Goal: Contribute content

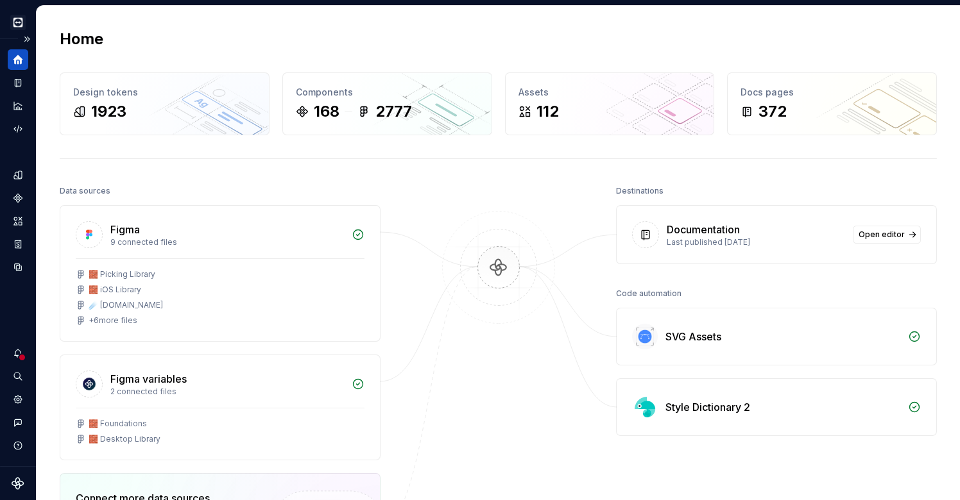
click at [19, 58] on icon "Home" at bounding box center [18, 60] width 10 height 10
click at [16, 78] on icon "Documentation" at bounding box center [18, 83] width 12 height 12
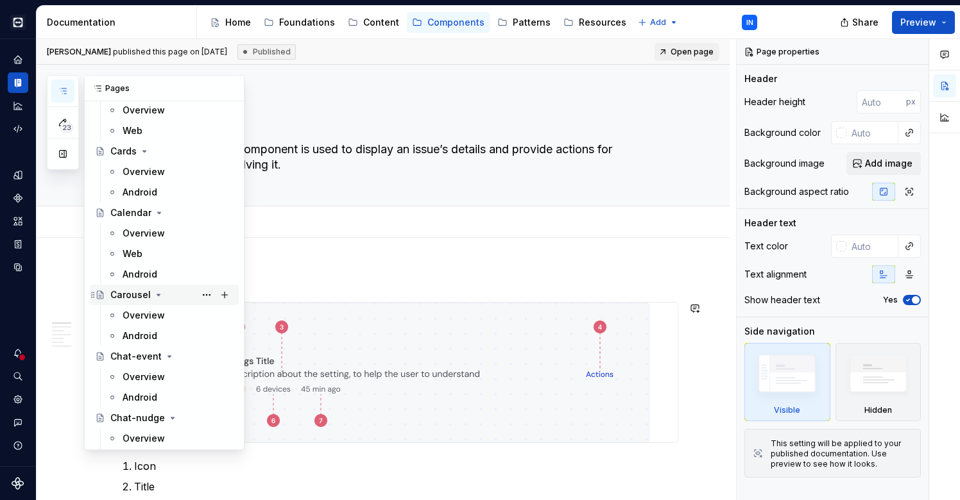
scroll to position [1124, 0]
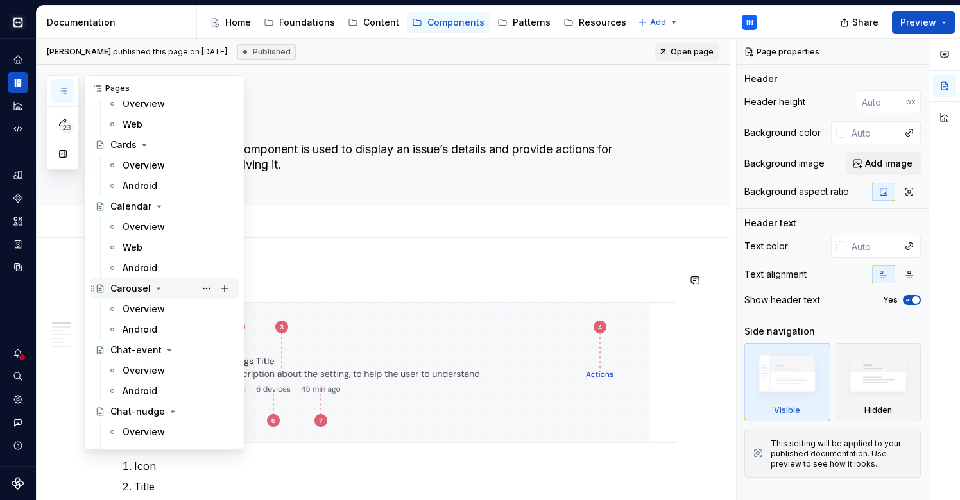
click at [121, 291] on div "Carousel" at bounding box center [130, 288] width 40 height 13
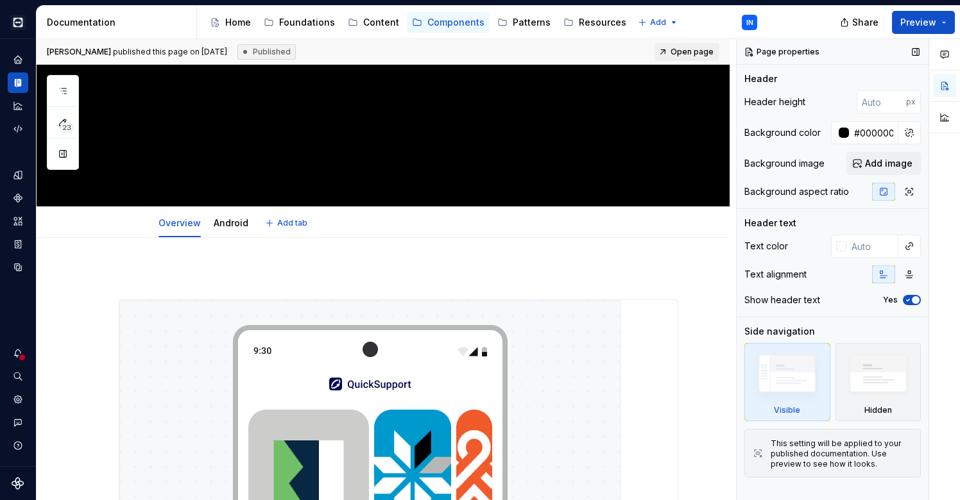
type textarea "*"
click at [844, 132] on div at bounding box center [843, 133] width 10 height 10
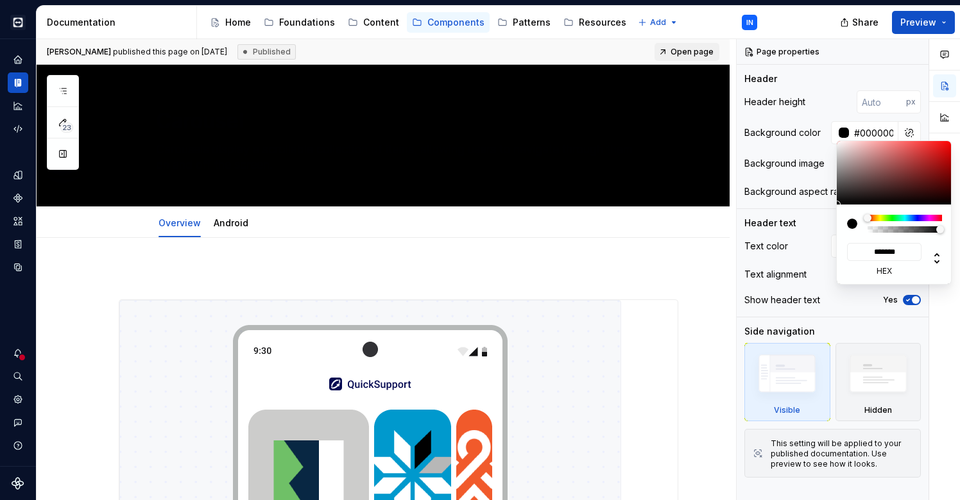
type input "#271A1A"
type input "*******"
type textarea "*"
type input "#402F2F"
type input "*******"
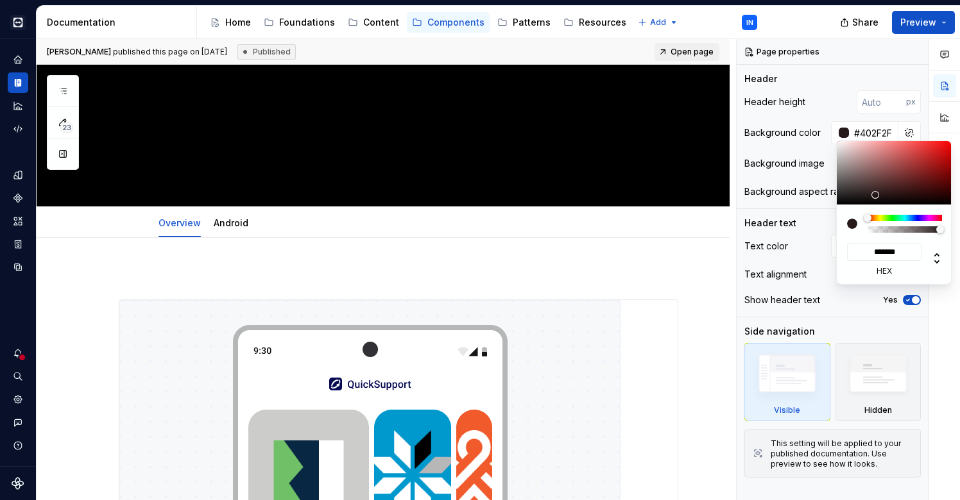
type input "#867676"
type input "*******"
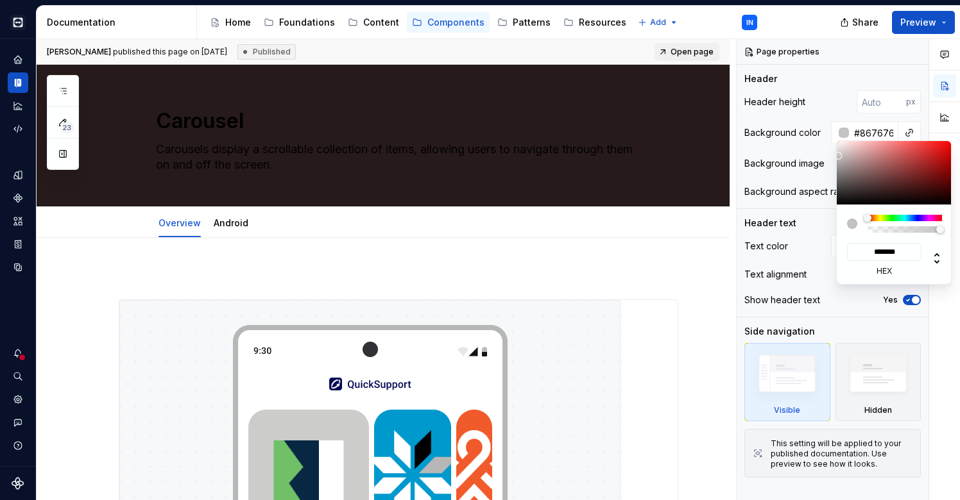
type input "#C4C2C2"
type input "*******"
type input "#D8D8D8"
type input "*******"
type input "#E8E8E8"
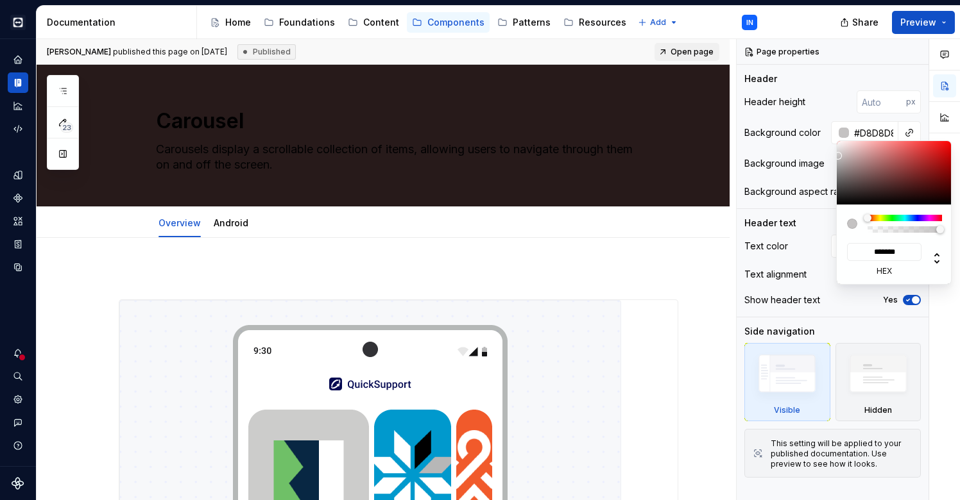
type input "*******"
type input "#F0F0F0"
type input "*******"
type input "#FAFAFA"
type input "*******"
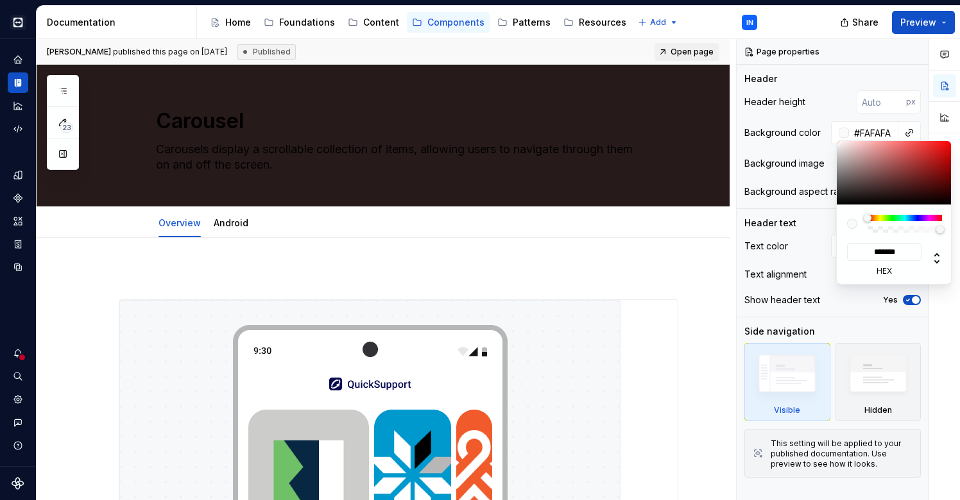
type input "#FFFFFF"
type input "*******"
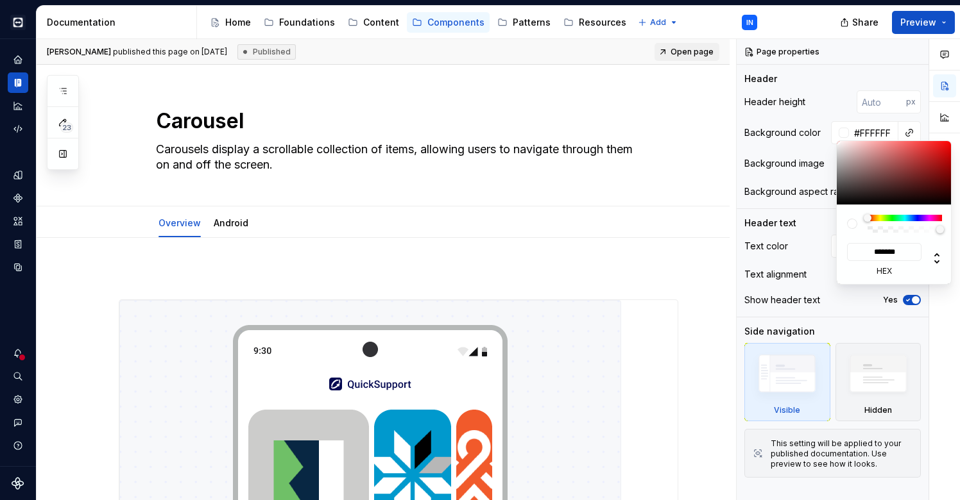
drag, startPoint x: 875, startPoint y: 195, endPoint x: 820, endPoint y: 131, distance: 84.1
click at [820, 132] on body "Cobalt IN Design system data Documentation Accessibility guide for tree Page tr…" at bounding box center [480, 250] width 960 height 500
click at [911, 132] on div "Comments Open comments No comments yet Select ‘Comment’ from the block context …" at bounding box center [847, 270] width 223 height 462
click at [912, 131] on div "Comments Open comments No comments yet Select ‘Comment’ from the block context …" at bounding box center [847, 270] width 223 height 462
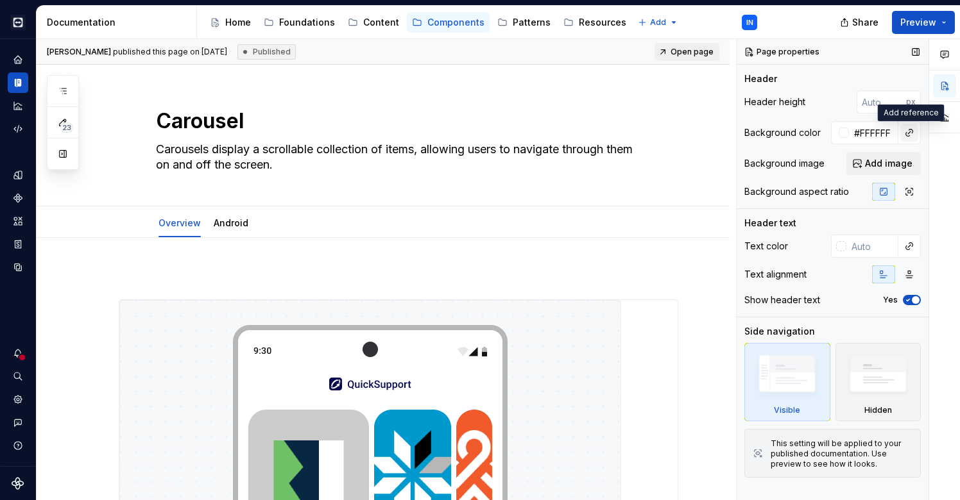
click at [909, 131] on button "button" at bounding box center [909, 133] width 18 height 18
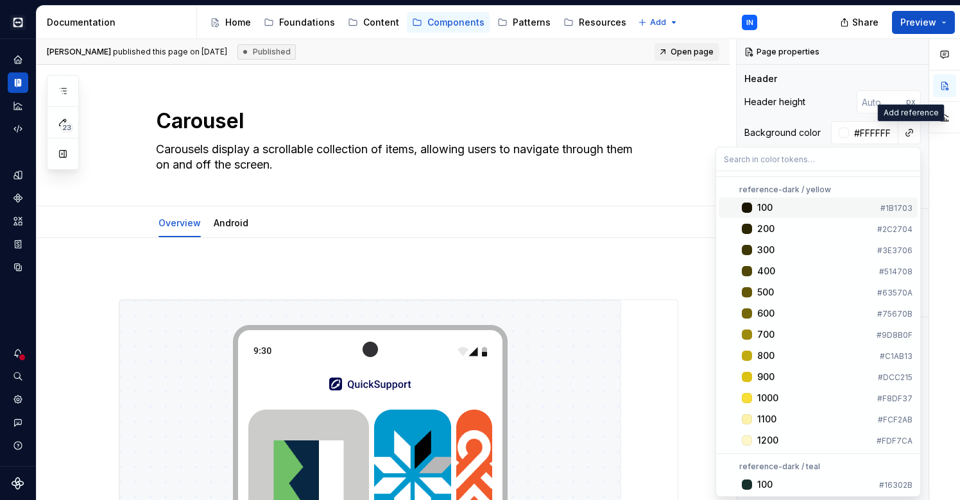
click at [883, 131] on div "Comments Open comments No comments yet Select ‘Comment’ from the block context …" at bounding box center [847, 270] width 223 height 462
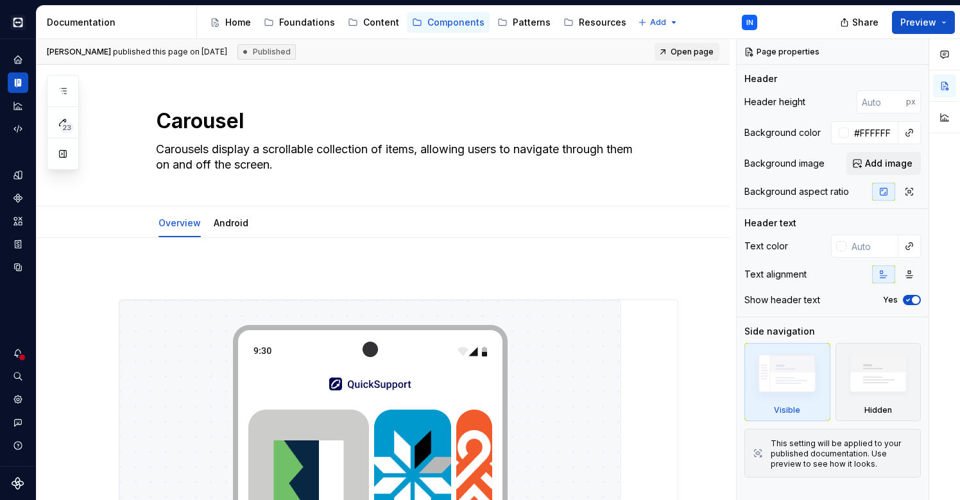
click at [865, 133] on div "Comments Open comments No comments yet Select ‘Comment’ from the block context …" at bounding box center [847, 270] width 223 height 462
type textarea "*"
click at [865, 133] on input "#FFFFFF" at bounding box center [873, 132] width 49 height 23
click at [863, 133] on input "#FFFFFF" at bounding box center [873, 132] width 49 height 23
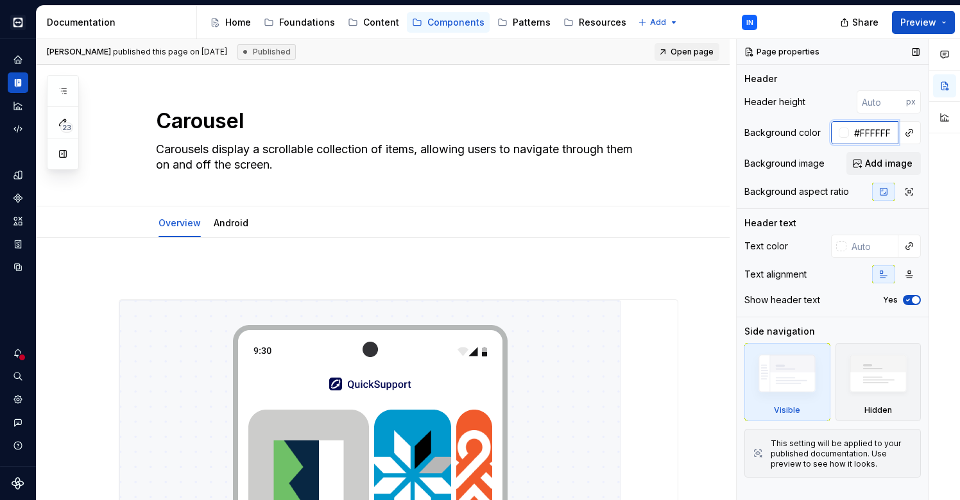
click at [863, 133] on input "#FFFFFF" at bounding box center [873, 132] width 49 height 23
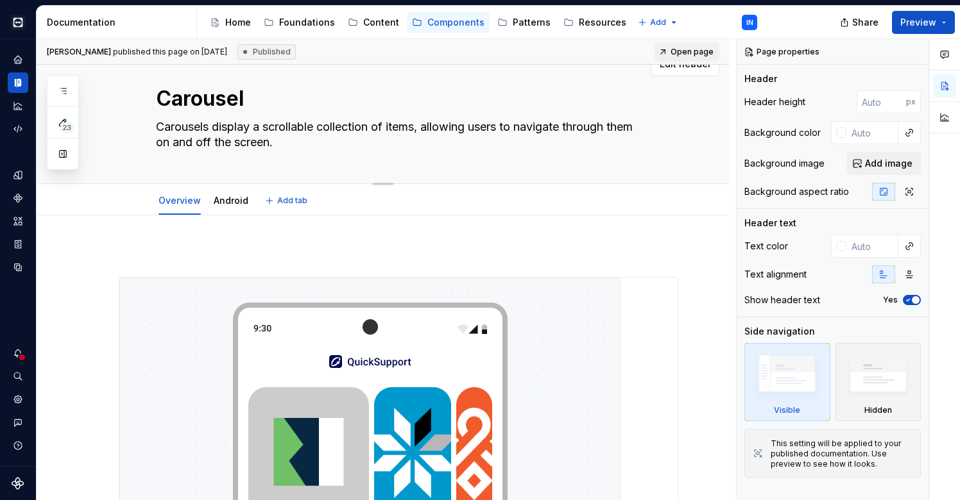
scroll to position [11, 0]
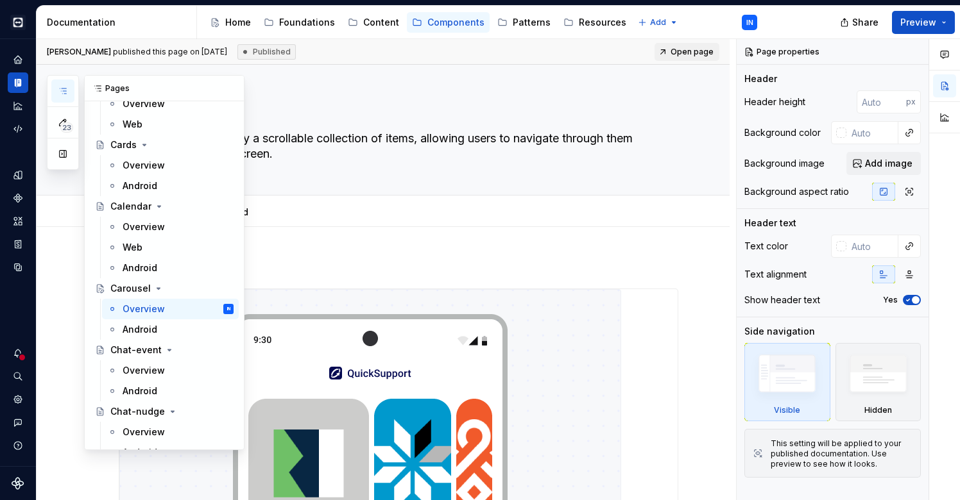
click at [66, 92] on icon "button" at bounding box center [63, 91] width 10 height 10
click at [210, 288] on button "Page tree" at bounding box center [207, 289] width 18 height 18
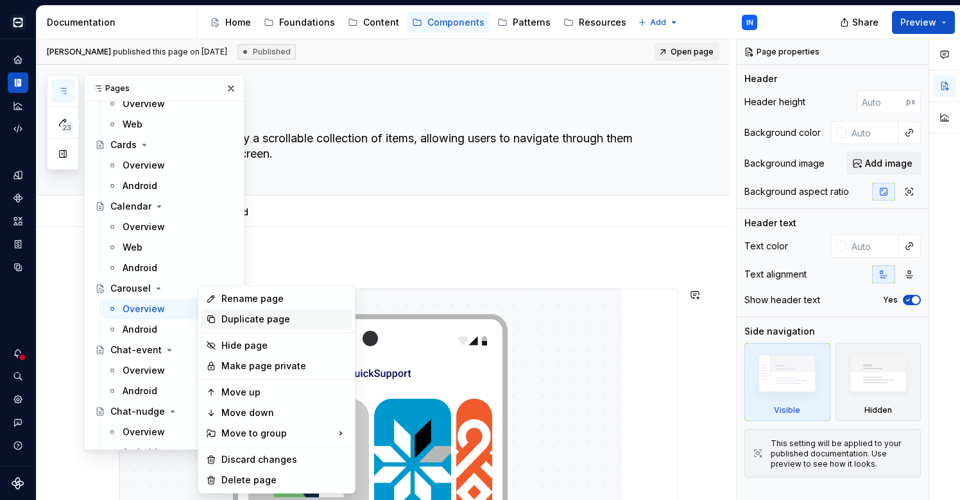
click at [221, 319] on div "Duplicate page" at bounding box center [284, 319] width 126 height 13
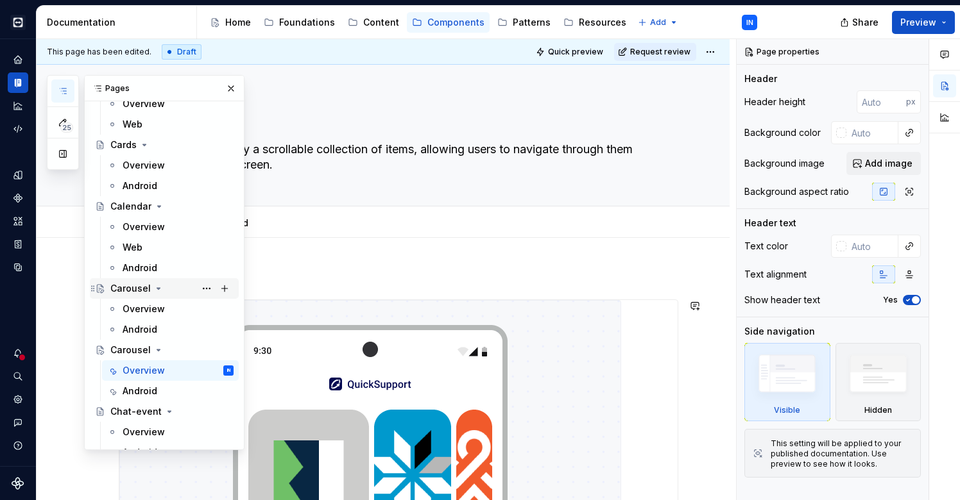
click at [130, 292] on div "Carousel" at bounding box center [130, 288] width 40 height 13
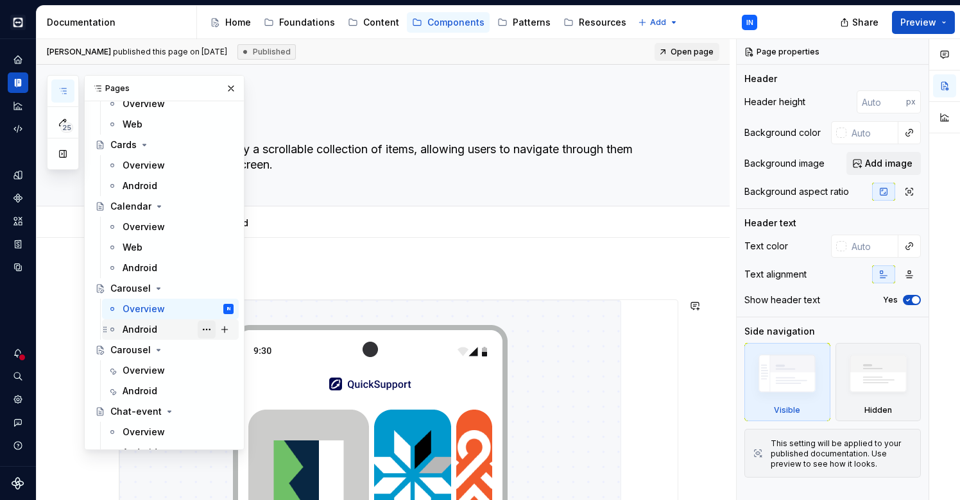
click at [201, 329] on button "Page tree" at bounding box center [207, 330] width 18 height 18
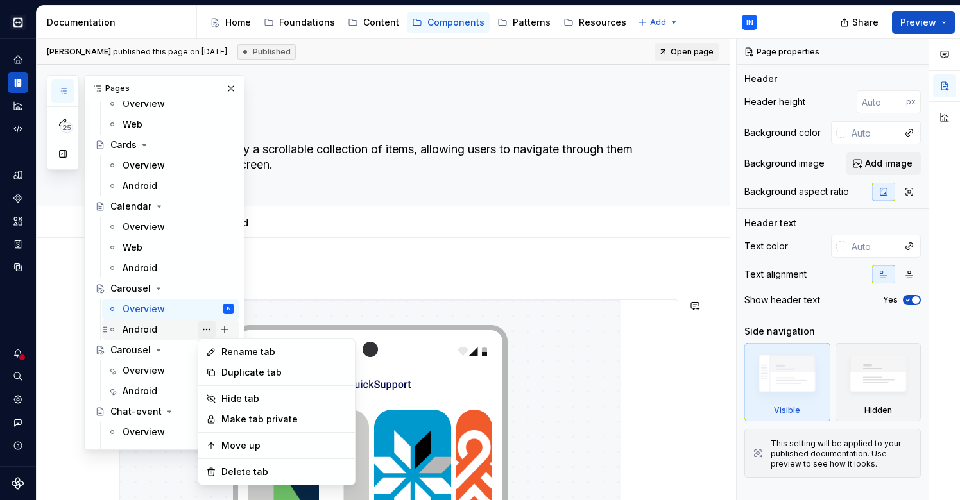
type textarea "*"
click at [217, 350] on div "Rename tab" at bounding box center [276, 352] width 151 height 21
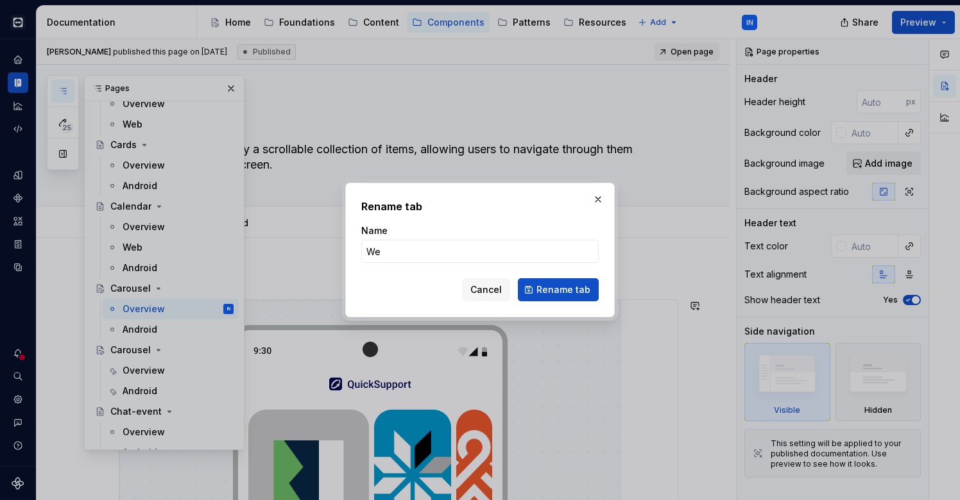
type input "Web"
click at [559, 290] on button "Rename tab" at bounding box center [558, 289] width 81 height 23
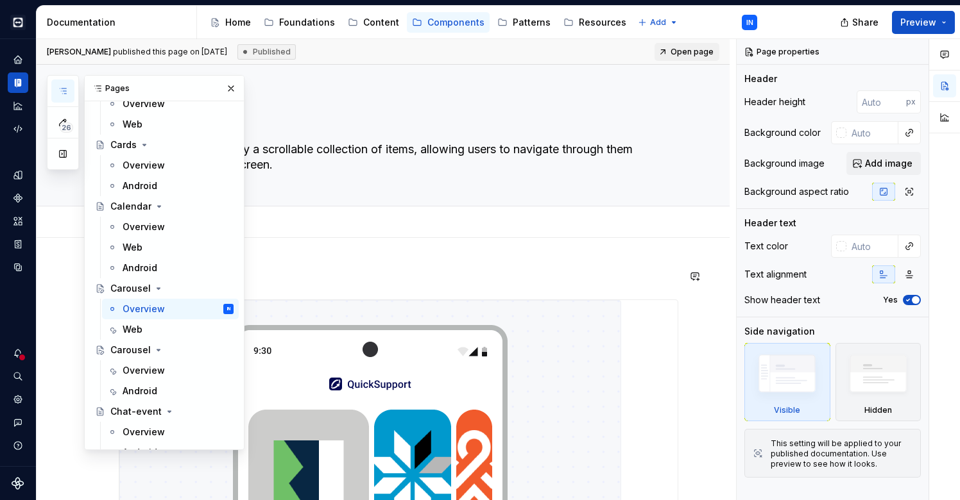
click at [257, 117] on textarea "Carousel" at bounding box center [395, 121] width 485 height 31
type textarea "*"
type textarea "C"
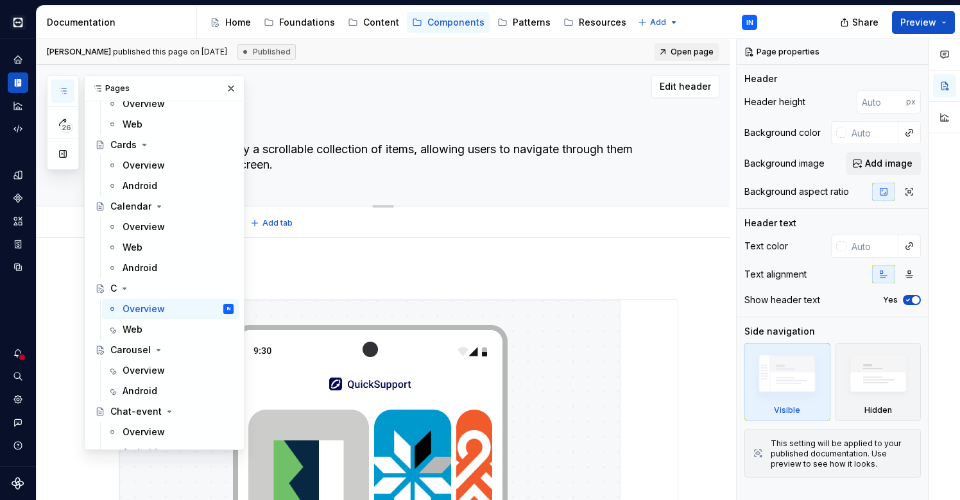
type textarea "*"
type textarea "Ch"
type textarea "*"
type textarea "Cha"
type textarea "*"
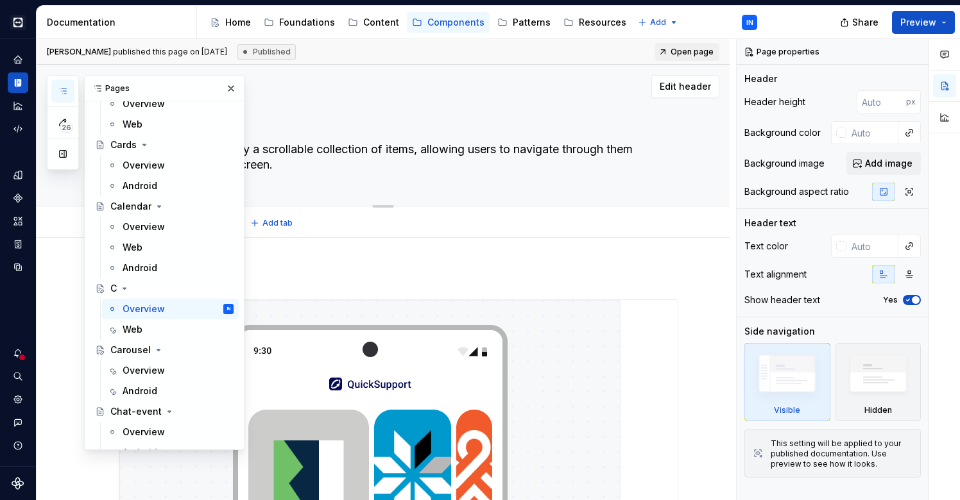
type textarea "Chat"
type textarea "*"
type textarea "Chat"
click at [239, 89] on button "button" at bounding box center [231, 89] width 18 height 18
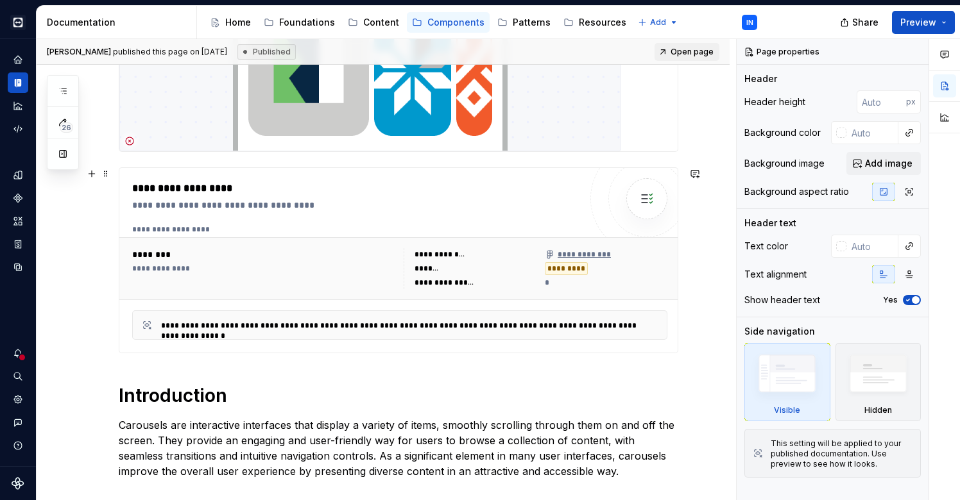
scroll to position [414, 0]
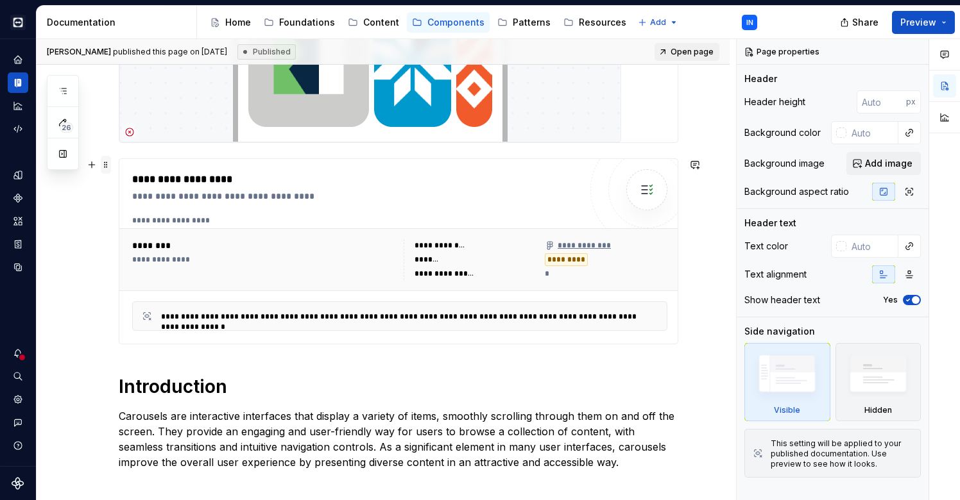
click at [110, 166] on span at bounding box center [106, 165] width 10 height 18
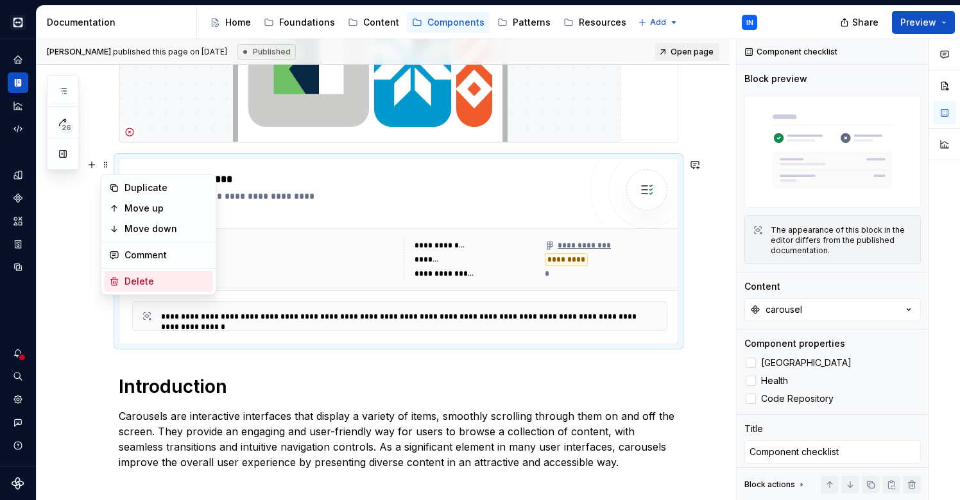
click at [148, 283] on div "Delete" at bounding box center [165, 281] width 83 height 13
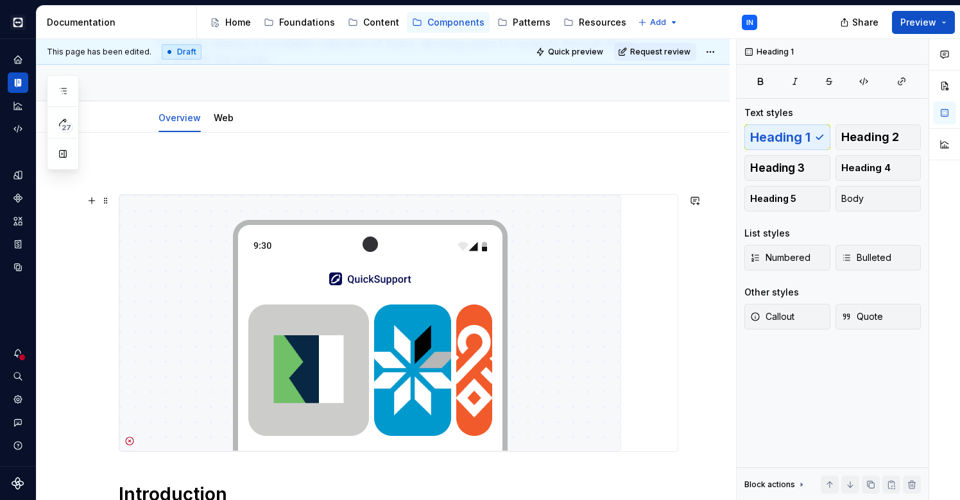
scroll to position [76, 0]
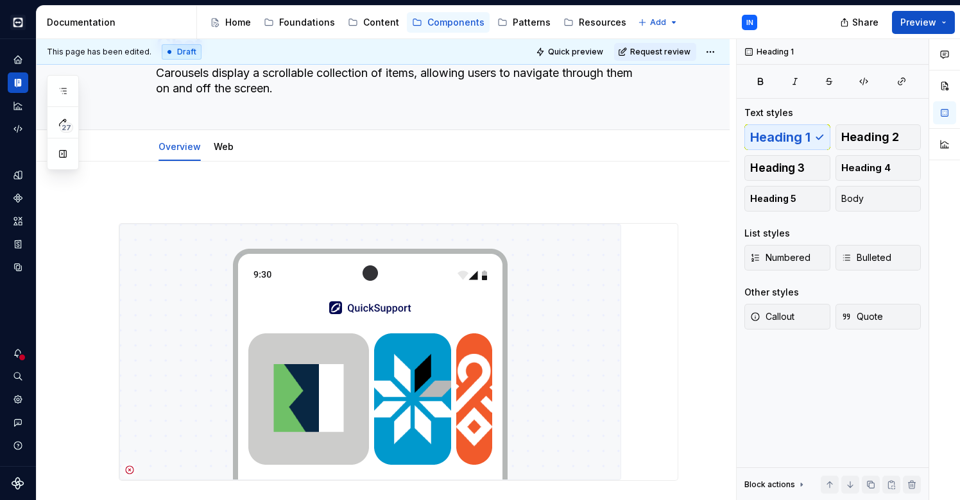
click at [149, 185] on div "Introduction Carousels are interactive interfaces that display a variety of ite…" at bounding box center [383, 502] width 693 height 680
click at [106, 205] on span at bounding box center [106, 200] width 10 height 18
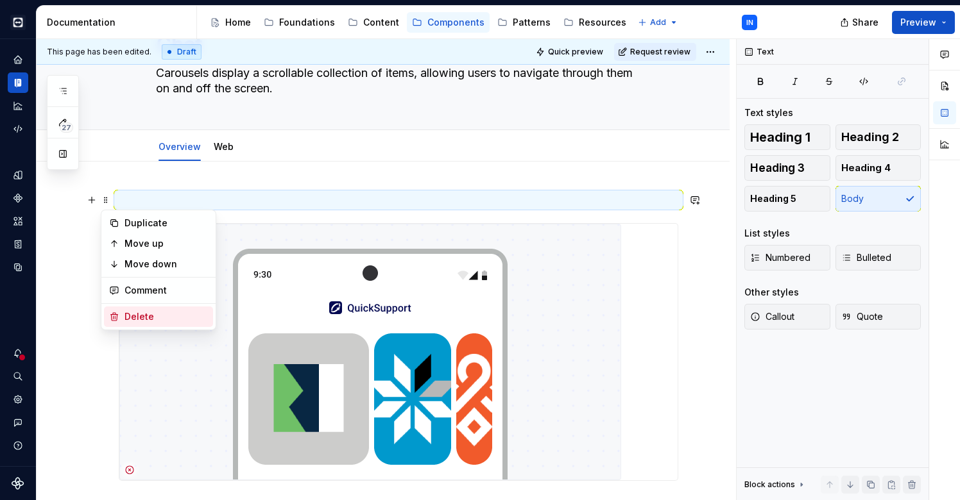
click at [144, 315] on div "Delete" at bounding box center [165, 316] width 83 height 13
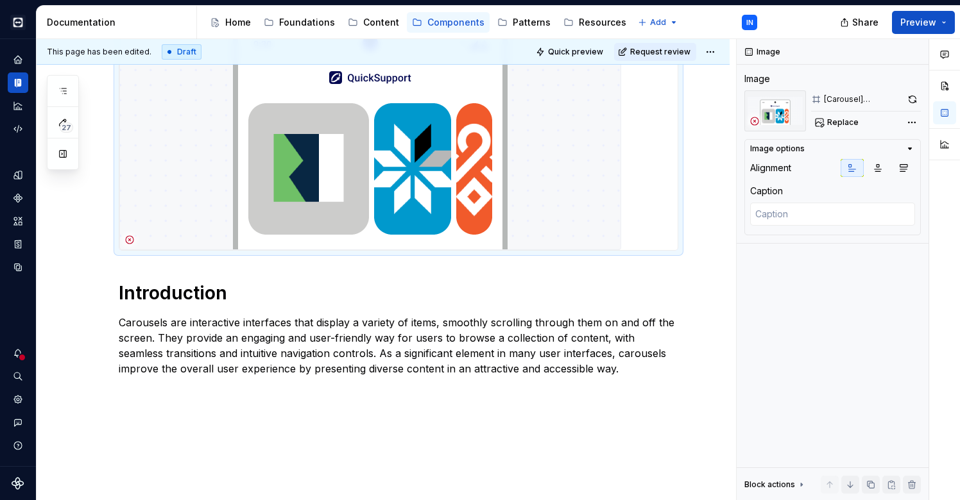
scroll to position [275, 0]
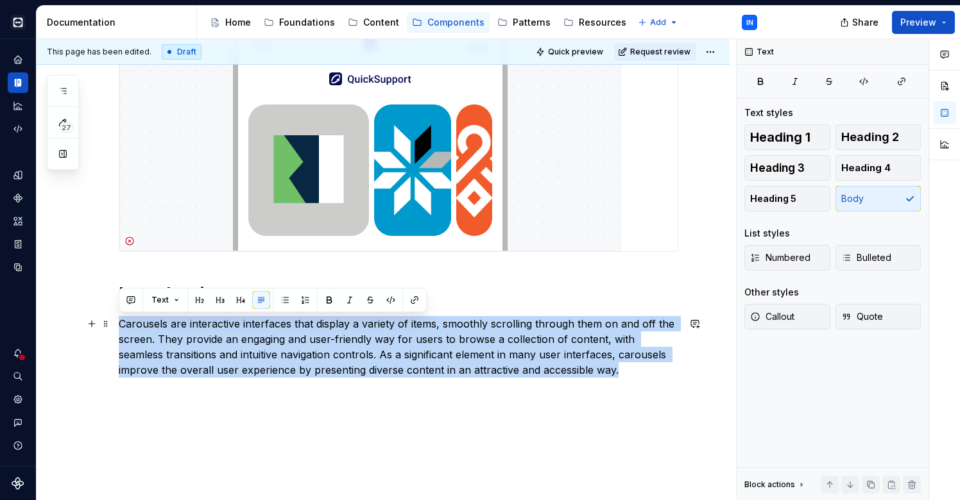
drag, startPoint x: 562, startPoint y: 371, endPoint x: 117, endPoint y: 324, distance: 447.7
click at [117, 324] on div "Introduction Carousels are interactive interfaces that display a variety of ite…" at bounding box center [383, 287] width 693 height 649
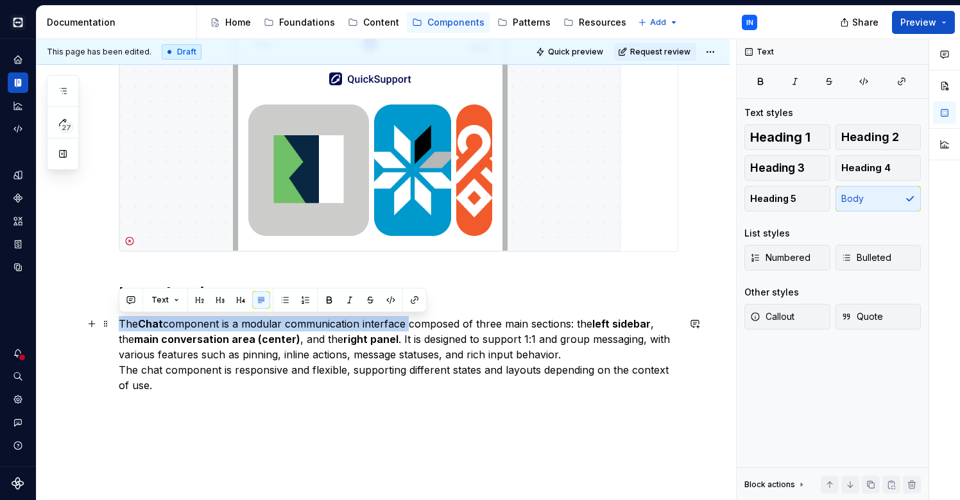
drag, startPoint x: 121, startPoint y: 322, endPoint x: 407, endPoint y: 322, distance: 286.1
click at [407, 322] on p "The Chat component is a modular communication interface composed of three main …" at bounding box center [398, 354] width 559 height 77
copy p "The Chat component is a modular communication interface"
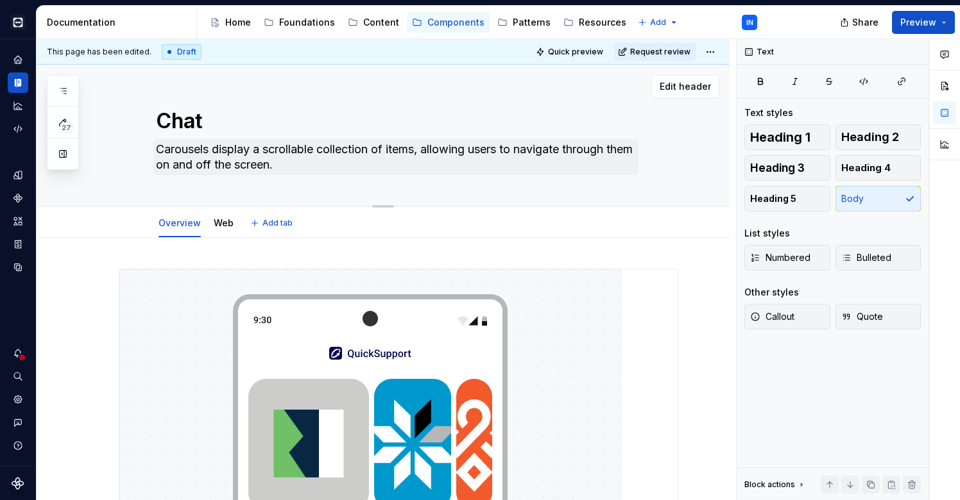
scroll to position [0, 0]
click at [275, 165] on textarea "Carousels display a scrollable collection of items, allowing users to navigate …" at bounding box center [395, 157] width 485 height 36
paste textarea "The Chat component is a modular communication interface"
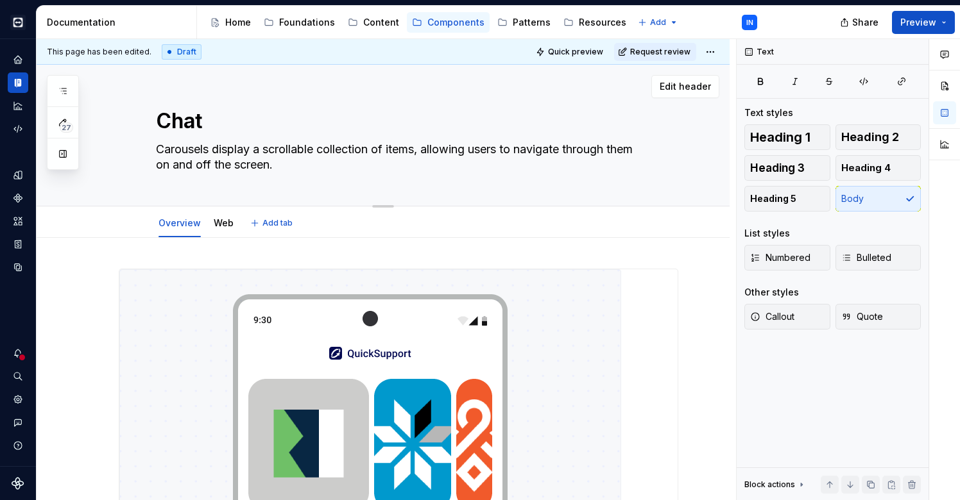
type textarea "*"
type textarea "The Chat component is a modular communication interface"
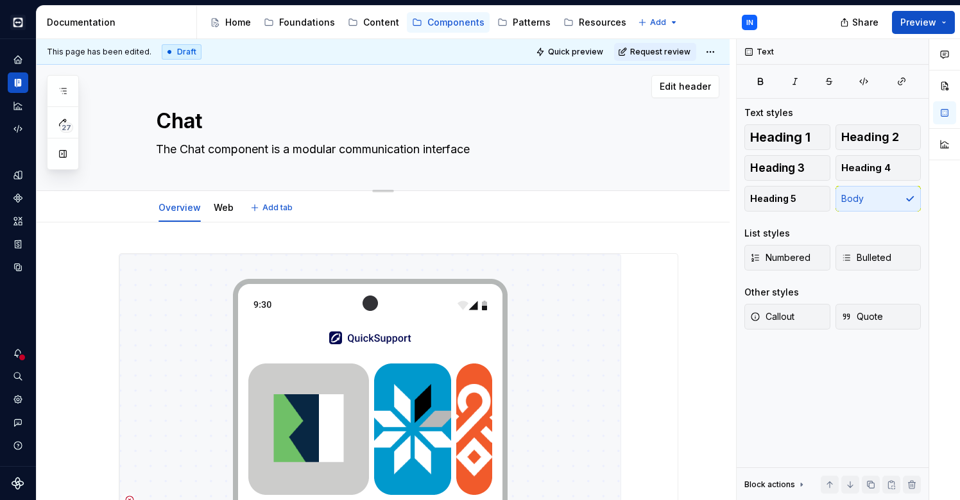
type textarea "*"
type textarea "The Chat component is a modular communication interface."
type textarea "*"
type textarea "The Chat component is a modular communication interface."
click at [218, 212] on link "Web" at bounding box center [224, 207] width 20 height 11
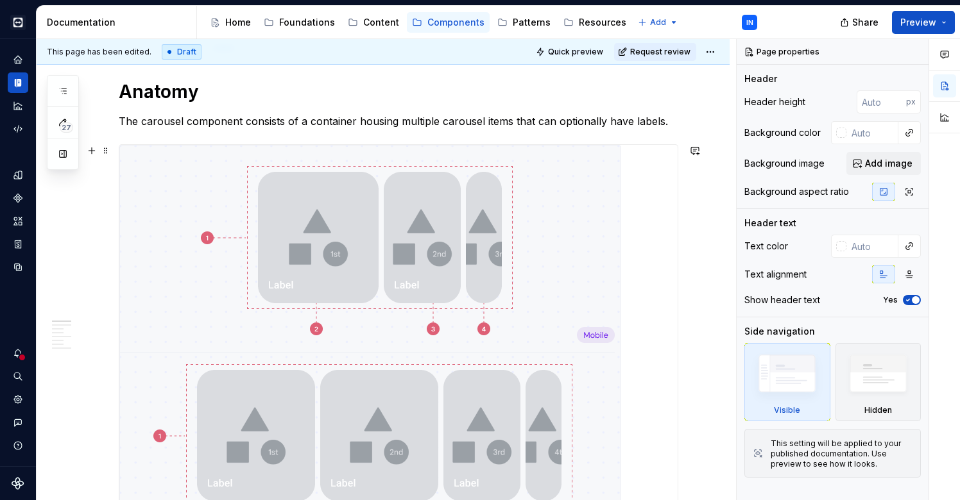
scroll to position [160, 0]
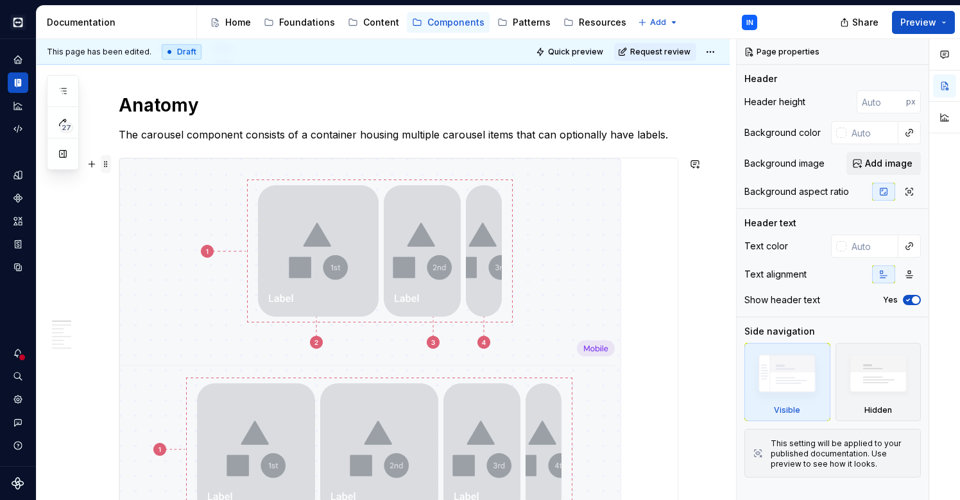
click at [106, 165] on span at bounding box center [106, 164] width 10 height 18
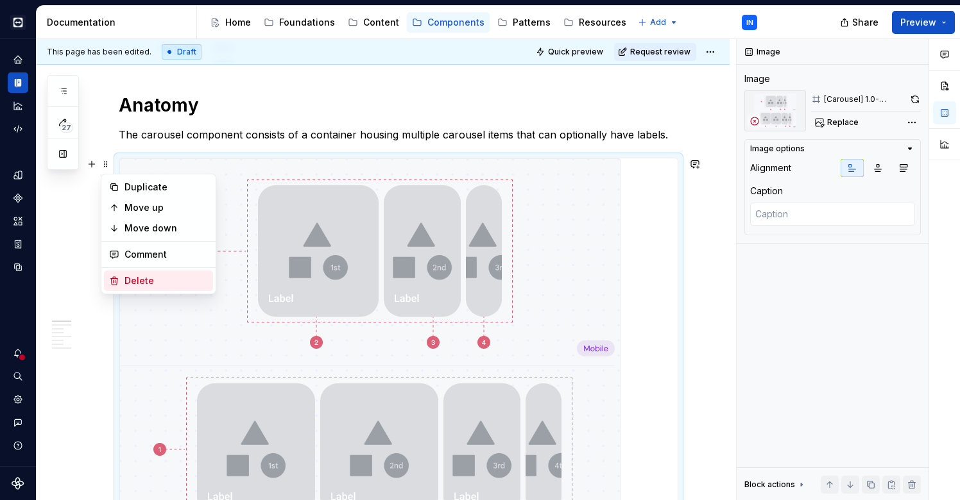
click at [137, 283] on div "Delete" at bounding box center [165, 281] width 83 height 13
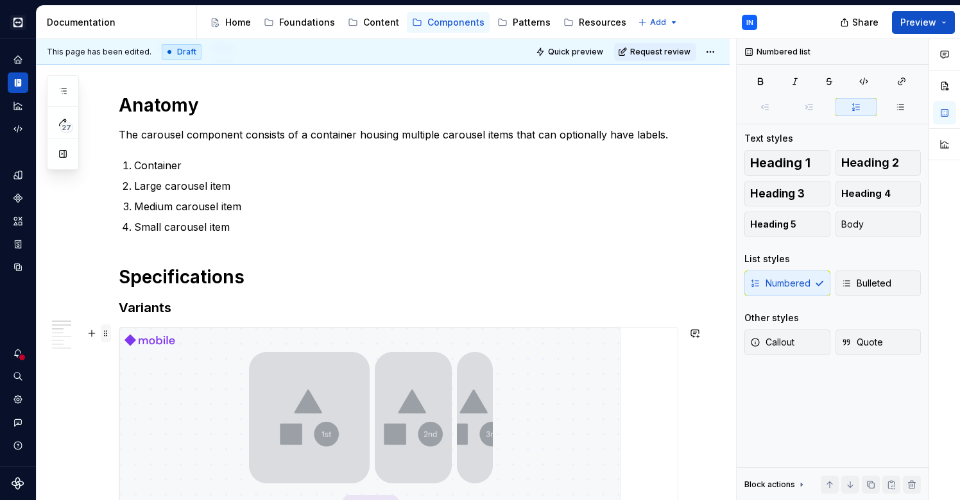
click at [108, 330] on span at bounding box center [106, 334] width 10 height 18
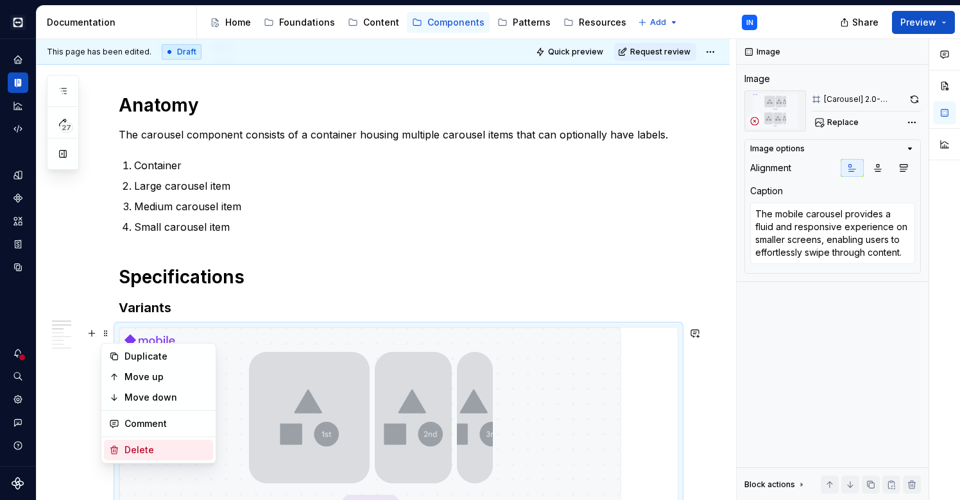
click at [141, 446] on div "Delete" at bounding box center [165, 450] width 83 height 13
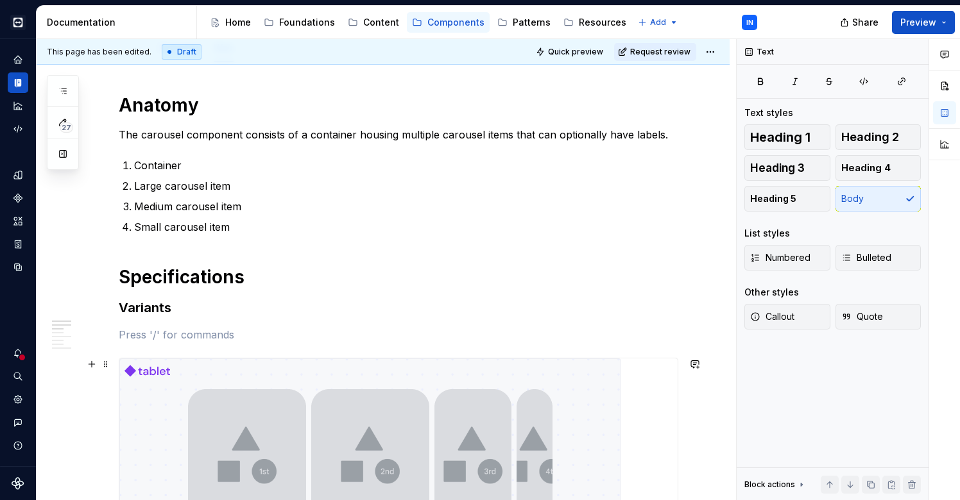
scroll to position [224, 0]
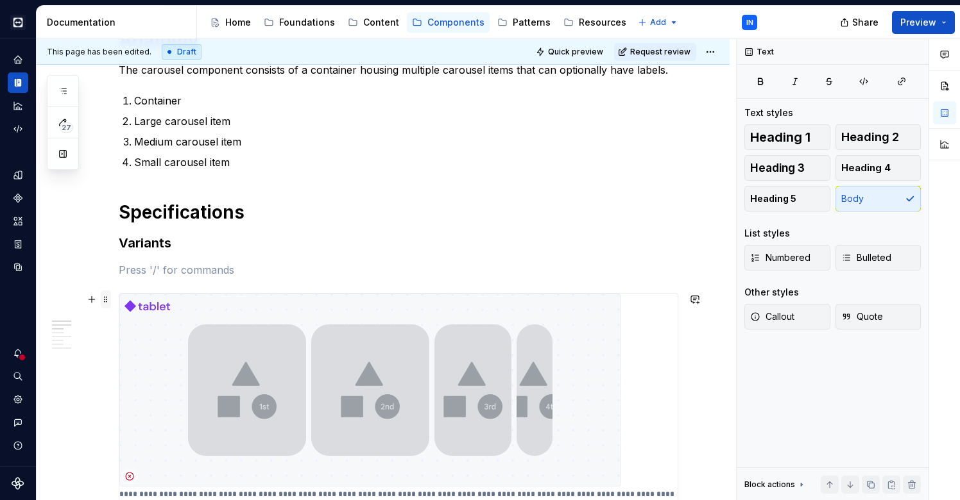
click at [106, 303] on span at bounding box center [106, 300] width 10 height 18
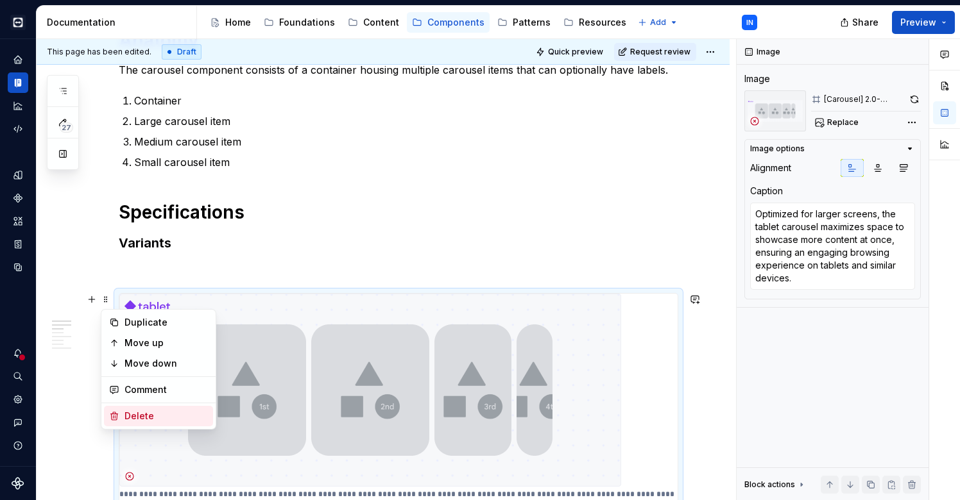
click at [136, 414] on div "Delete" at bounding box center [165, 416] width 83 height 13
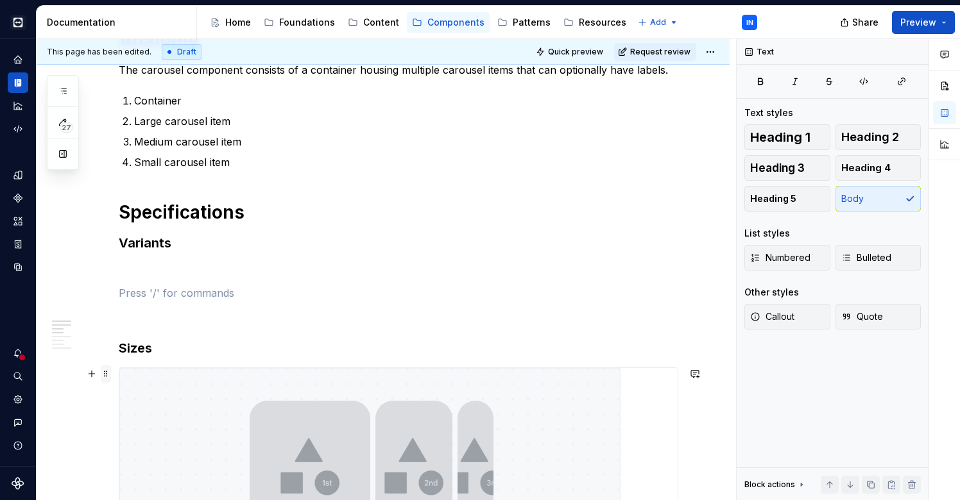
click at [108, 372] on span at bounding box center [106, 374] width 10 height 18
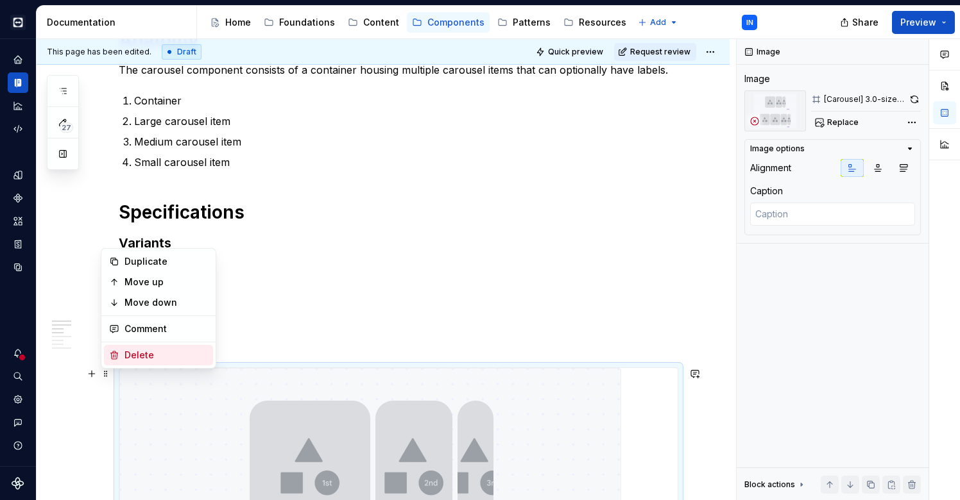
click at [128, 357] on div "Delete" at bounding box center [165, 355] width 83 height 13
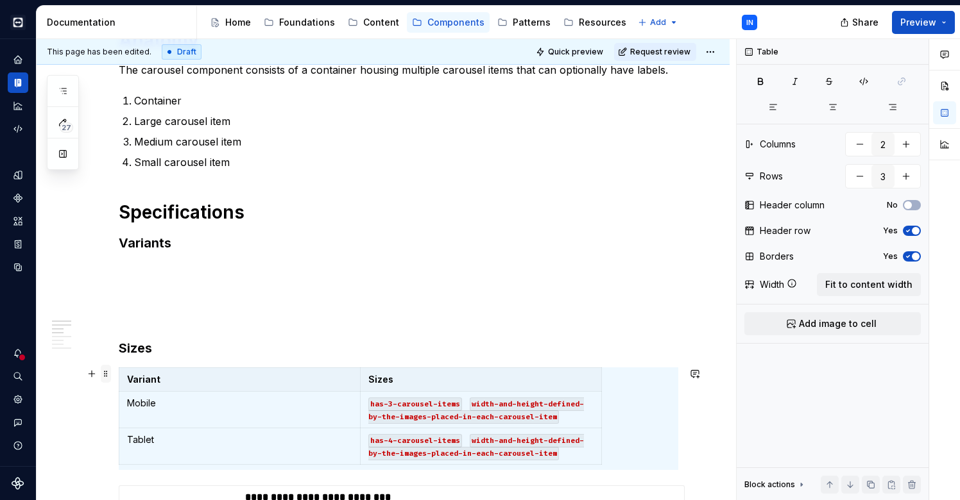
click at [106, 373] on span at bounding box center [106, 374] width 10 height 18
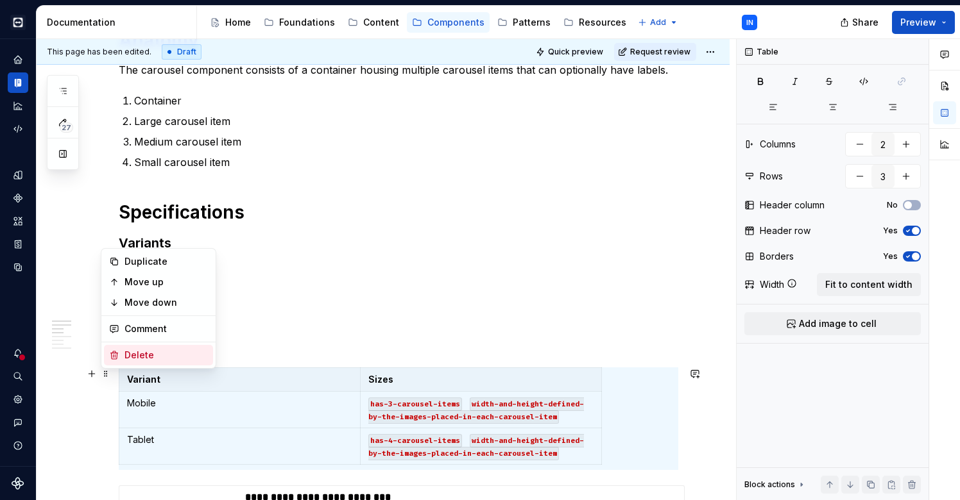
click at [121, 358] on div "Delete" at bounding box center [158, 355] width 109 height 21
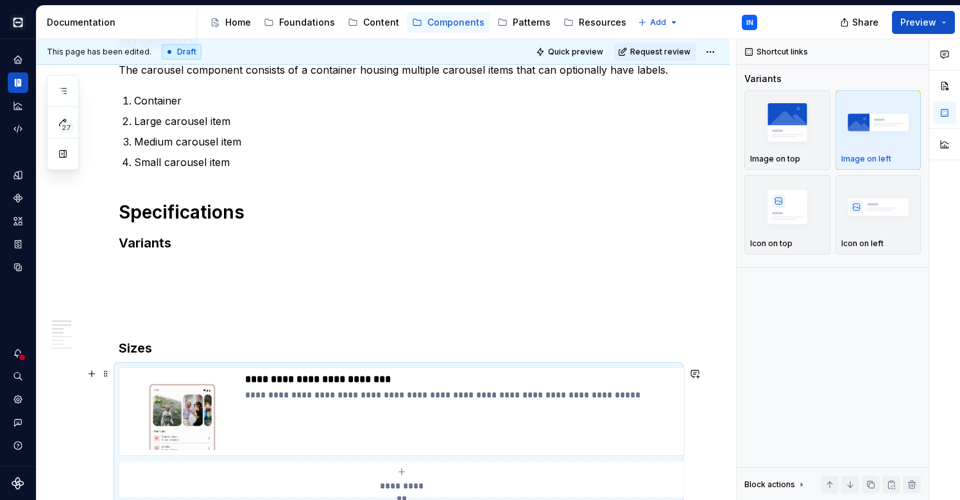
click at [109, 375] on span at bounding box center [106, 374] width 10 height 18
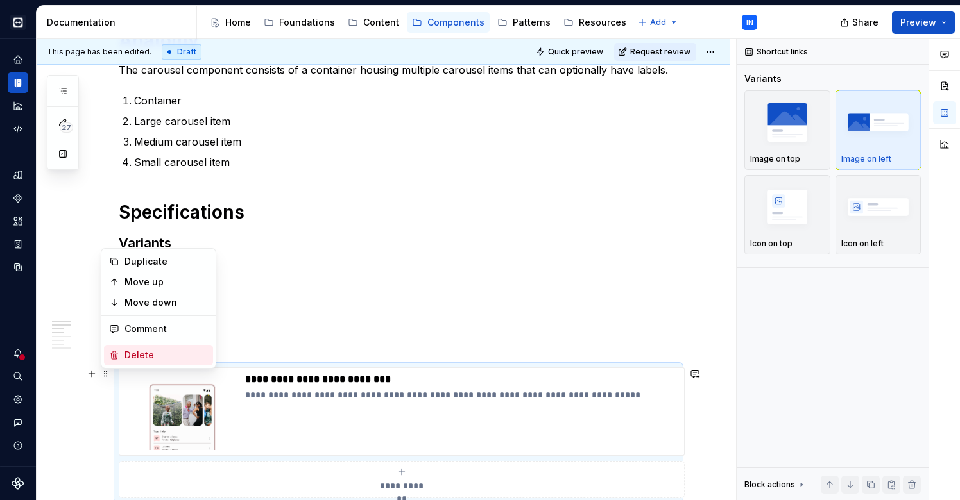
click at [124, 353] on div "Delete" at bounding box center [165, 355] width 83 height 13
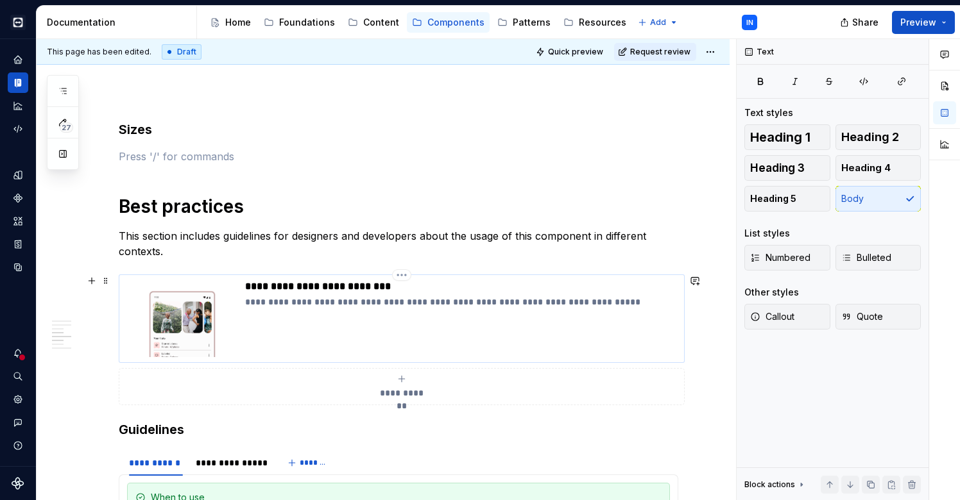
scroll to position [444, 0]
click at [105, 280] on span at bounding box center [106, 280] width 10 height 18
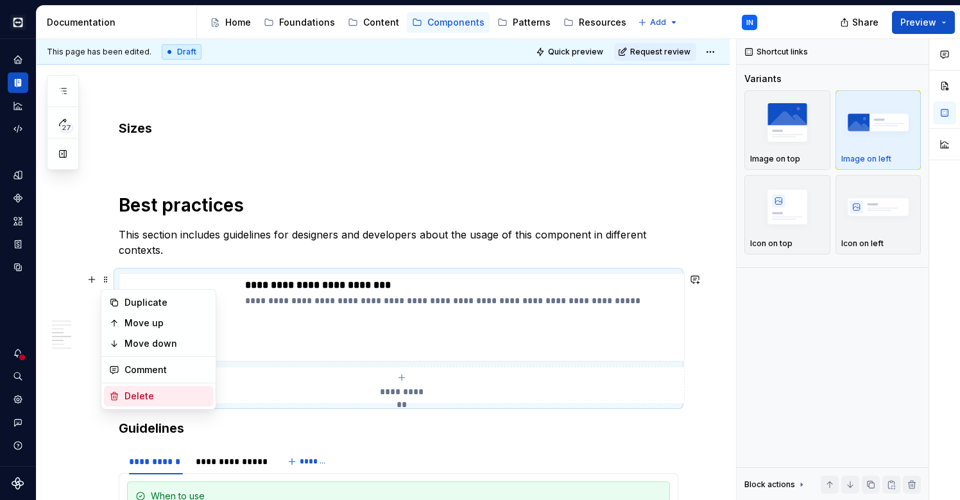
click at [122, 393] on div "Delete" at bounding box center [158, 396] width 109 height 21
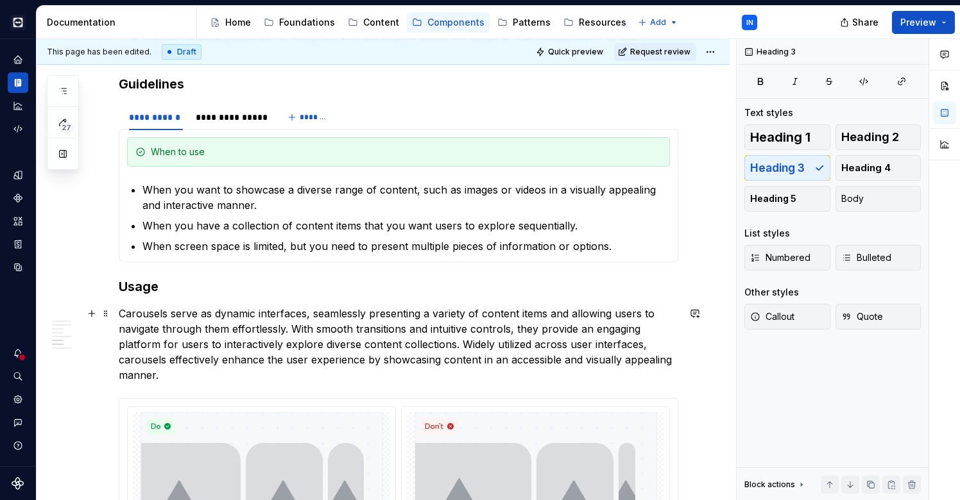
scroll to position [657, 0]
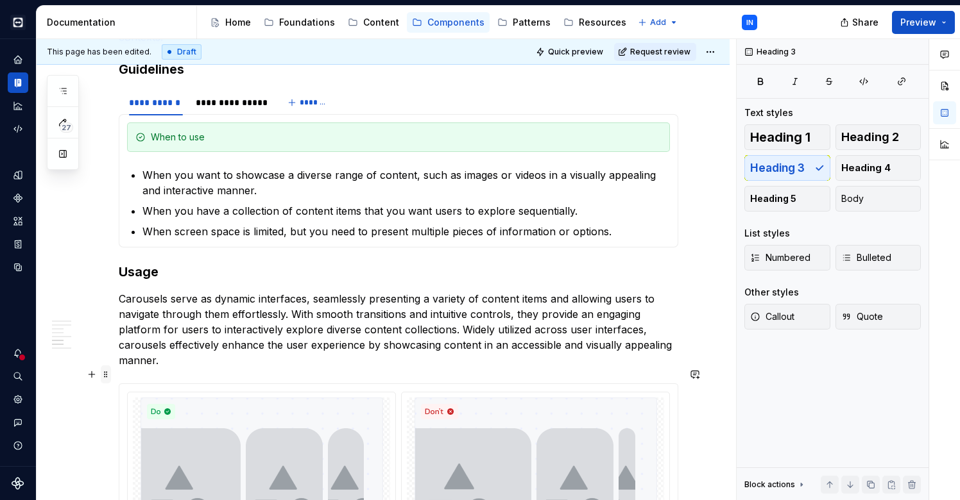
click at [106, 373] on span at bounding box center [106, 375] width 10 height 18
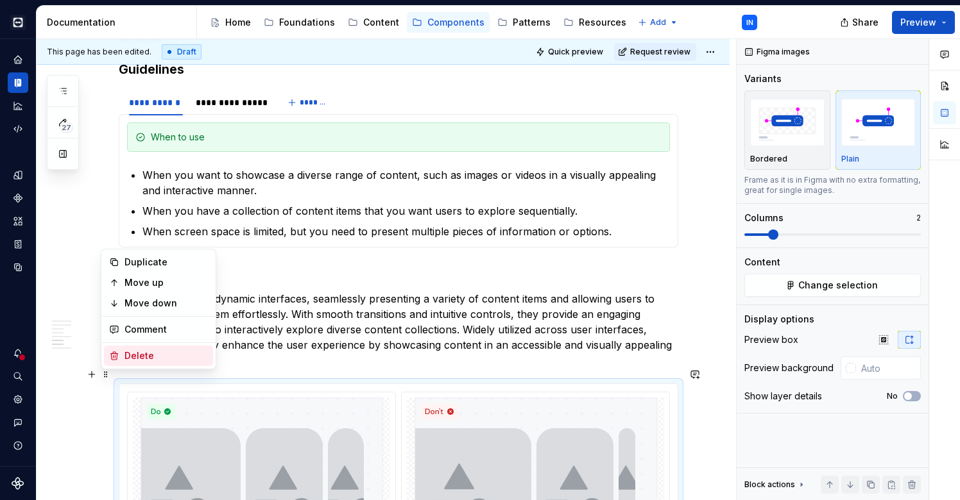
click at [141, 359] on div "Delete" at bounding box center [165, 356] width 83 height 13
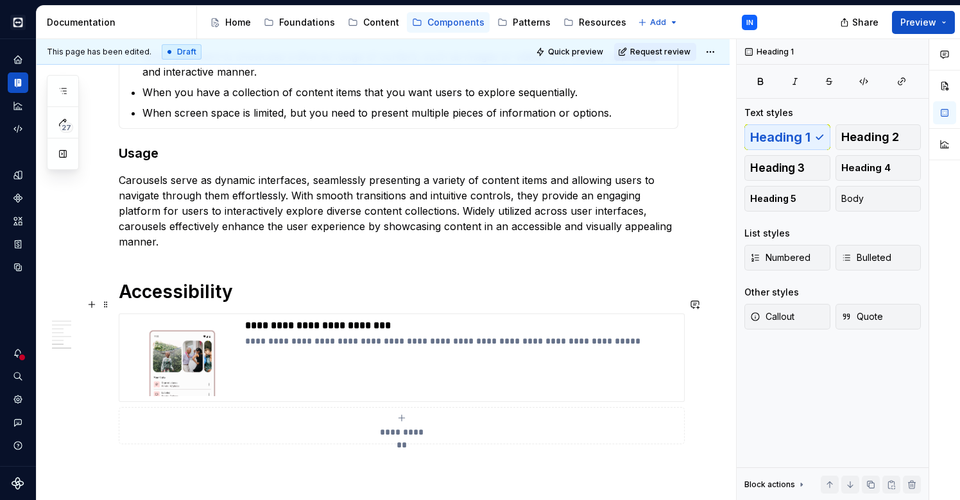
scroll to position [806, 0]
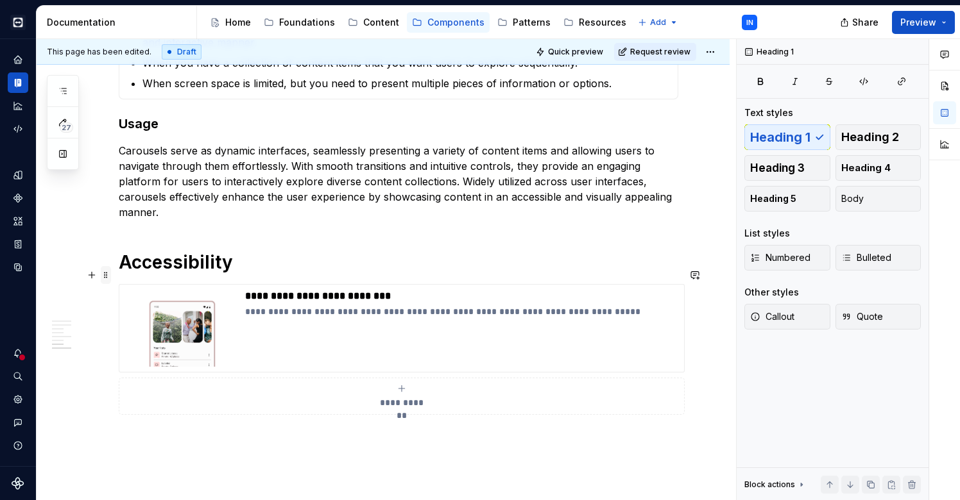
click at [109, 278] on span at bounding box center [106, 275] width 10 height 18
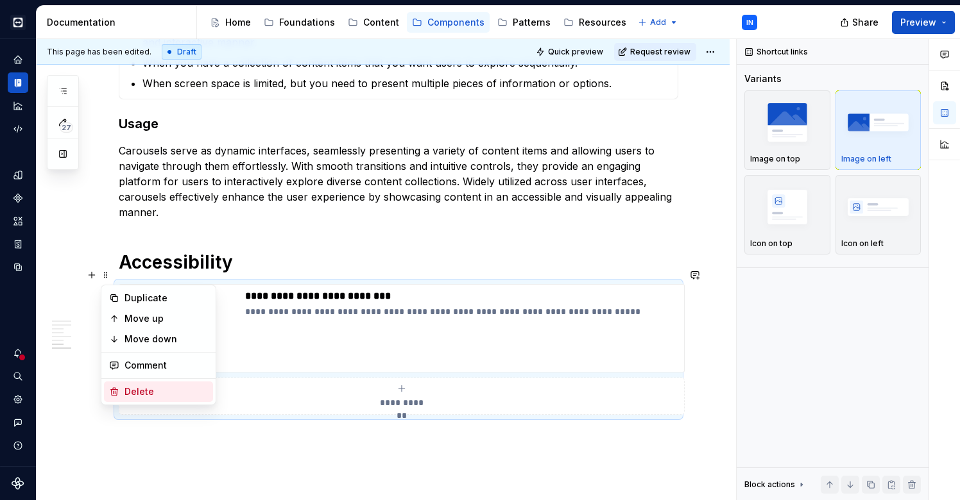
click at [135, 388] on div "Delete" at bounding box center [165, 391] width 83 height 13
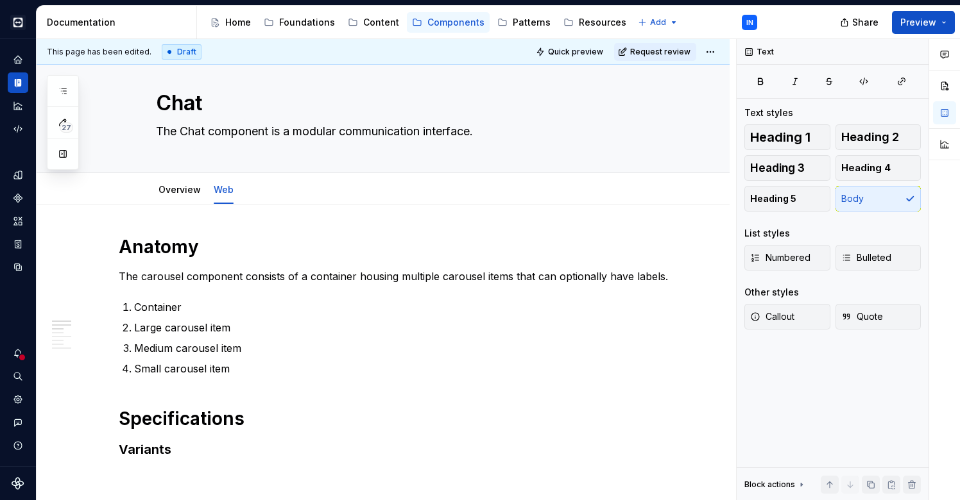
scroll to position [25, 0]
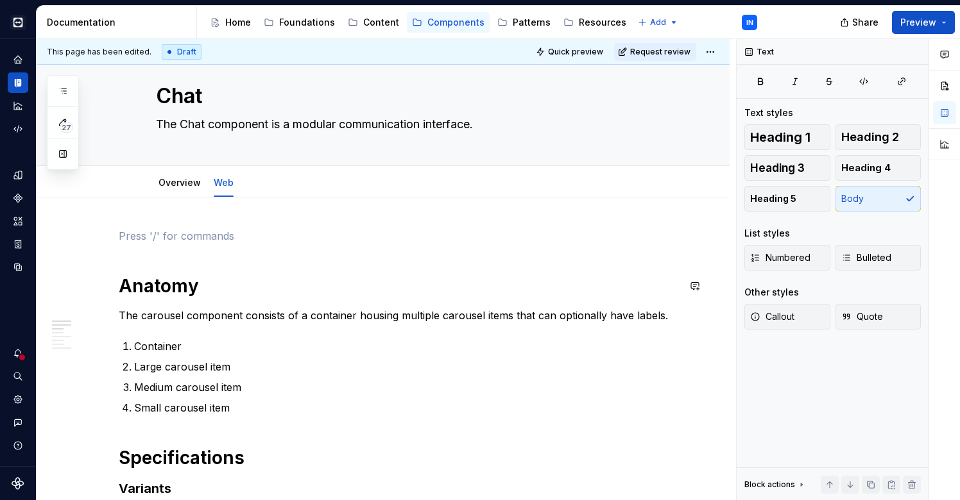
scroll to position [1, 0]
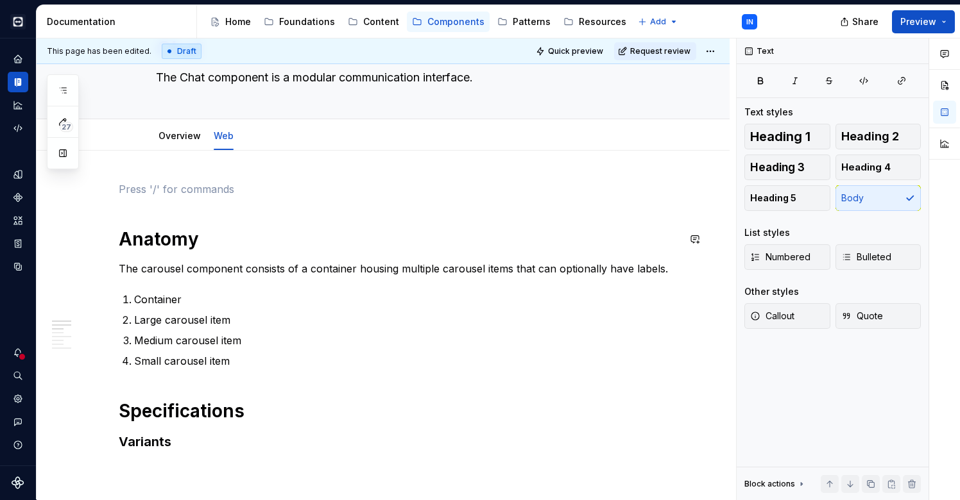
type textarea "*"
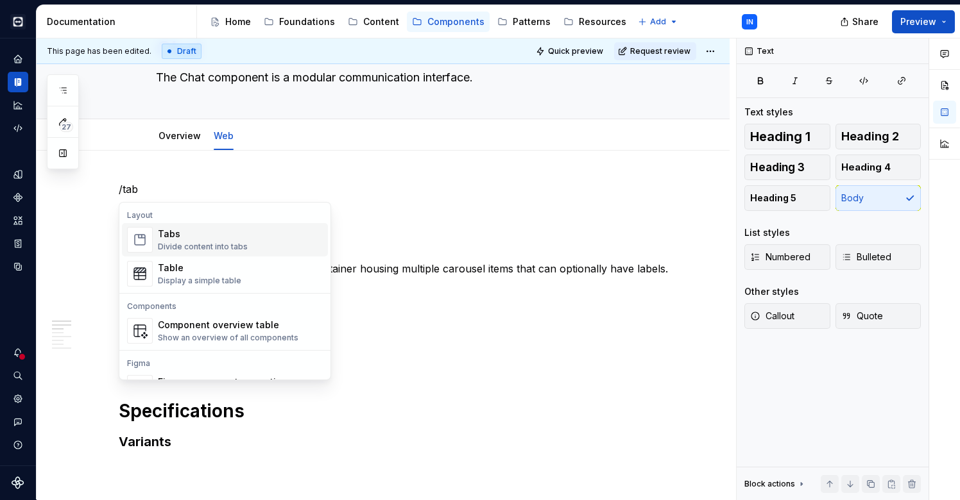
click at [236, 238] on div "Tabs" at bounding box center [203, 234] width 90 height 13
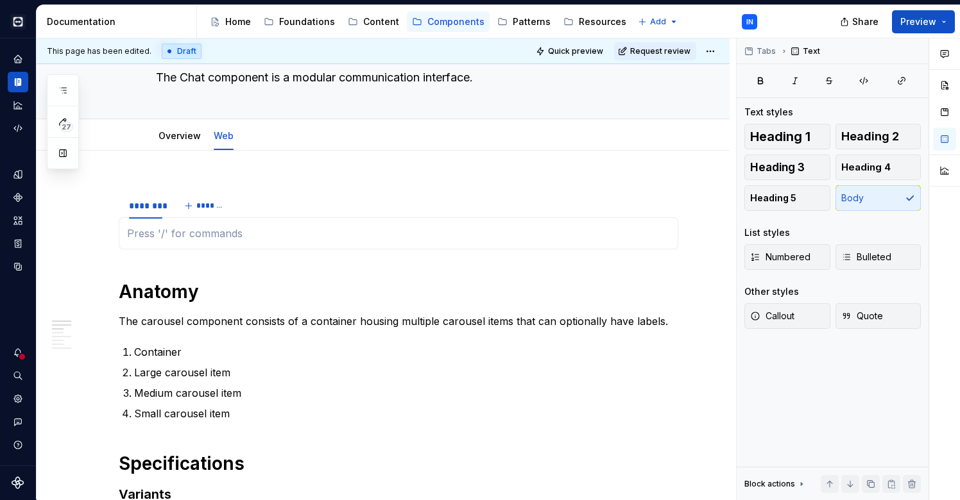
type textarea "*"
click at [140, 203] on div "********" at bounding box center [145, 205] width 33 height 13
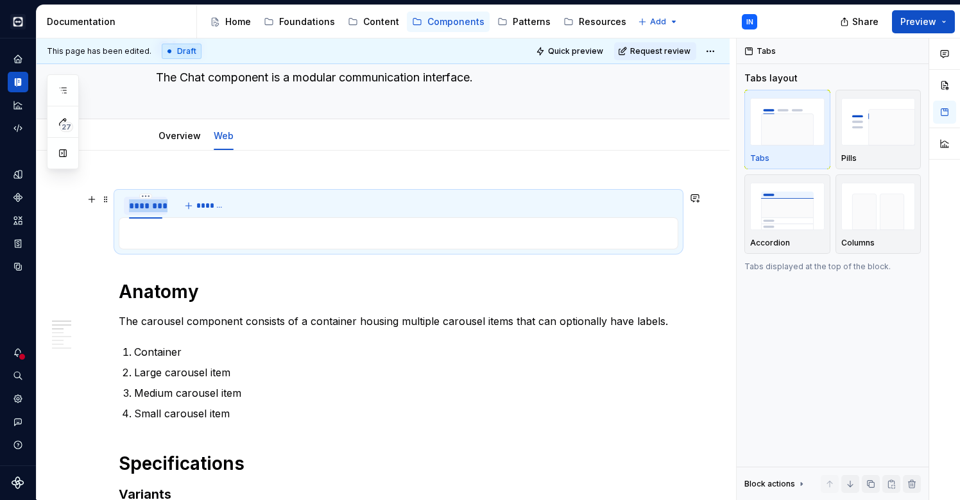
click at [140, 203] on div "********" at bounding box center [145, 205] width 33 height 13
type input "*******"
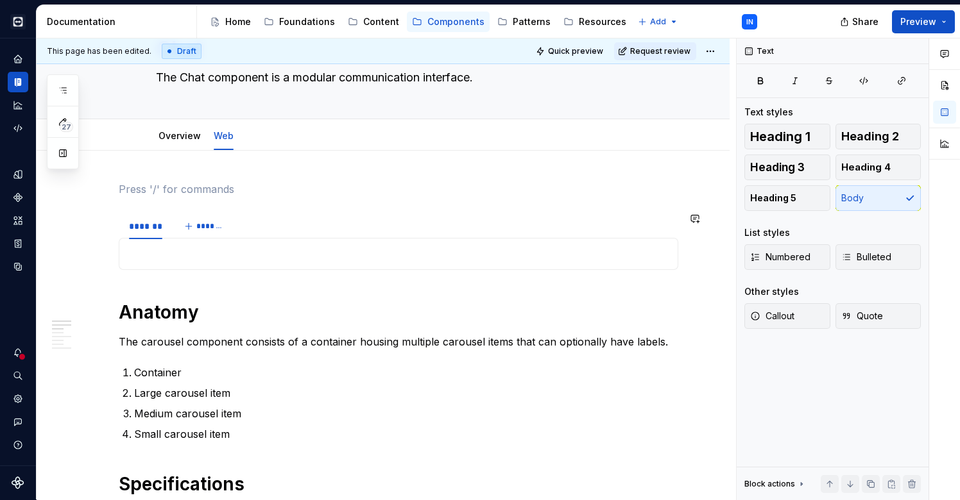
scroll to position [92, 0]
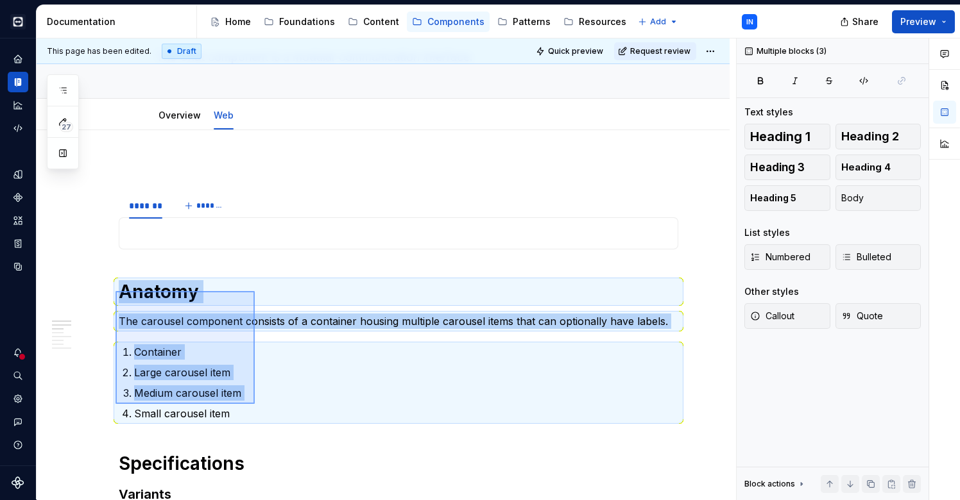
drag, startPoint x: 115, startPoint y: 291, endPoint x: 255, endPoint y: 404, distance: 179.2
click at [255, 404] on div "**********" at bounding box center [386, 269] width 699 height 462
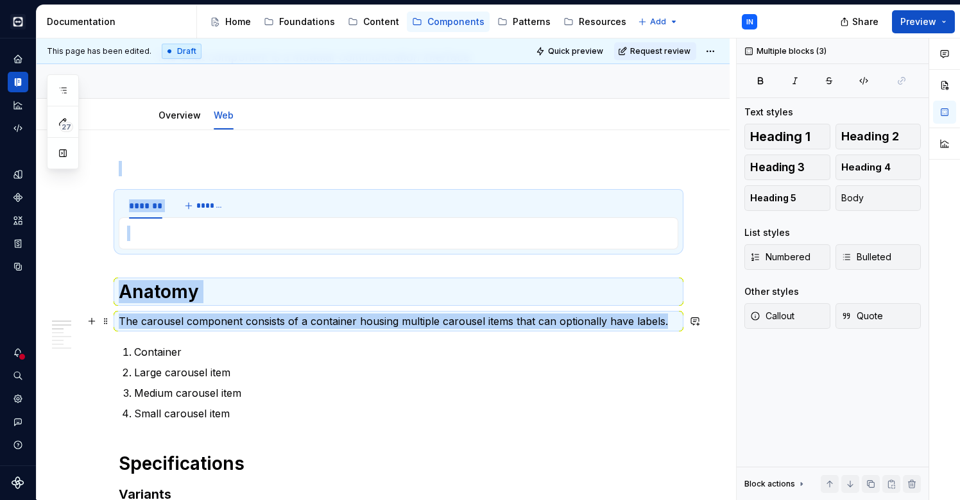
drag, startPoint x: 160, startPoint y: 346, endPoint x: 143, endPoint y: 334, distance: 20.7
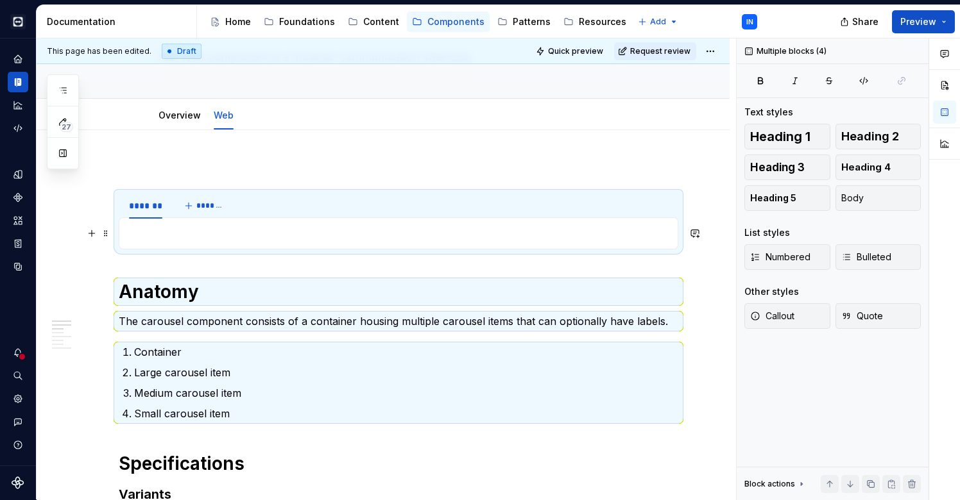
click at [237, 235] on p at bounding box center [398, 233] width 543 height 15
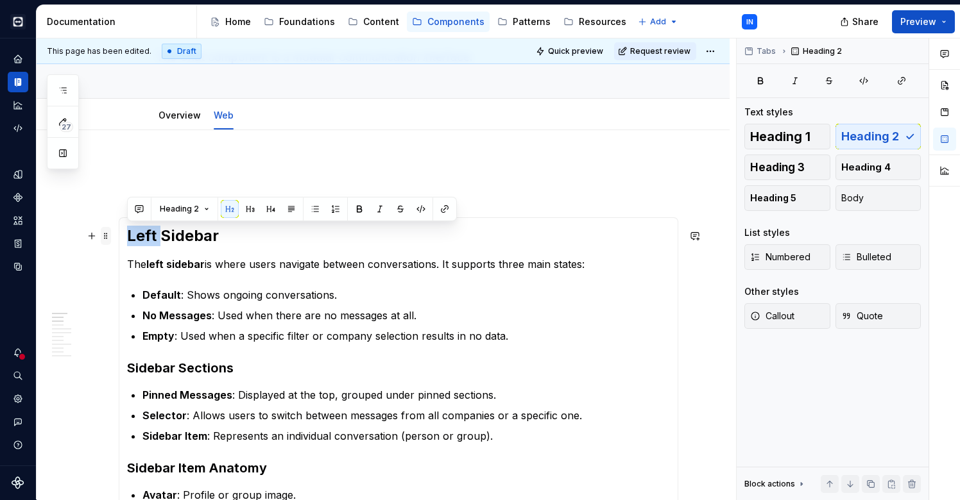
drag, startPoint x: 160, startPoint y: 233, endPoint x: 103, endPoint y: 237, distance: 57.9
drag, startPoint x: 188, startPoint y: 237, endPoint x: 124, endPoint y: 237, distance: 63.5
click at [124, 237] on div "Sidebar The left sidebar is where users navigate between conversations. It supp…" at bounding box center [398, 470] width 559 height 507
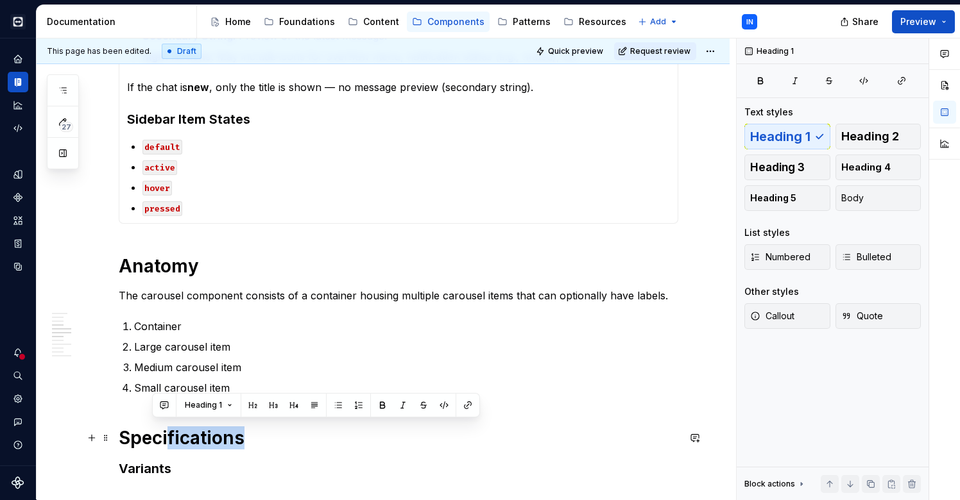
scroll to position [643, 0]
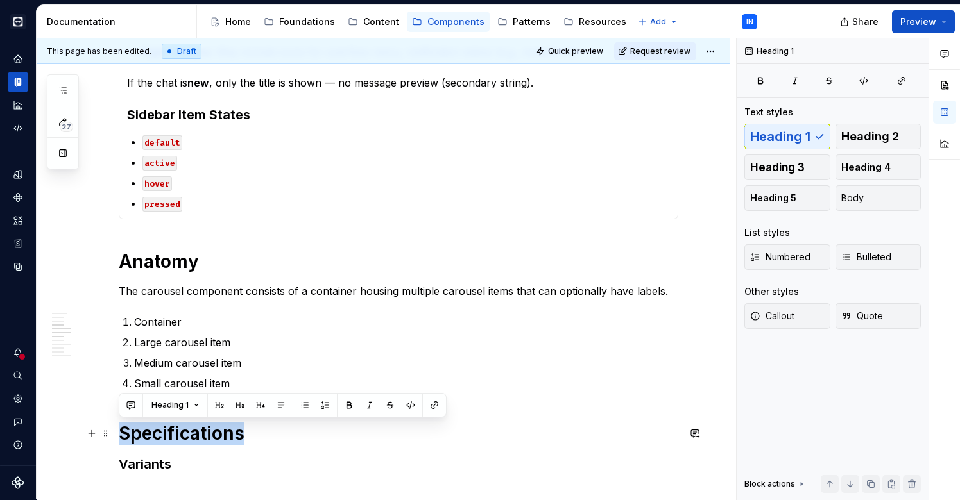
drag, startPoint x: 248, startPoint y: 439, endPoint x: 111, endPoint y: 431, distance: 136.8
click at [111, 431] on div "******* ******* Anatomy The left sidebar is where users navigate between conver…" at bounding box center [383, 423] width 693 height 1688
copy h1 "Specifications"
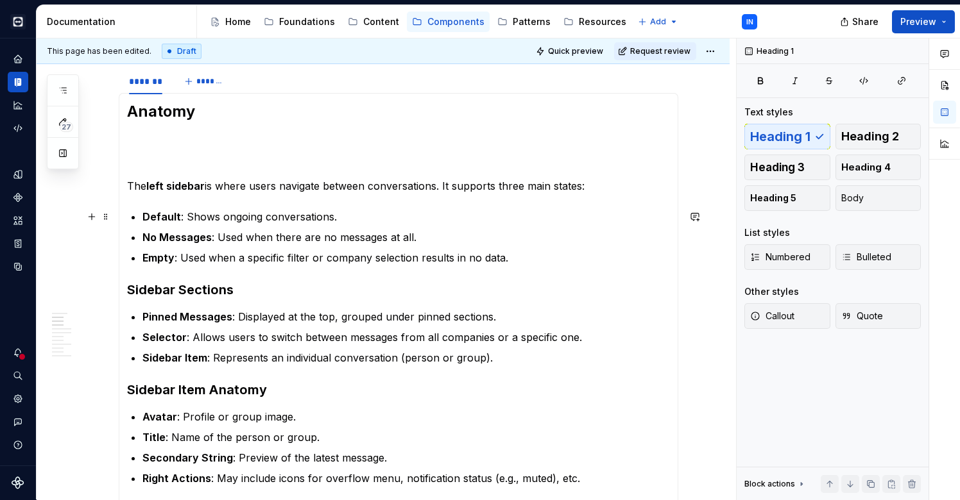
scroll to position [207, 0]
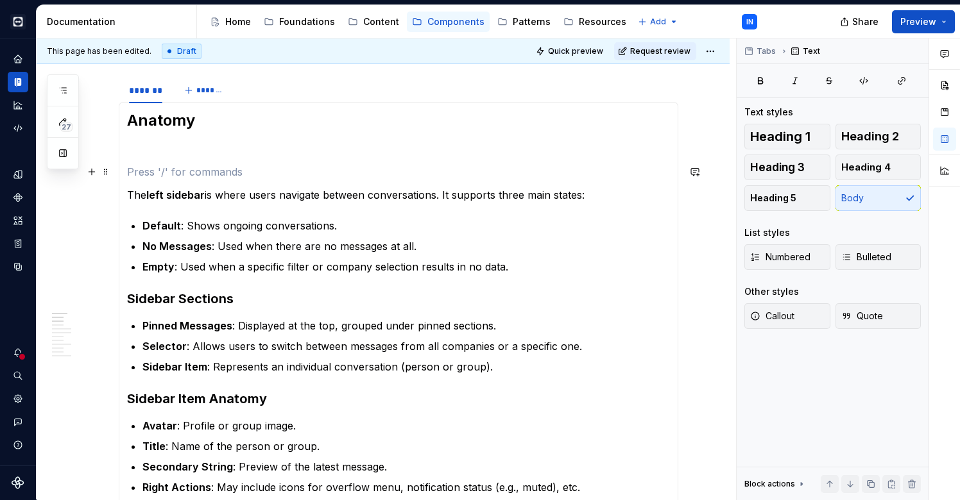
click at [198, 161] on section-item-column "Anatomy The left sidebar is where users navigate between conversations. It supp…" at bounding box center [398, 378] width 543 height 536
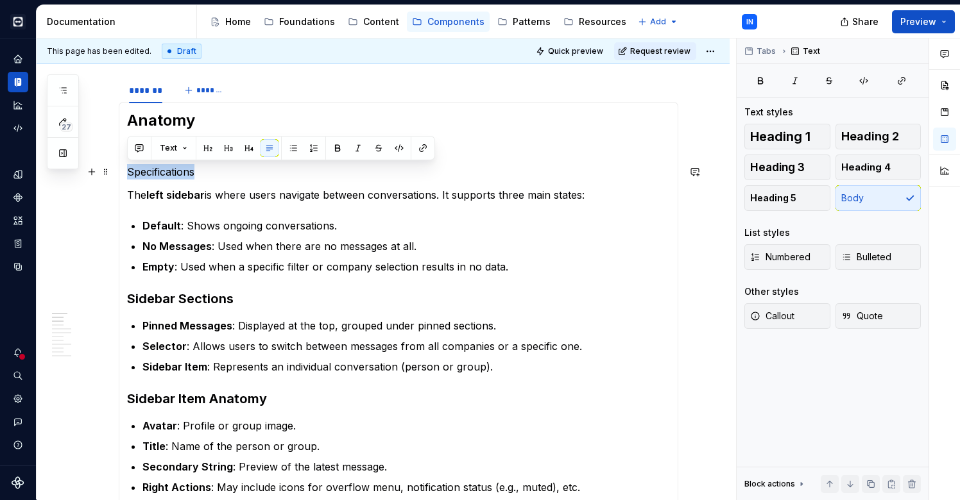
drag, startPoint x: 217, startPoint y: 169, endPoint x: 127, endPoint y: 163, distance: 90.0
click at [127, 163] on section-item-column "Anatomy Specifications The left sidebar is where users navigate between convers…" at bounding box center [398, 378] width 543 height 536
click at [852, 168] on span "Heading 4" at bounding box center [865, 167] width 49 height 13
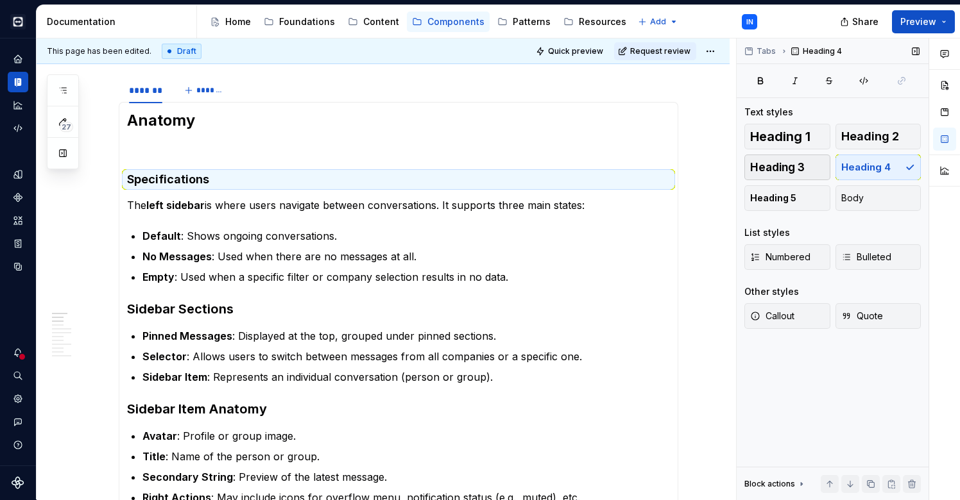
click at [793, 169] on span "Heading 3" at bounding box center [777, 167] width 55 height 13
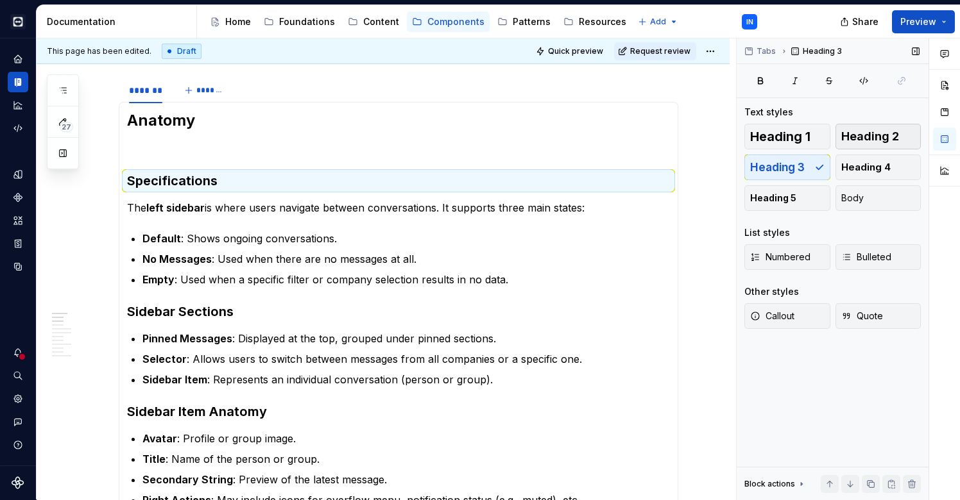
click at [884, 134] on span "Heading 2" at bounding box center [870, 136] width 58 height 13
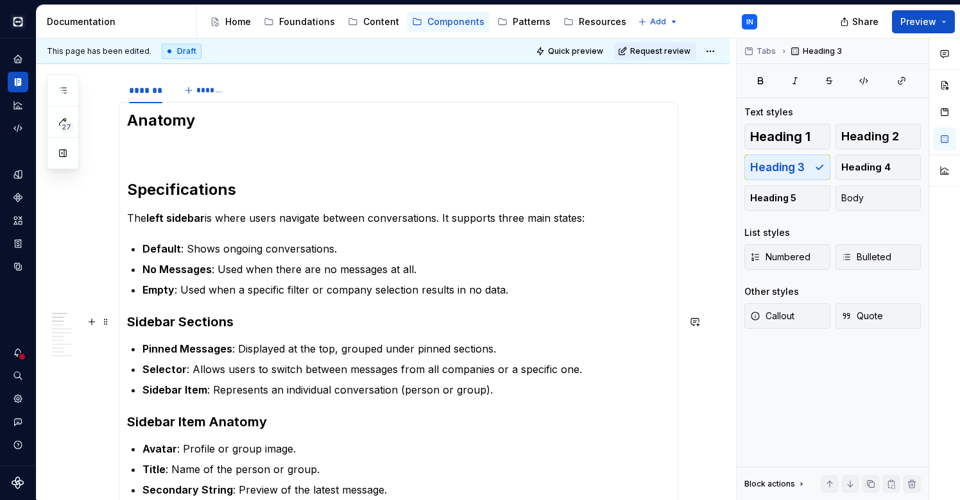
click at [218, 328] on h3 "Sidebar Sections" at bounding box center [398, 322] width 543 height 18
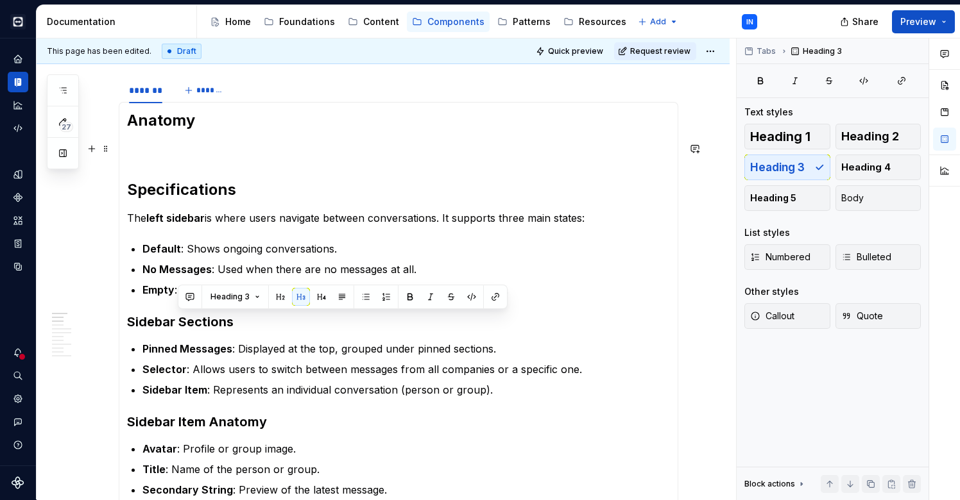
click at [212, 146] on p at bounding box center [398, 148] width 543 height 15
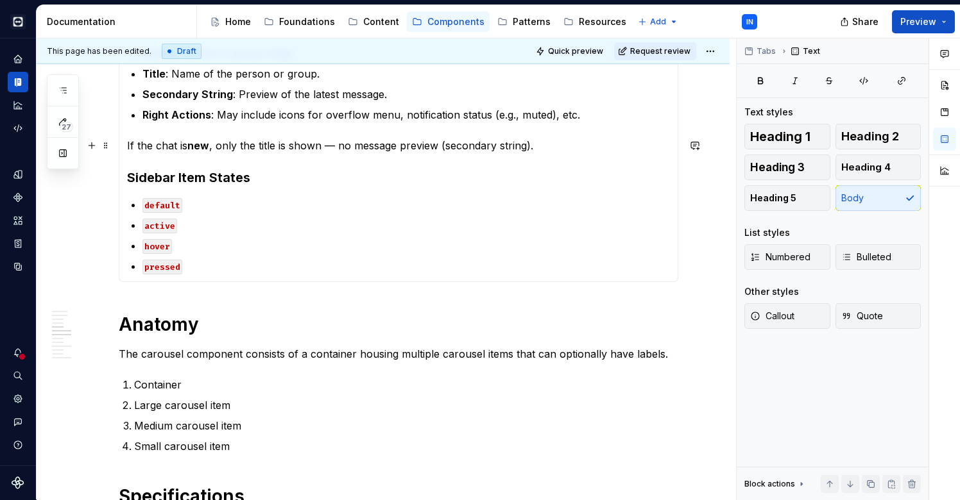
scroll to position [604, 0]
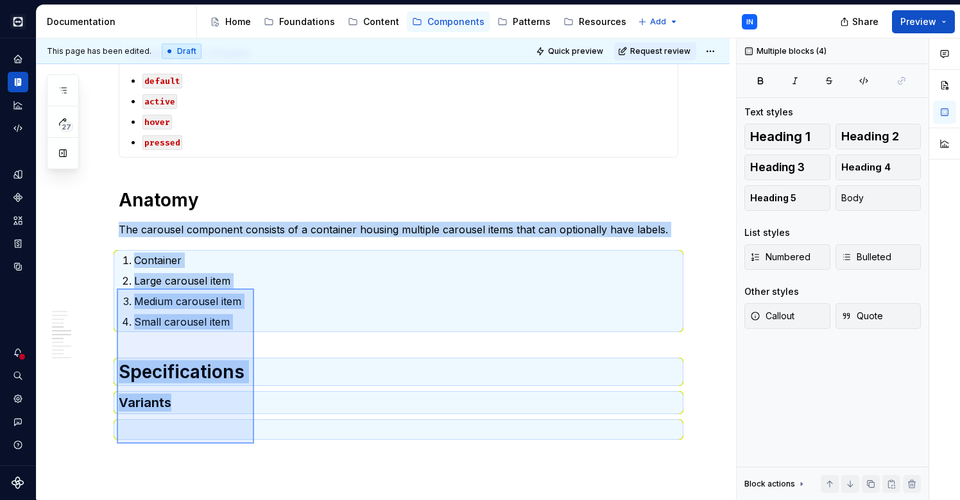
drag, startPoint x: 117, startPoint y: 314, endPoint x: 254, endPoint y: 444, distance: 188.7
click at [254, 444] on div "This page has been edited. Draft Quick preview Request review Chat The Chat com…" at bounding box center [386, 269] width 699 height 462
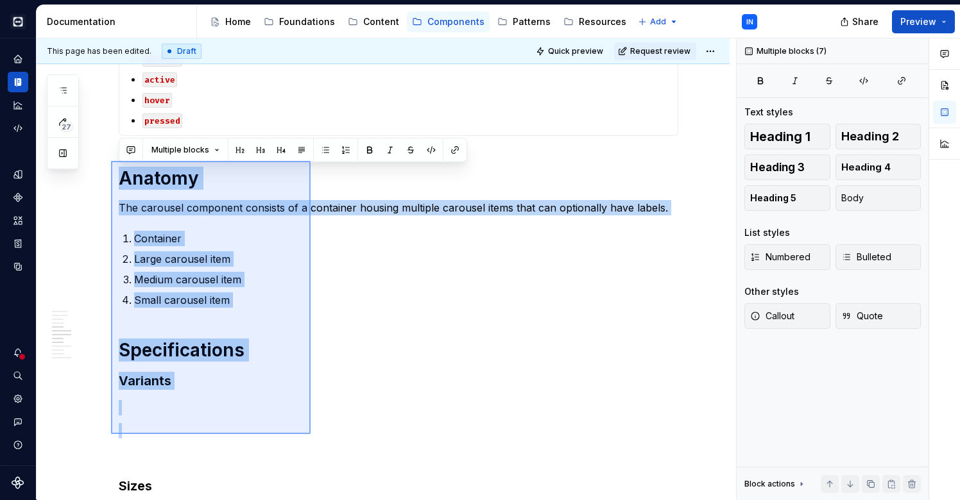
drag, startPoint x: 111, startPoint y: 161, endPoint x: 310, endPoint y: 434, distance: 338.3
click at [310, 434] on div "This page has been edited. Draft Quick preview Request review Chat The Chat com…" at bounding box center [386, 269] width 699 height 462
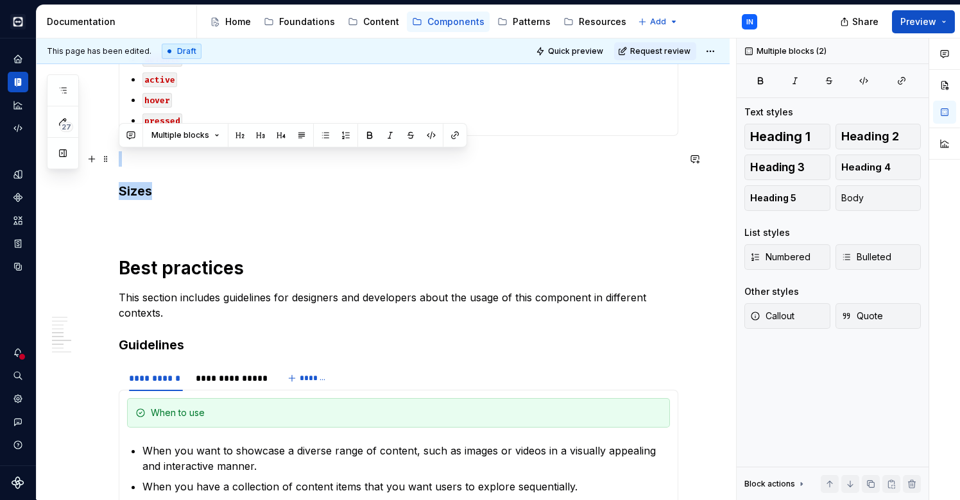
drag, startPoint x: 179, startPoint y: 185, endPoint x: 114, endPoint y: 164, distance: 68.0
click at [114, 164] on div "**********" at bounding box center [383, 181] width 693 height 1416
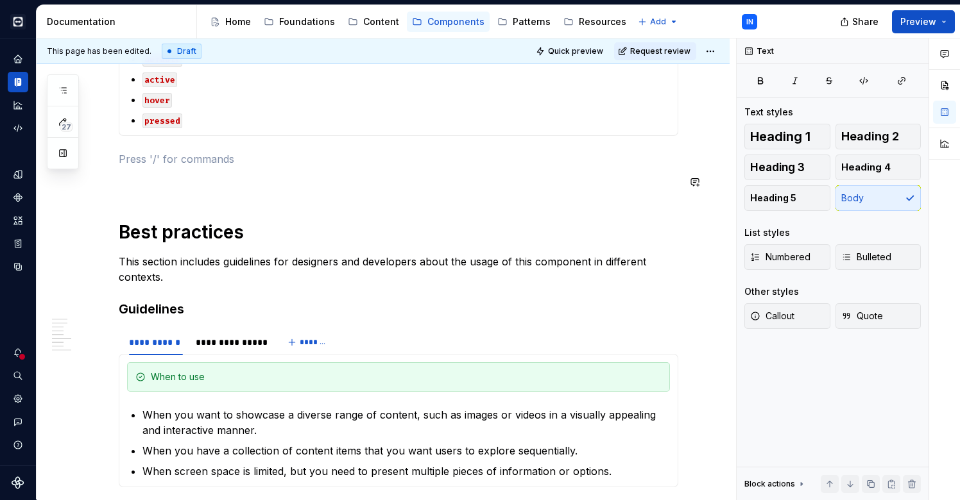
click at [175, 204] on div "**********" at bounding box center [398, 96] width 559 height 1184
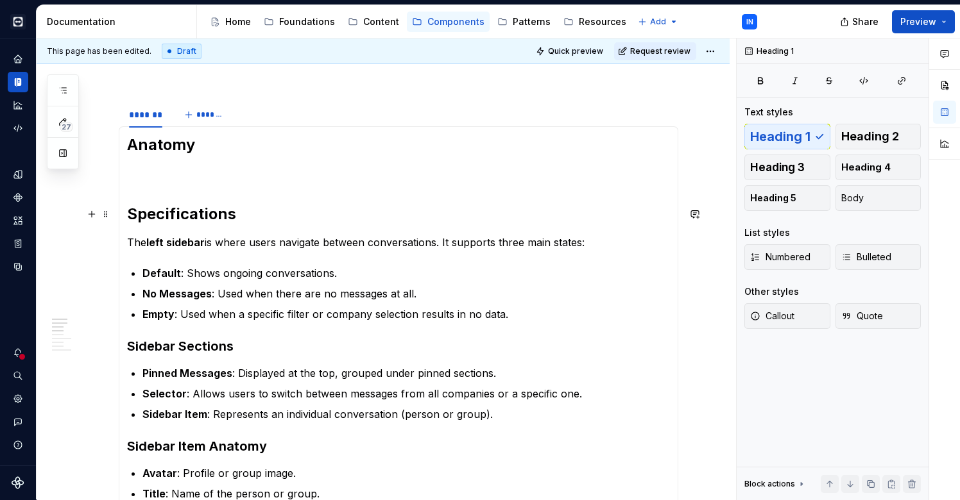
scroll to position [182, 0]
click at [147, 106] on html "Cobalt IN Design system data Documentation Accessibility guide for tree Page tr…" at bounding box center [480, 250] width 960 height 500
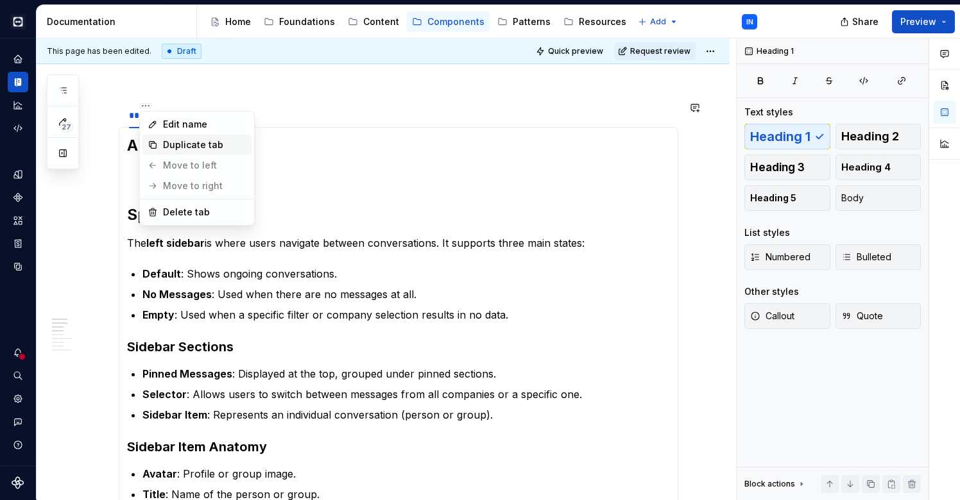
click at [164, 139] on div "Duplicate tab" at bounding box center [204, 145] width 83 height 13
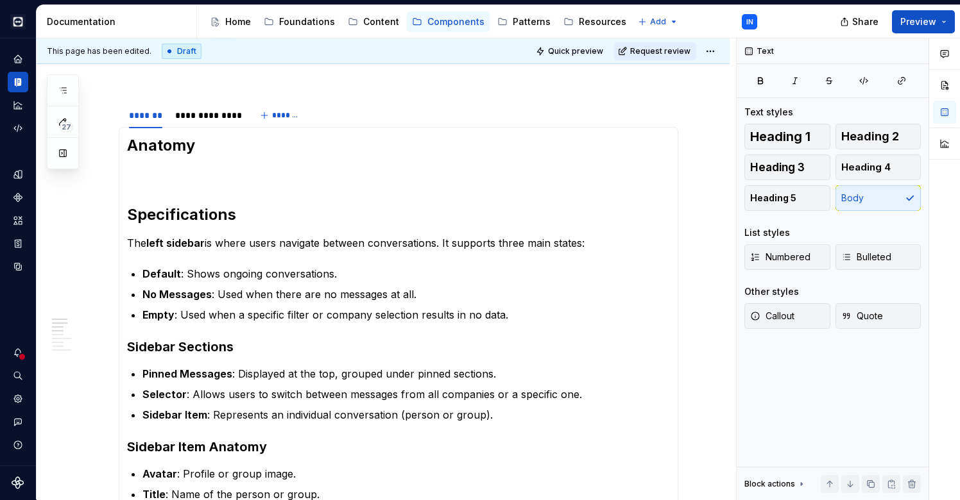
type textarea "*"
click at [205, 104] on html "Cobalt IN Design system data Documentation Accessibility guide for tree Page tr…" at bounding box center [480, 250] width 960 height 500
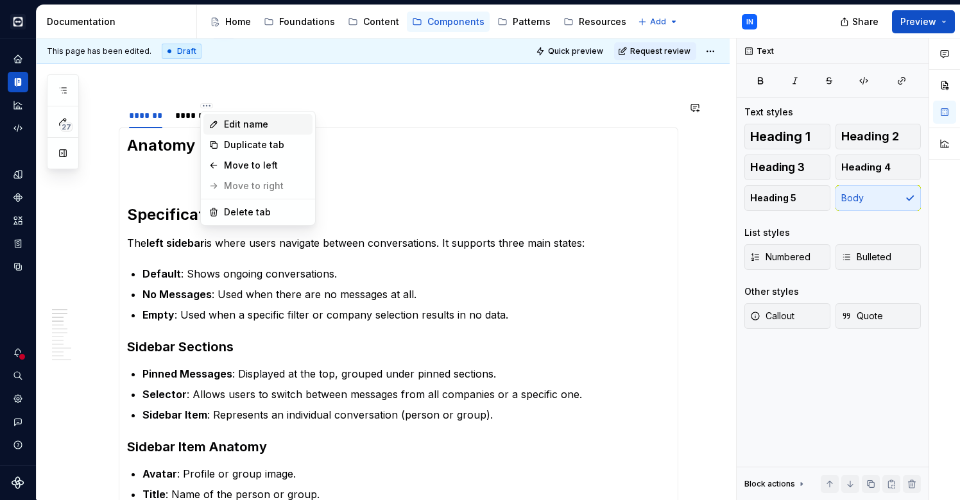
click at [226, 128] on div "Edit name" at bounding box center [265, 124] width 83 height 13
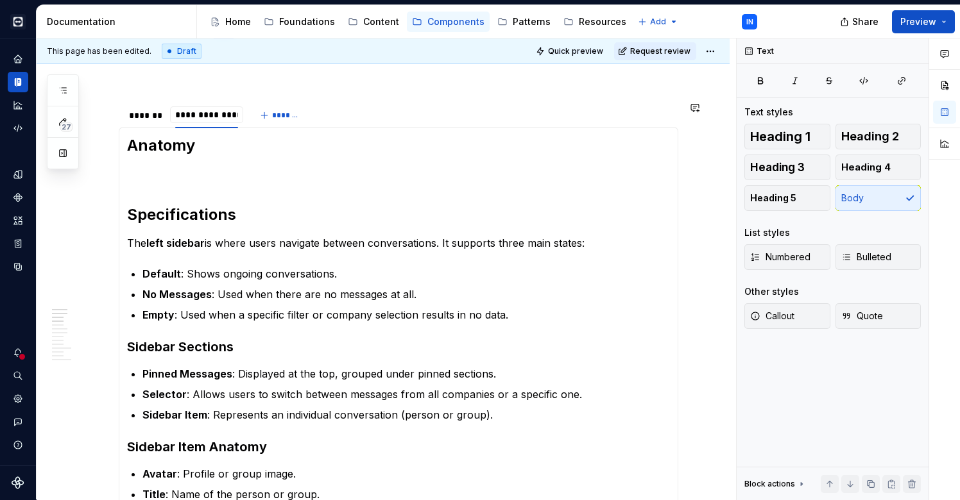
scroll to position [0, 1]
type input "**********"
click at [330, 83] on p at bounding box center [398, 78] width 559 height 15
click at [120, 120] on div "**********" at bounding box center [228, 119] width 219 height 32
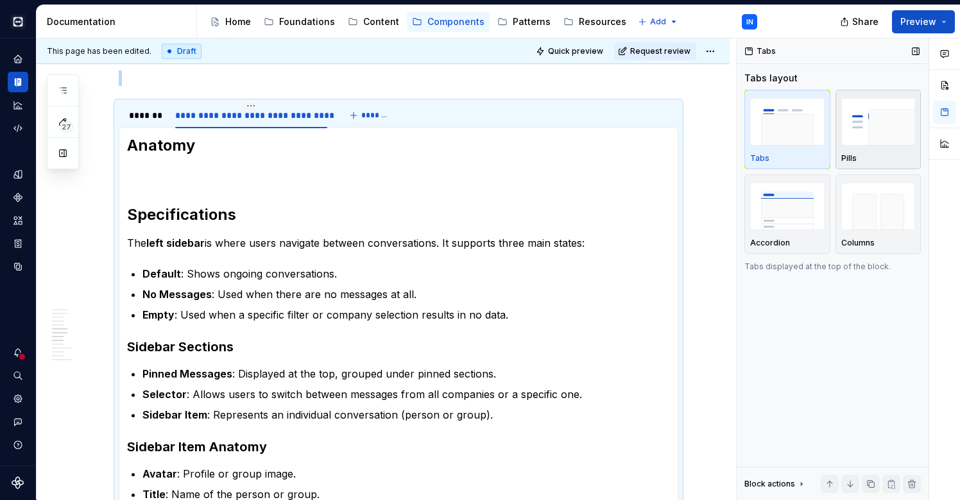
click at [859, 128] on img "button" at bounding box center [878, 121] width 74 height 47
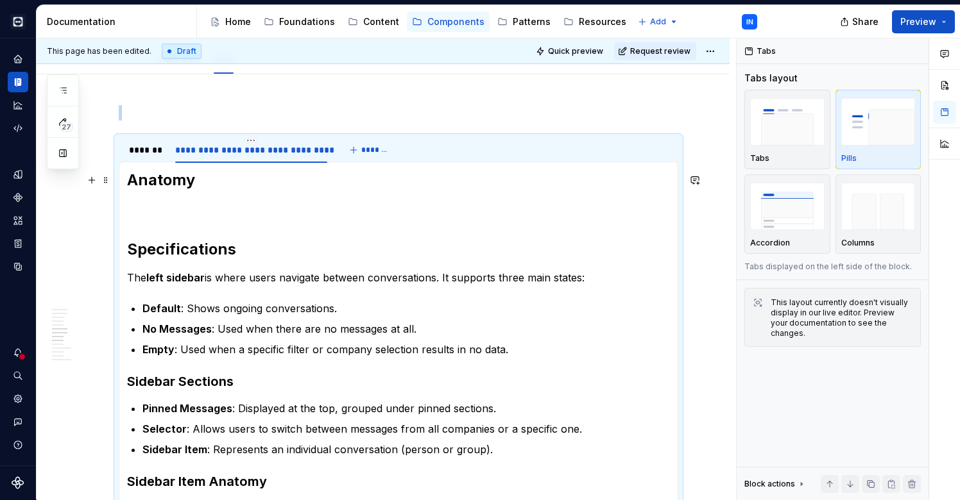
scroll to position [142, 0]
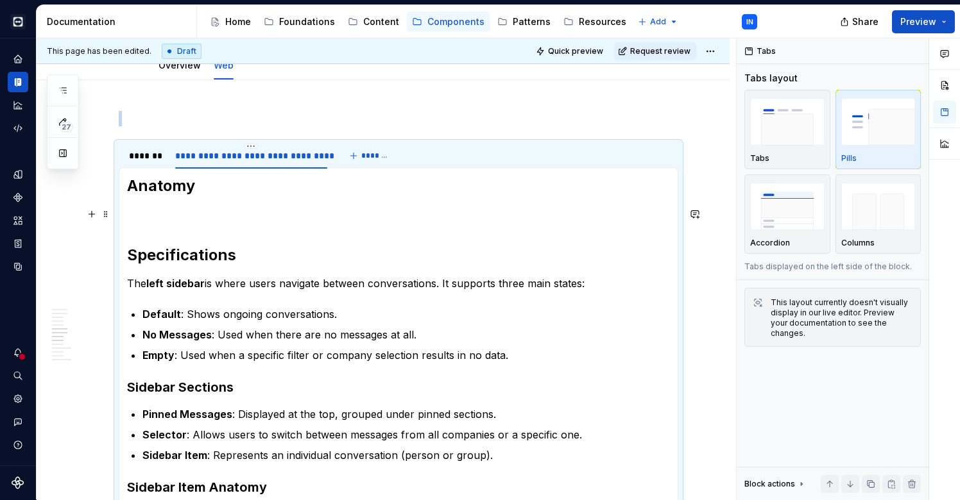
click at [137, 205] on section-item-column "Anatomy Specifications The left sidebar is where users navigate between convers…" at bounding box center [398, 455] width 543 height 559
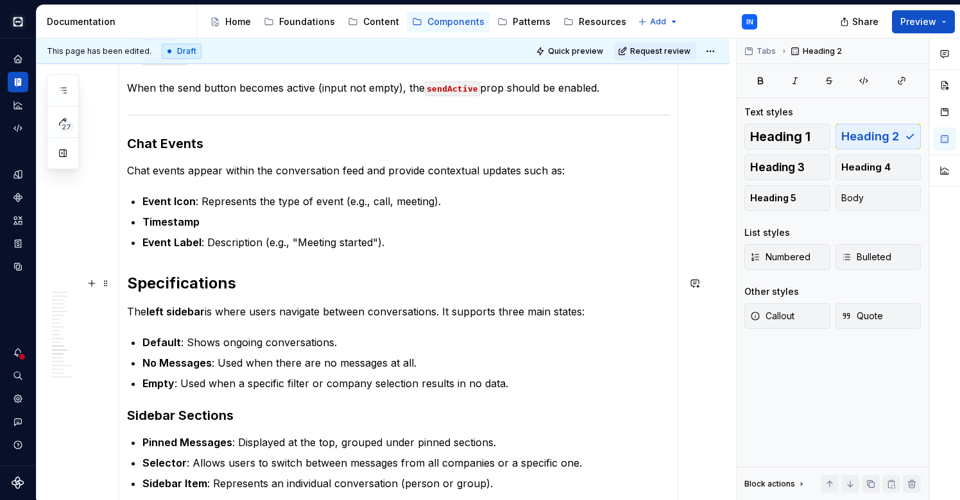
scroll to position [1241, 0]
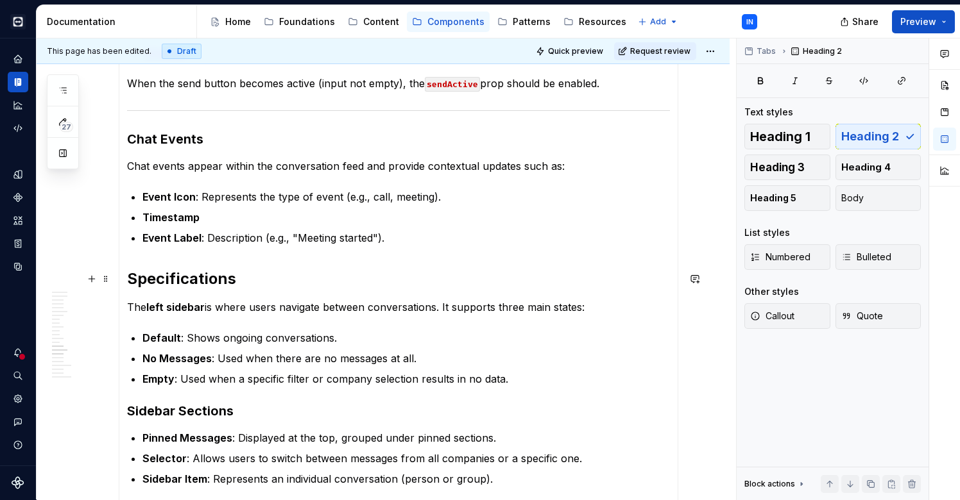
click at [128, 279] on h2 "Specifications" at bounding box center [398, 279] width 543 height 21
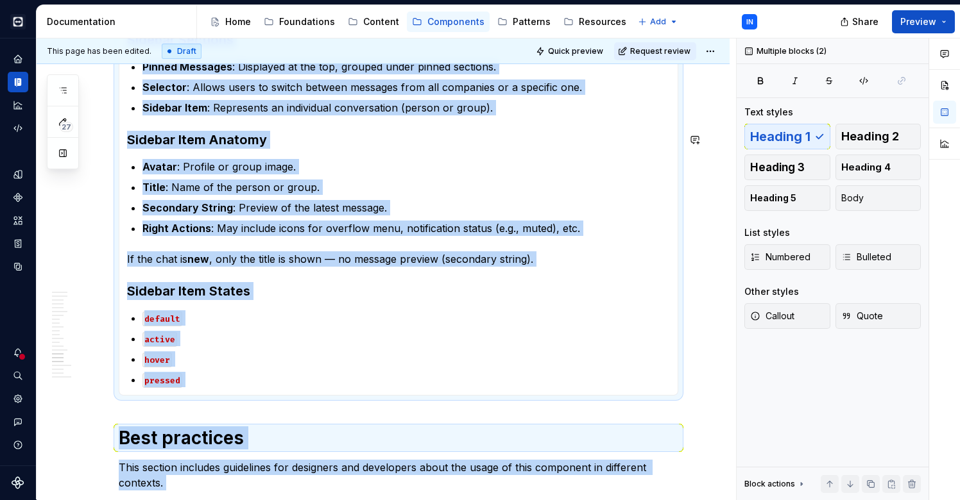
scroll to position [1791, 0]
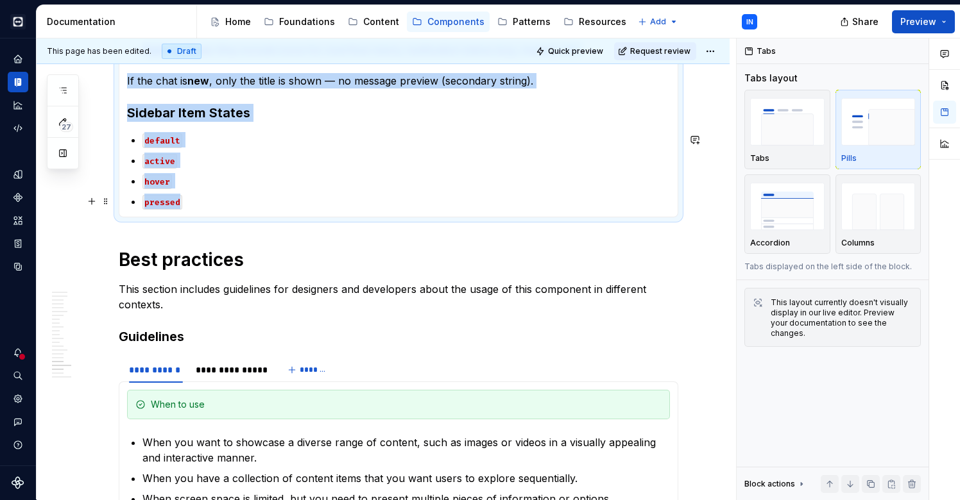
drag, startPoint x: 126, startPoint y: 303, endPoint x: 199, endPoint y: 195, distance: 130.8
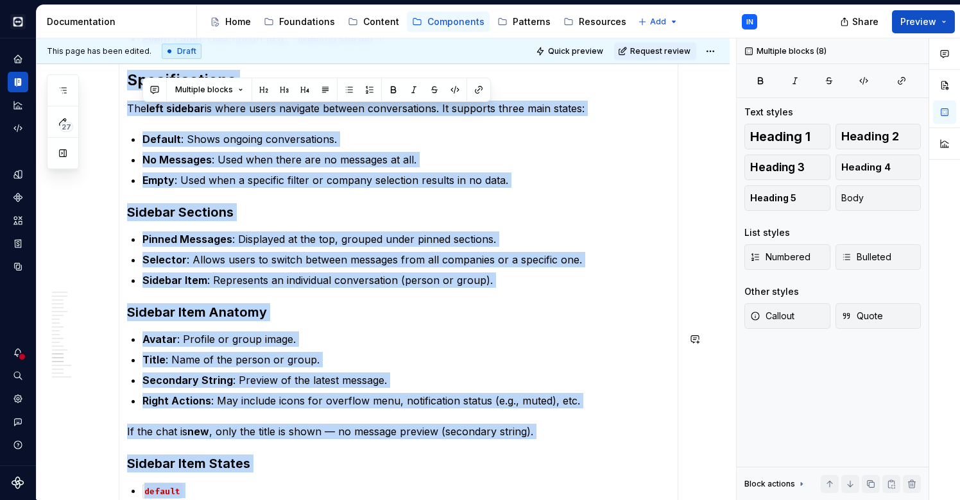
scroll to position [1419, 0]
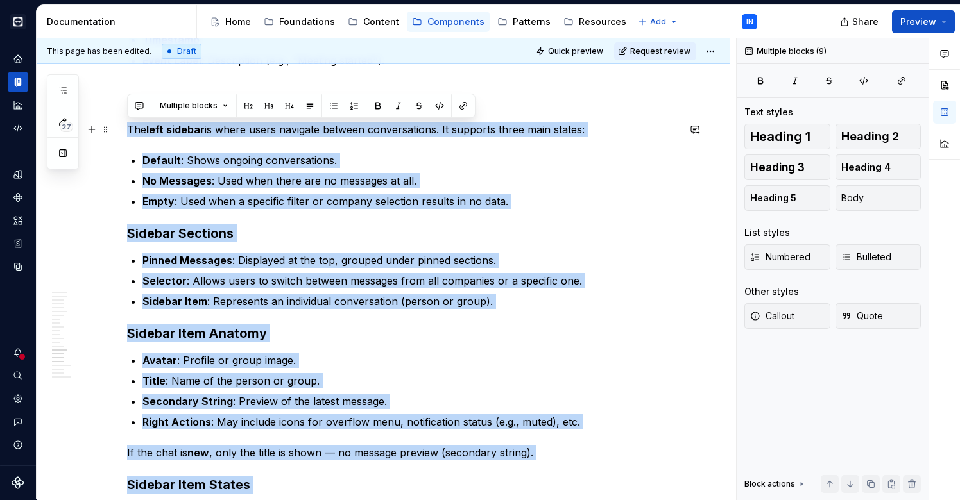
drag, startPoint x: 190, startPoint y: 251, endPoint x: 124, endPoint y: 132, distance: 135.8
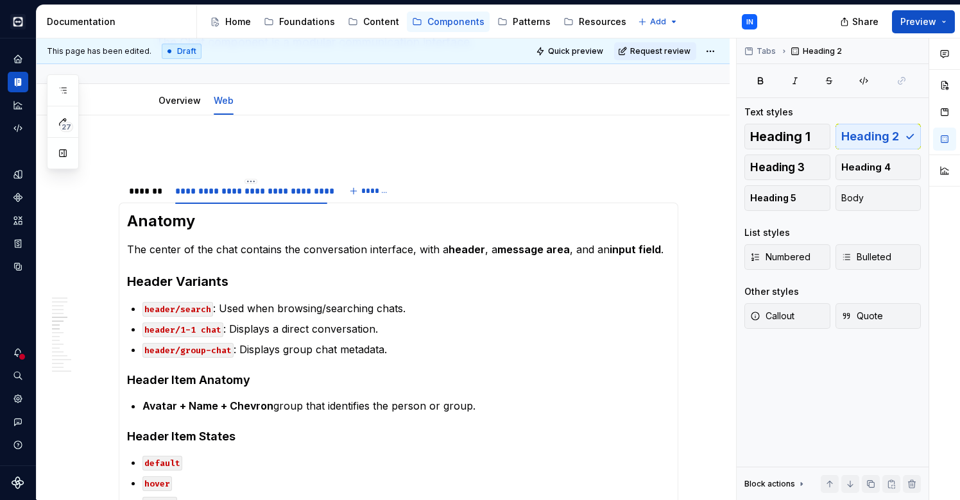
scroll to position [106, 0]
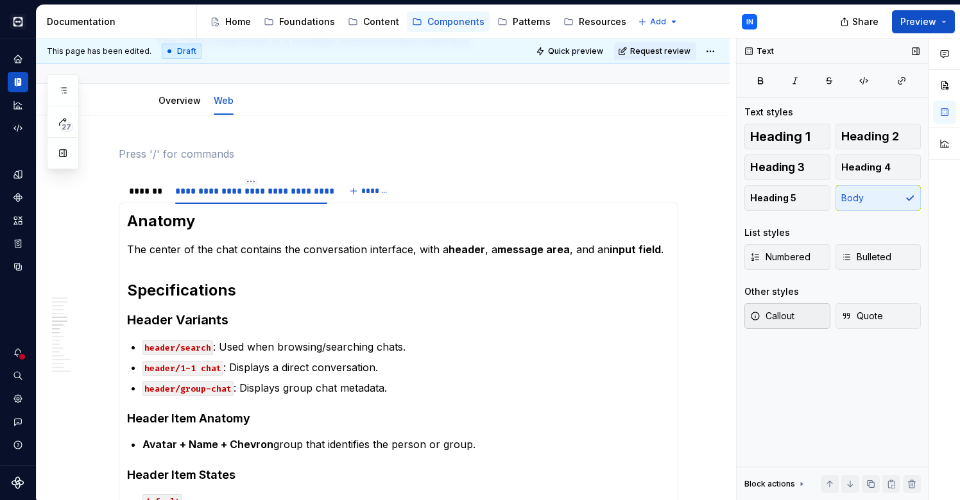
click at [778, 317] on span "Callout" at bounding box center [772, 316] width 44 height 13
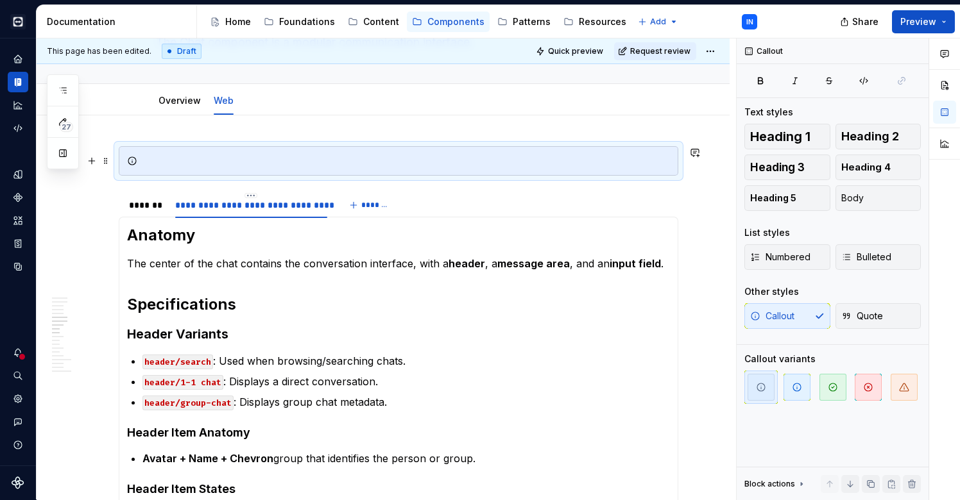
click at [158, 160] on div at bounding box center [405, 161] width 527 height 13
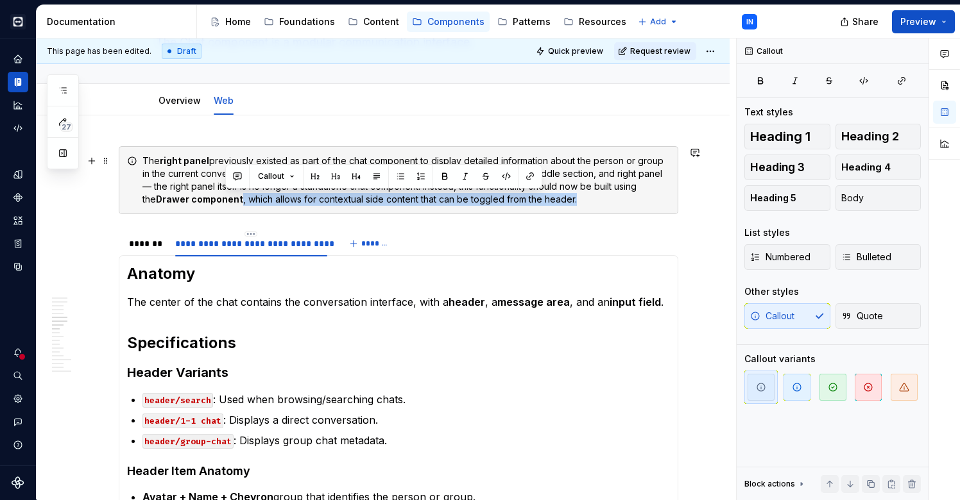
drag, startPoint x: 226, startPoint y: 201, endPoint x: 593, endPoint y: 197, distance: 367.5
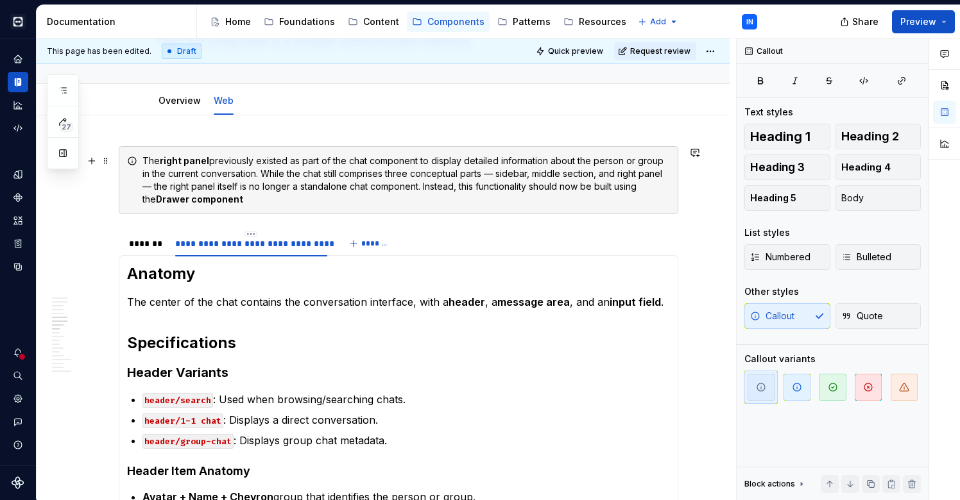
click at [156, 198] on strong "Drawer component" at bounding box center [199, 199] width 87 height 11
click at [246, 202] on div "The right panel previously existed as part of the chat component to display det…" at bounding box center [405, 180] width 527 height 51
click at [489, 173] on div "The right panel previously existed as part of the chat component to display det…" at bounding box center [405, 180] width 527 height 51
click at [657, 174] on div "The right panel previously existed as part of the chat component to display det…" at bounding box center [405, 180] width 527 height 51
click at [795, 384] on icon "button" at bounding box center [796, 387] width 10 height 10
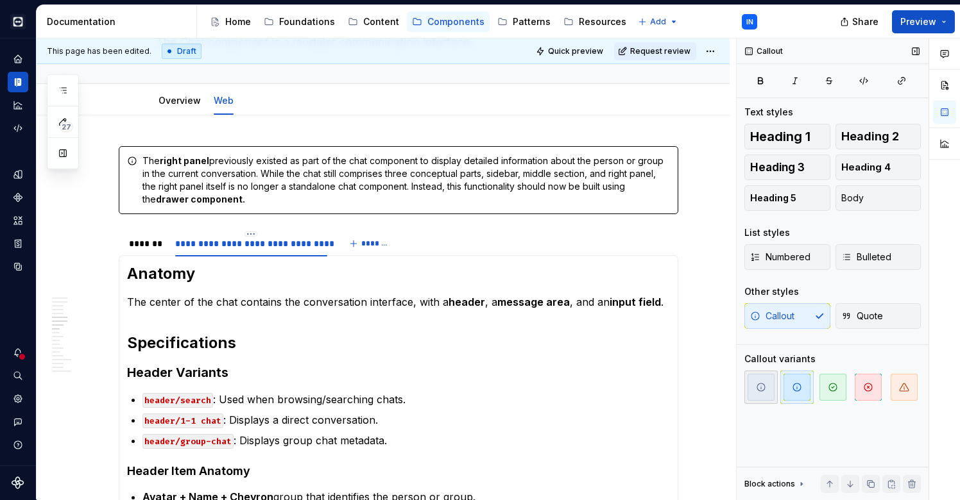
click at [763, 387] on icon "button" at bounding box center [761, 387] width 10 height 10
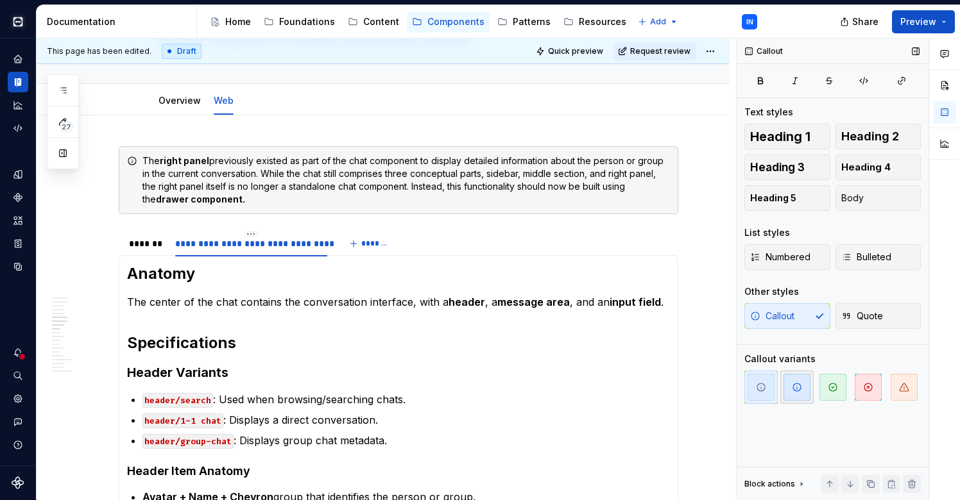
click at [793, 396] on span "button" at bounding box center [796, 387] width 27 height 27
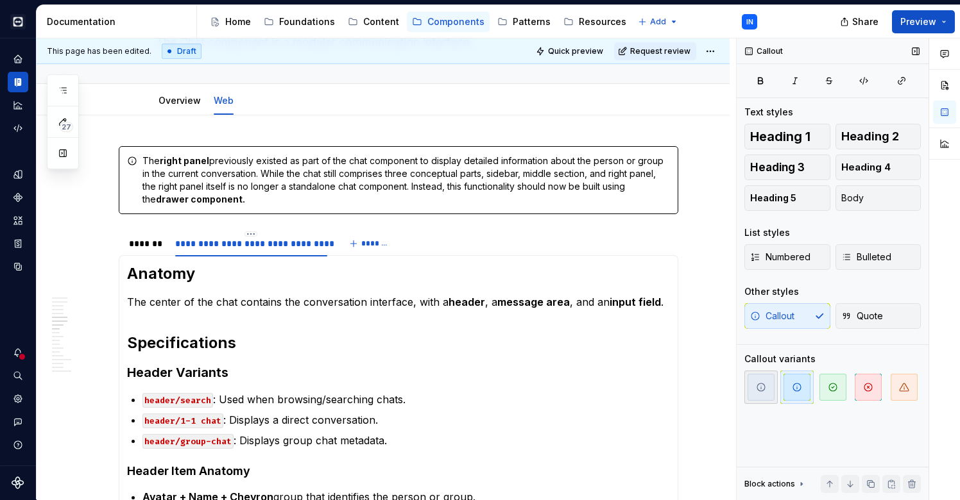
click at [775, 394] on button "button" at bounding box center [760, 387] width 33 height 33
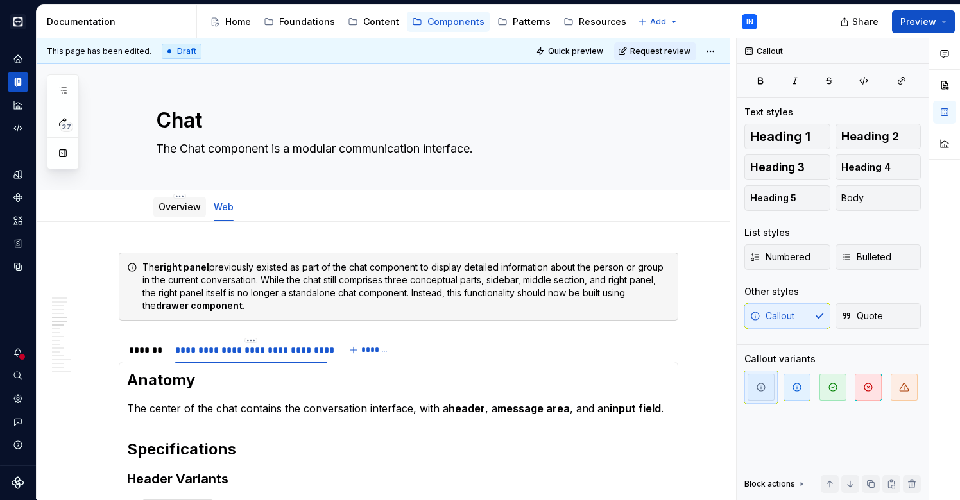
scroll to position [0, 0]
click at [173, 210] on link "Overview" at bounding box center [179, 206] width 42 height 11
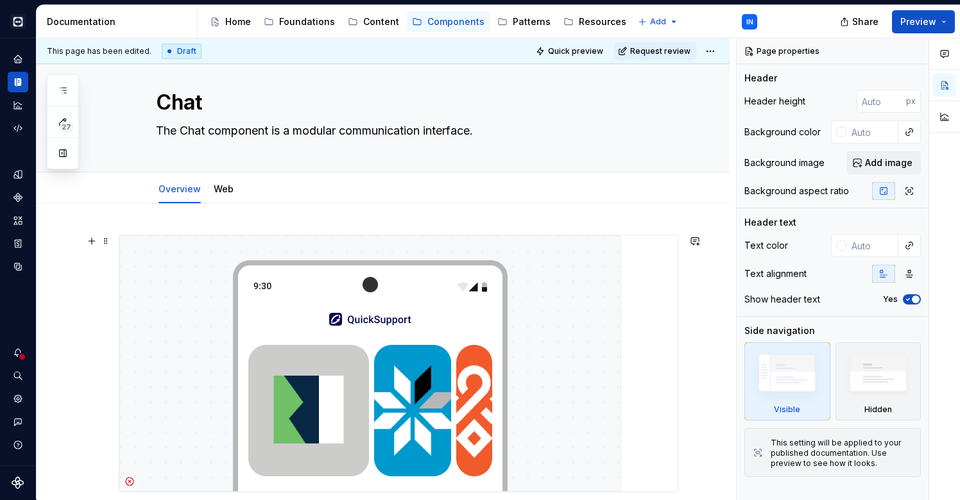
scroll to position [16, 0]
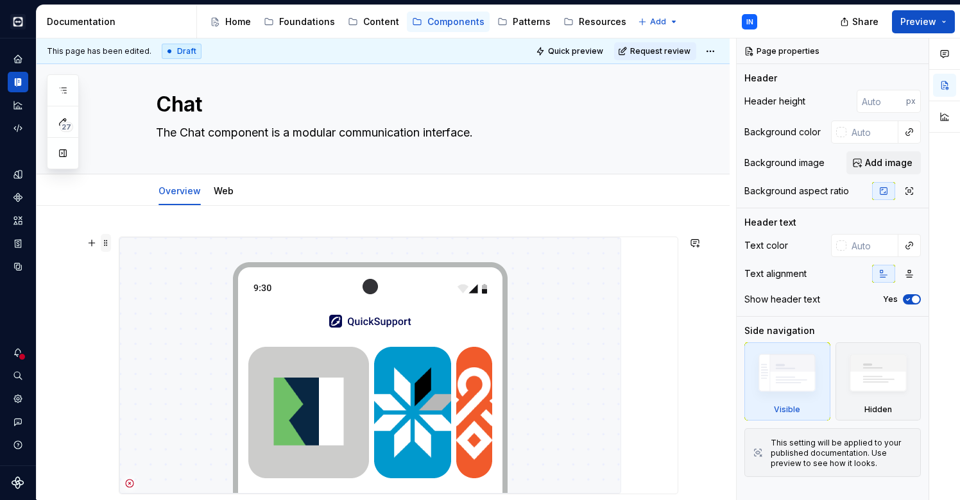
click at [105, 243] on span at bounding box center [106, 243] width 10 height 18
type textarea "*"
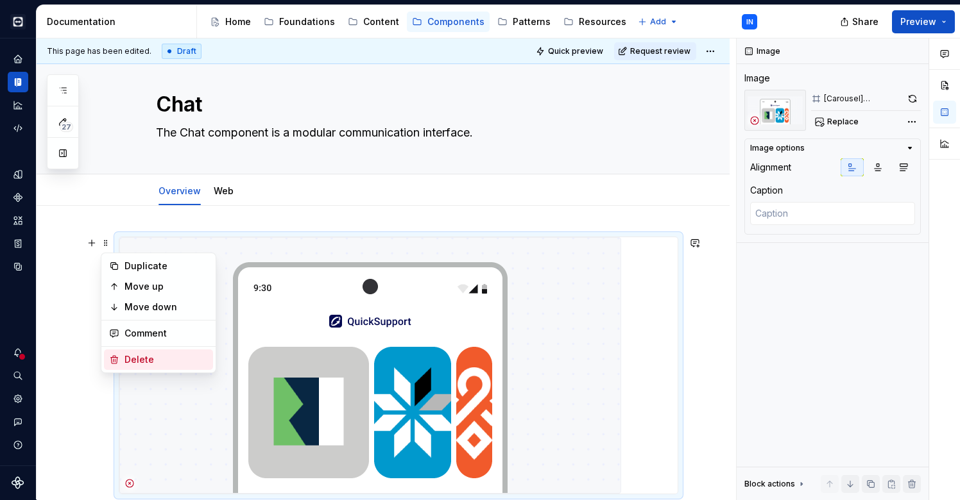
click at [133, 357] on div "Delete" at bounding box center [165, 359] width 83 height 13
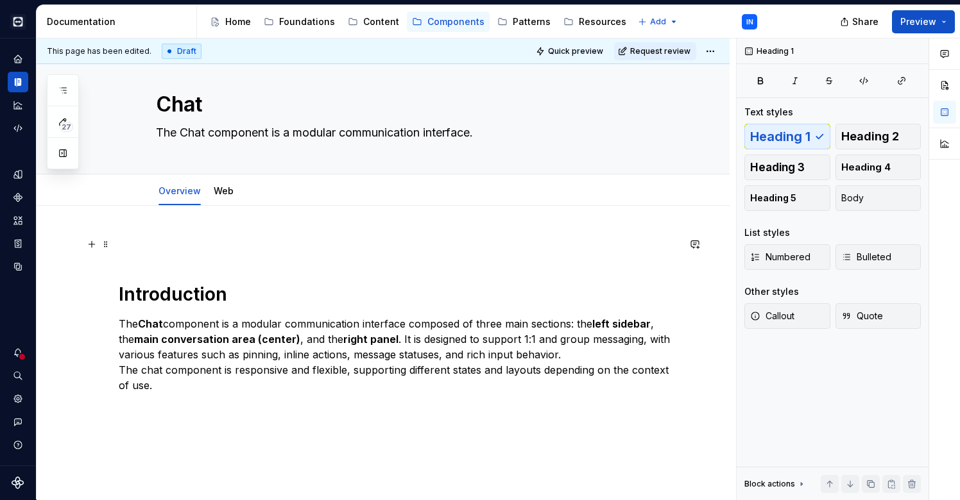
click at [122, 240] on p at bounding box center [398, 244] width 559 height 15
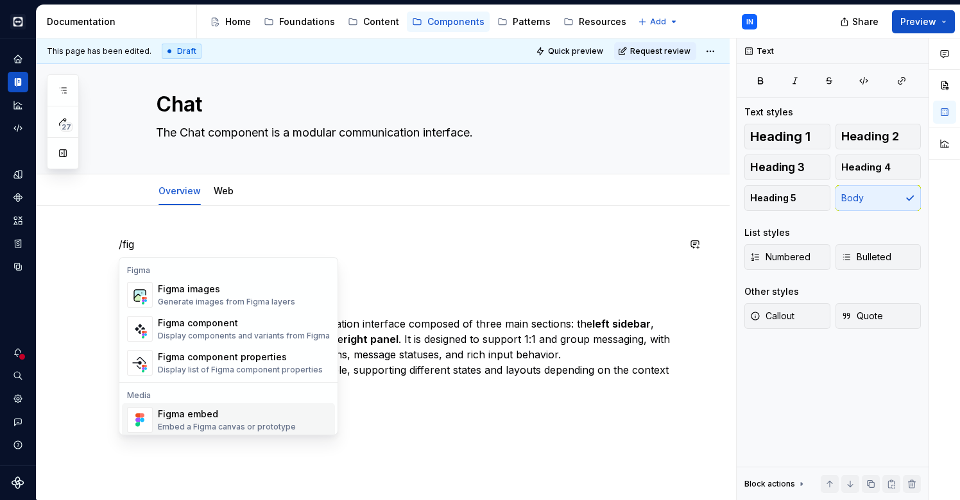
click at [211, 413] on div "Figma embed" at bounding box center [227, 414] width 138 height 13
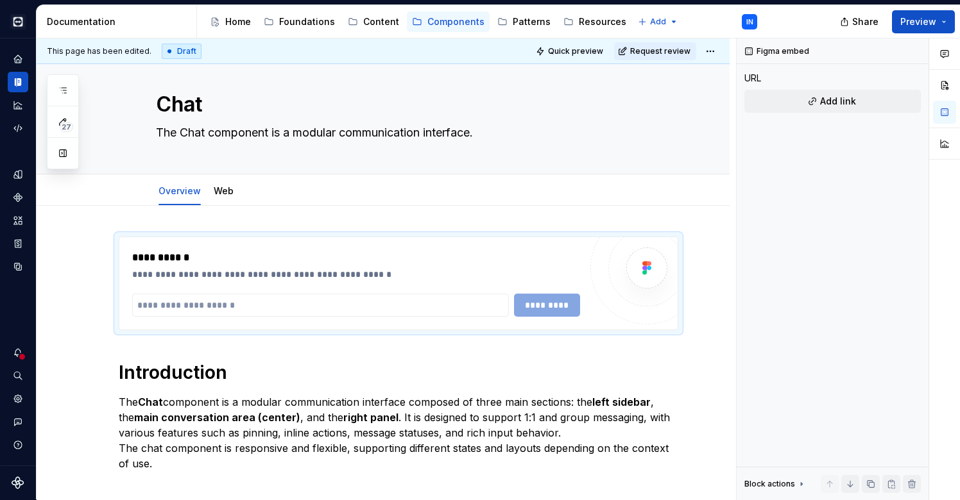
type textarea "*"
click at [273, 314] on input "text" at bounding box center [320, 305] width 376 height 23
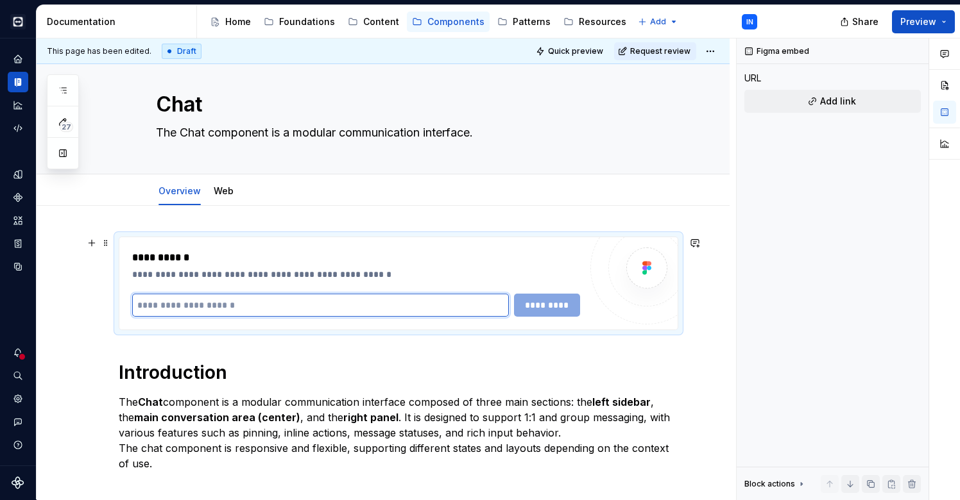
click at [273, 314] on input "text" at bounding box center [320, 305] width 376 height 23
click at [262, 305] on input "text" at bounding box center [320, 305] width 376 height 23
paste input "**********"
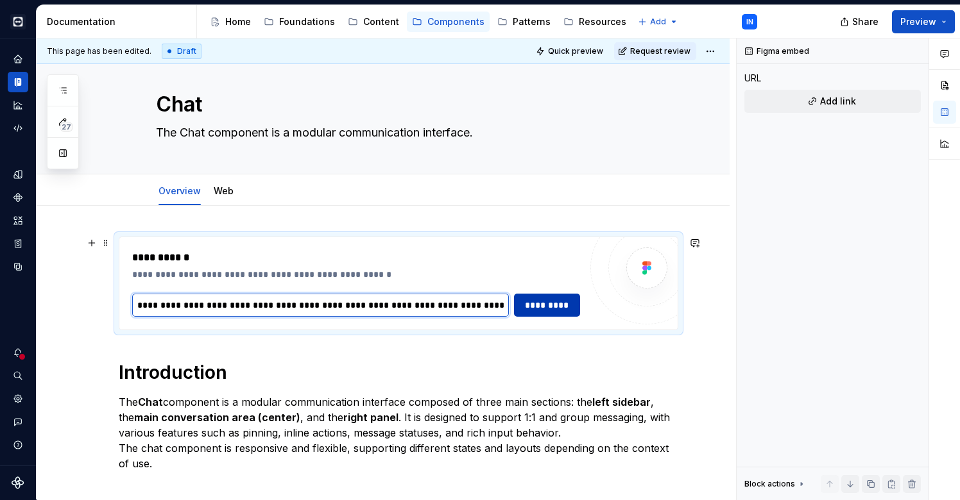
type input "**********"
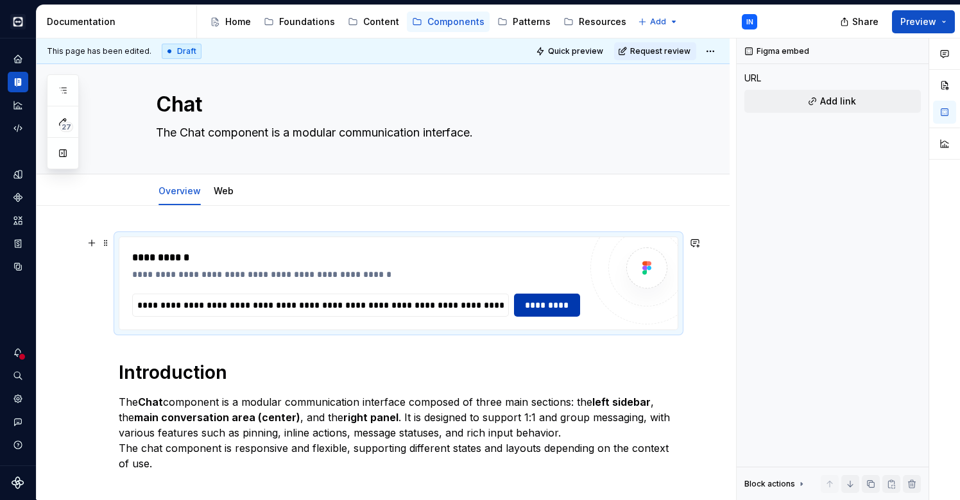
click at [536, 305] on span "*********" at bounding box center [547, 305] width 50 height 13
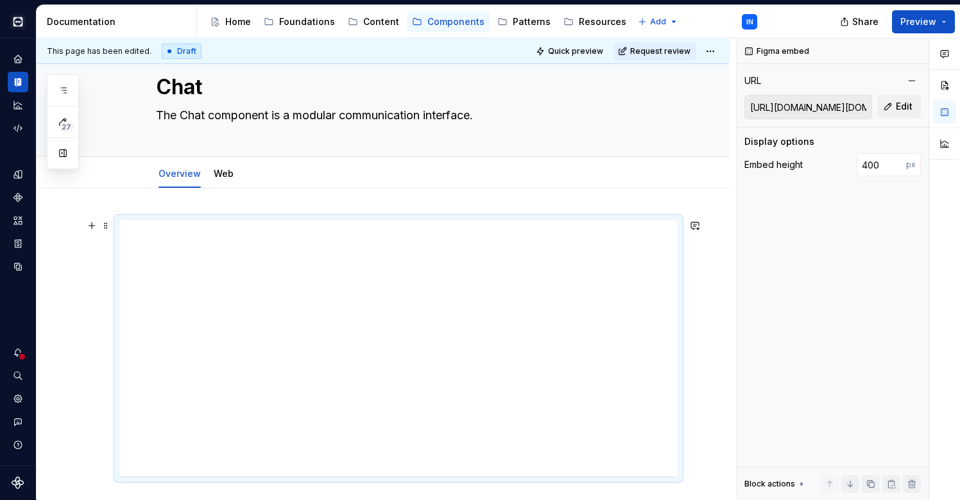
scroll to position [40, 0]
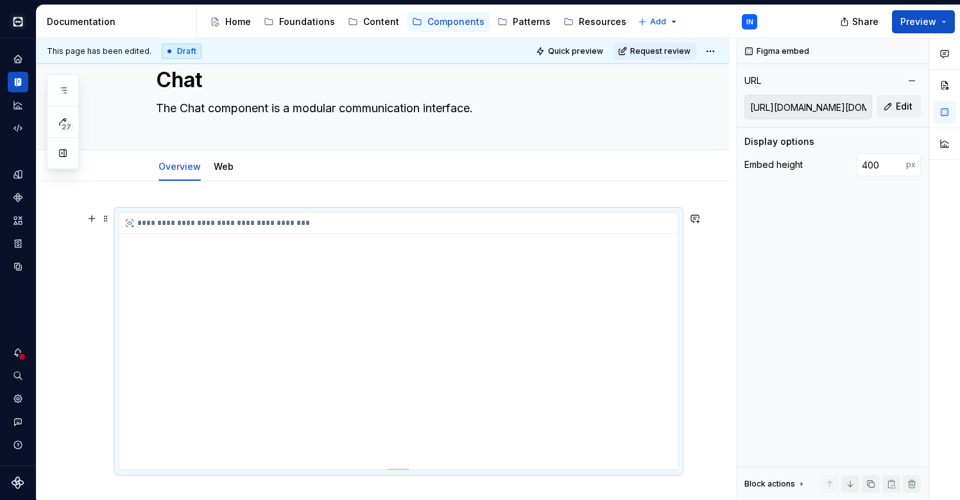
click at [356, 378] on div "**********" at bounding box center [398, 341] width 558 height 257
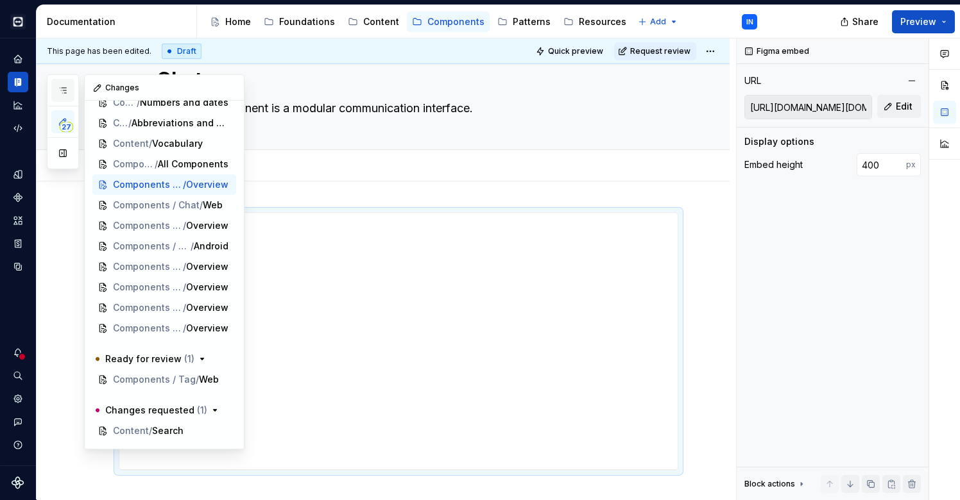
scroll to position [303, 0]
click at [62, 85] on icon "button" at bounding box center [63, 90] width 10 height 10
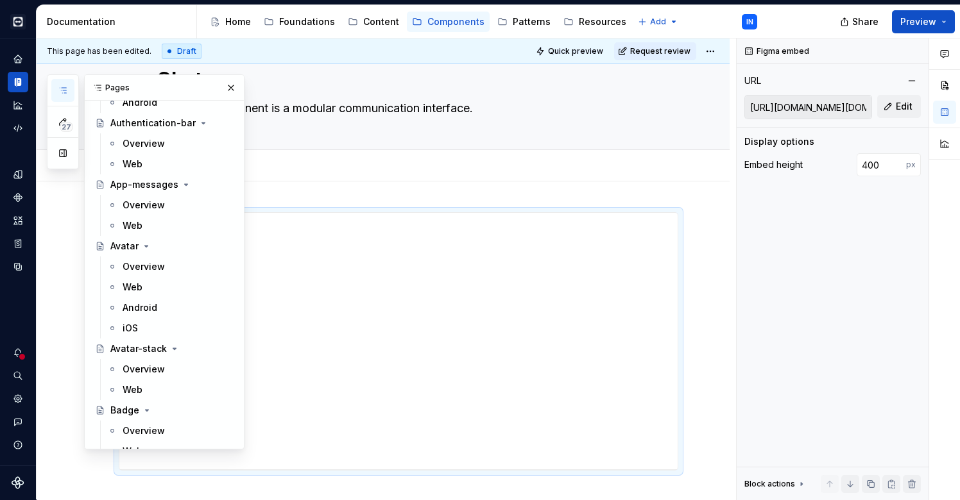
click at [62, 85] on icon "button" at bounding box center [63, 90] width 10 height 10
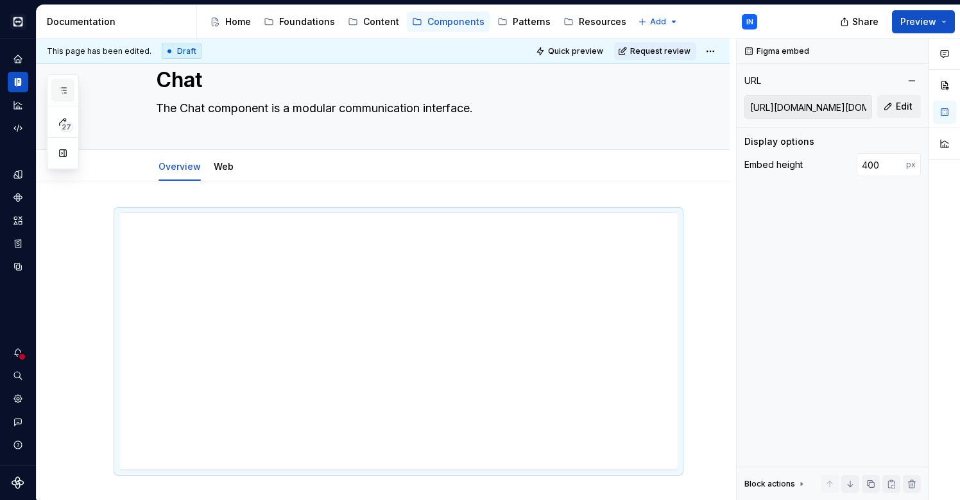
click at [62, 85] on icon "button" at bounding box center [63, 90] width 10 height 10
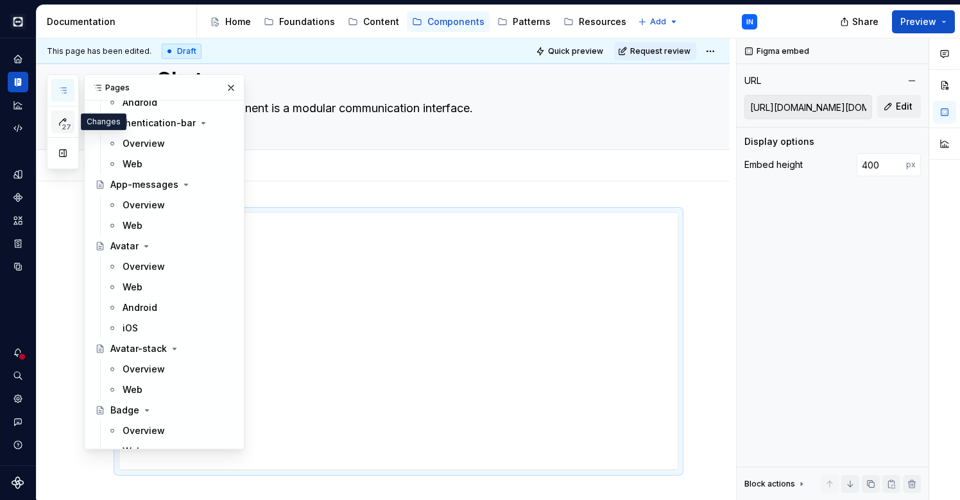
click at [69, 118] on button "27" at bounding box center [62, 121] width 23 height 23
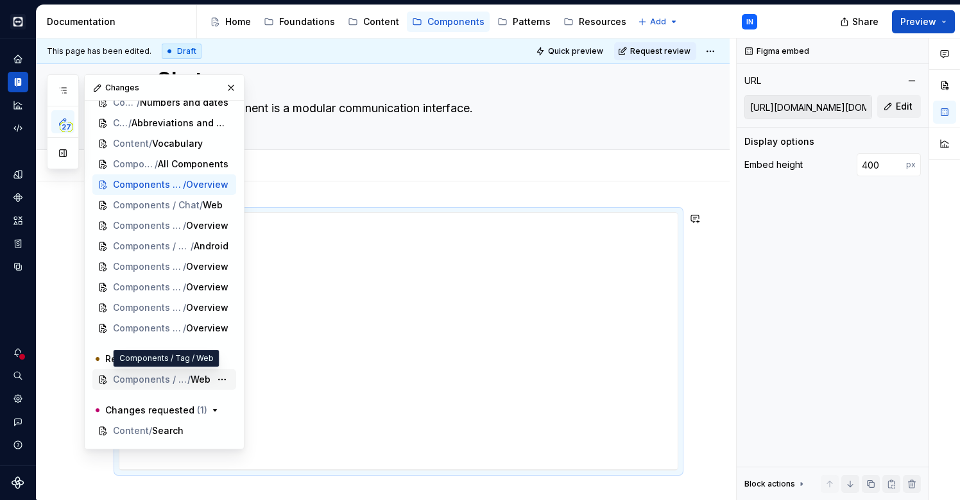
click at [140, 379] on span "Components / Tag" at bounding box center [150, 379] width 74 height 13
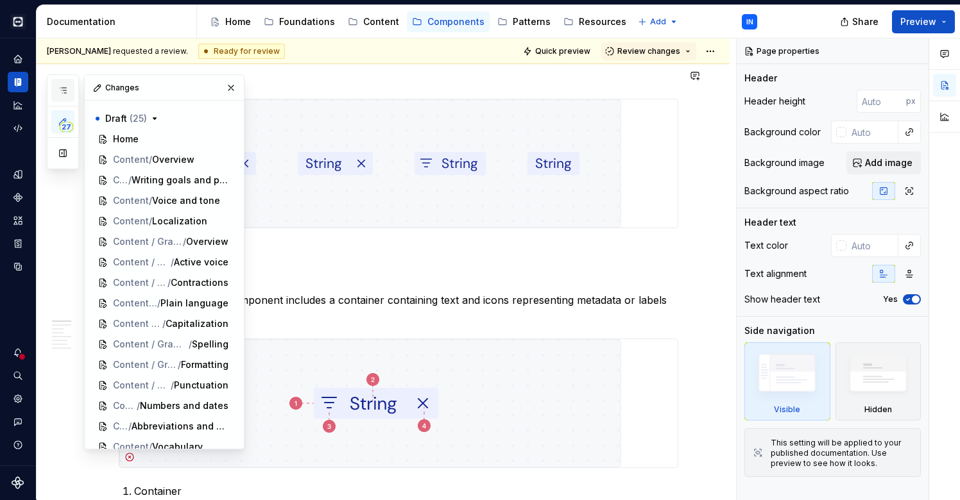
click at [58, 90] on icon "button" at bounding box center [63, 90] width 10 height 10
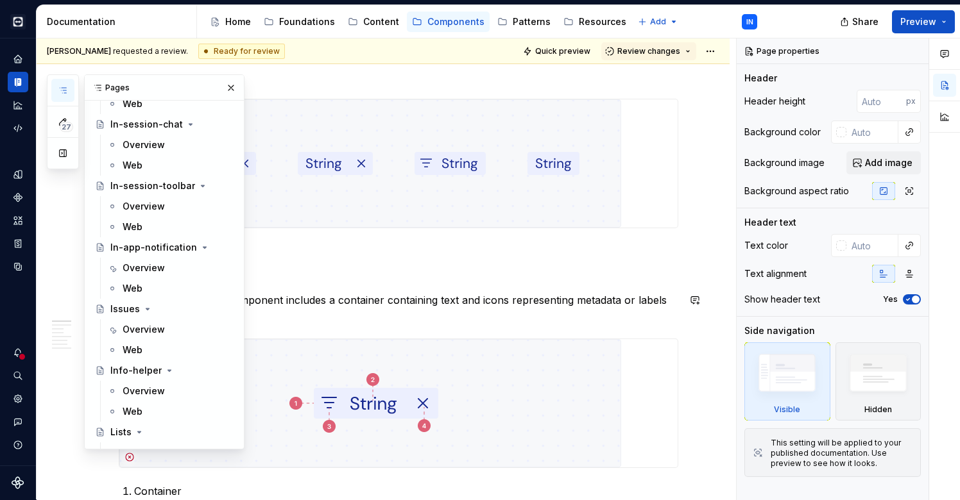
scroll to position [3111, 0]
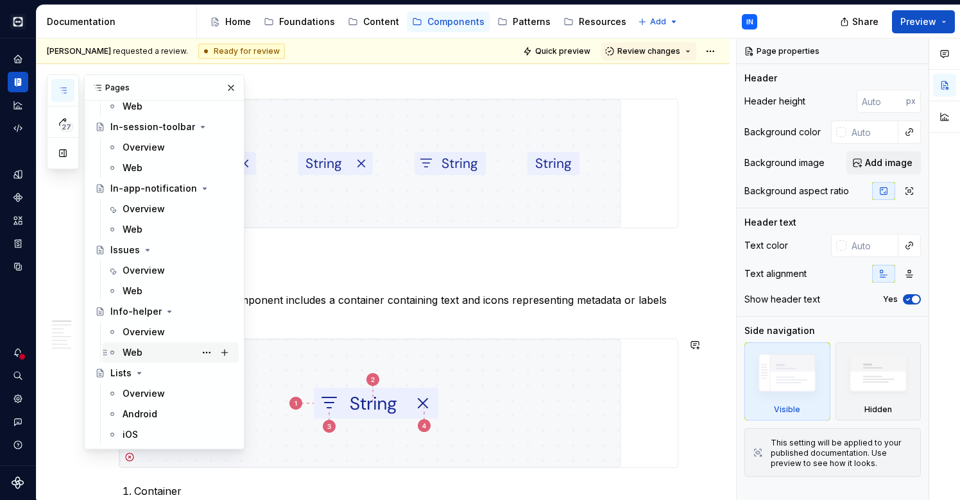
click at [134, 350] on div "Web" at bounding box center [133, 352] width 20 height 13
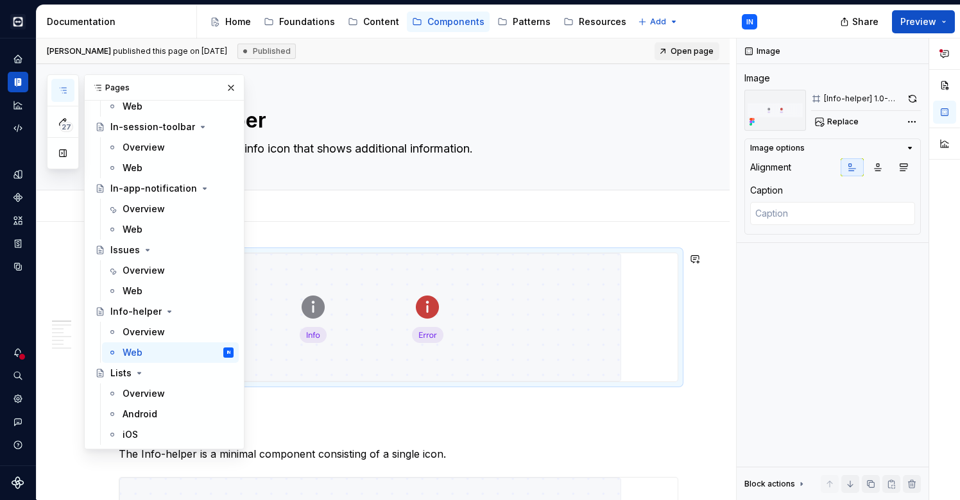
click at [450, 273] on img at bounding box center [370, 317] width 502 height 128
click at [229, 85] on button "button" at bounding box center [231, 88] width 18 height 18
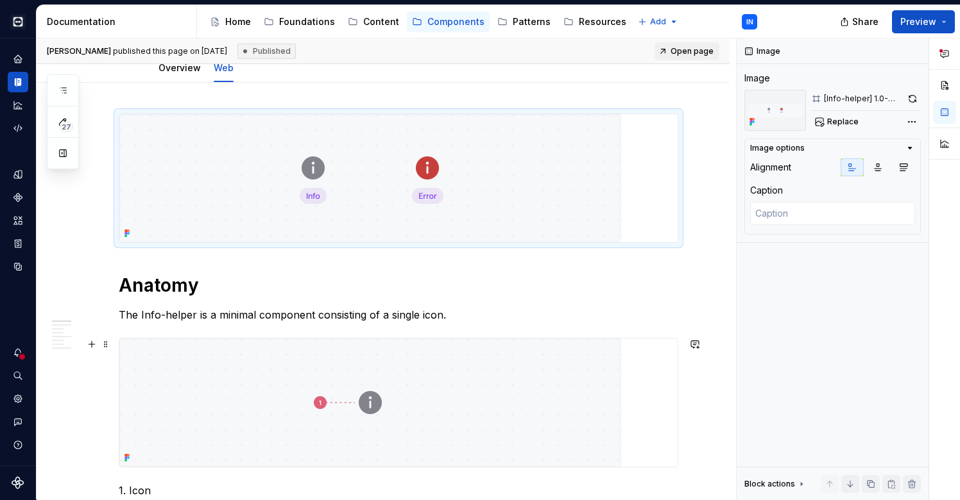
scroll to position [173, 0]
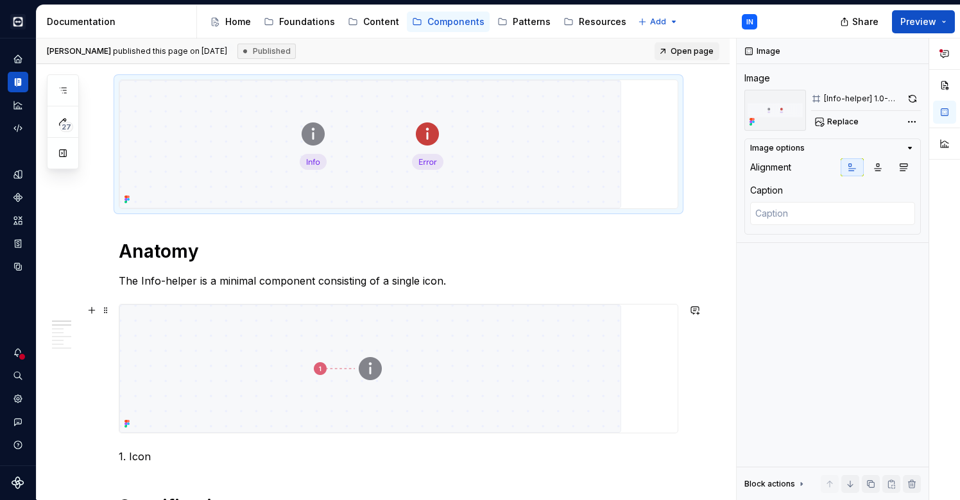
click at [254, 390] on img at bounding box center [370, 369] width 502 height 128
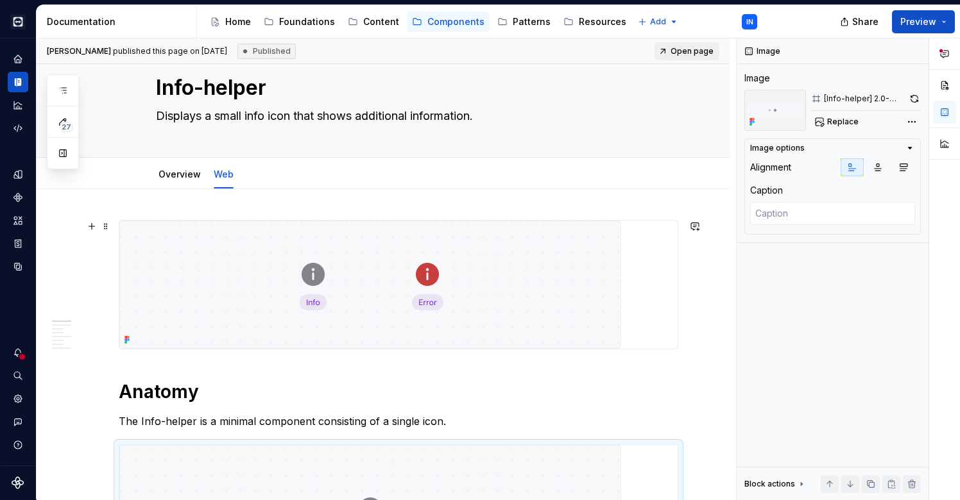
scroll to position [0, 0]
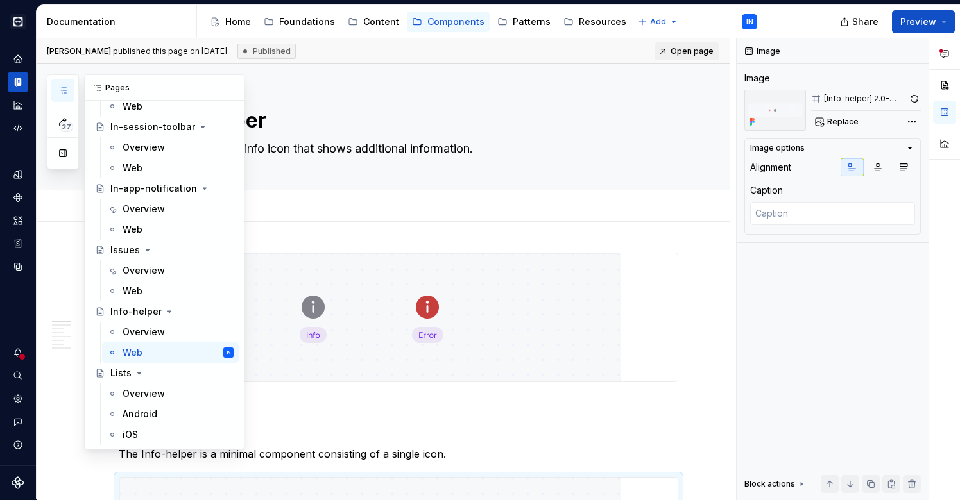
click at [63, 89] on icon "button" at bounding box center [63, 90] width 10 height 10
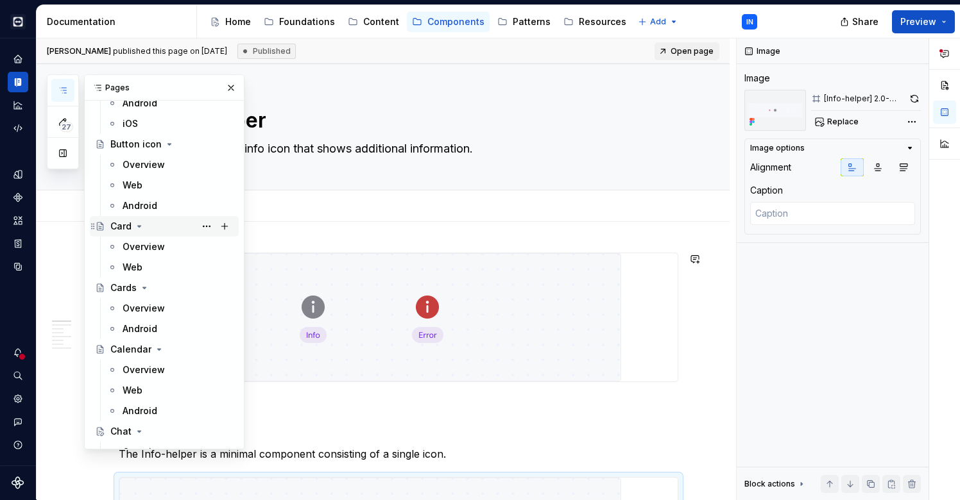
scroll to position [1014, 0]
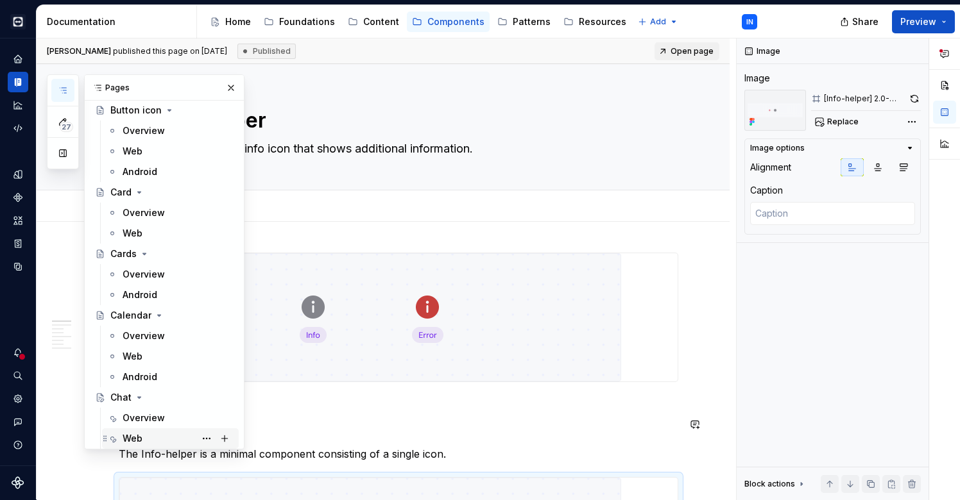
click at [133, 436] on div "Web" at bounding box center [133, 438] width 20 height 13
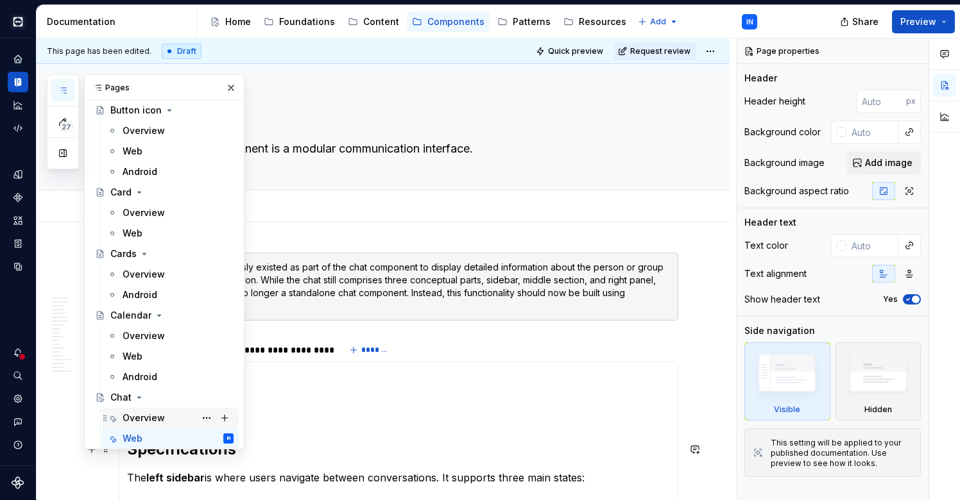
click at [139, 419] on div "Overview" at bounding box center [144, 418] width 42 height 13
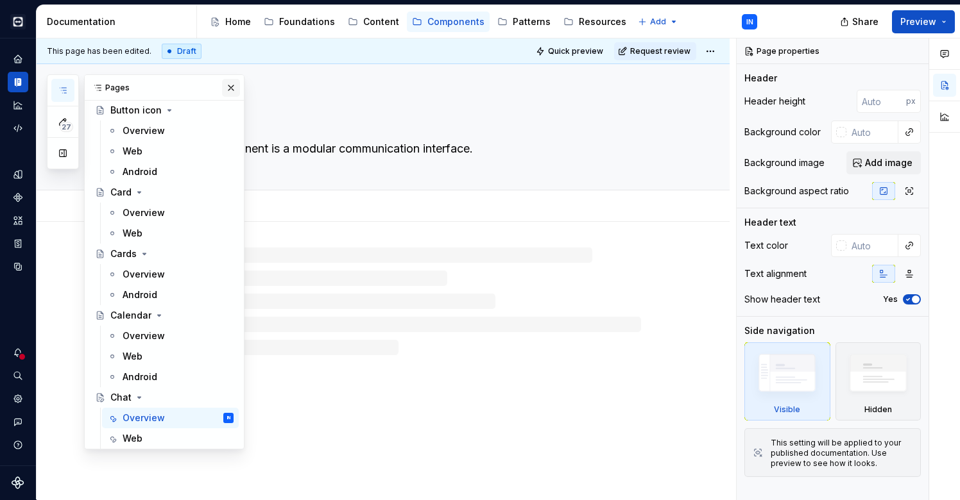
click at [232, 85] on button "button" at bounding box center [231, 88] width 18 height 18
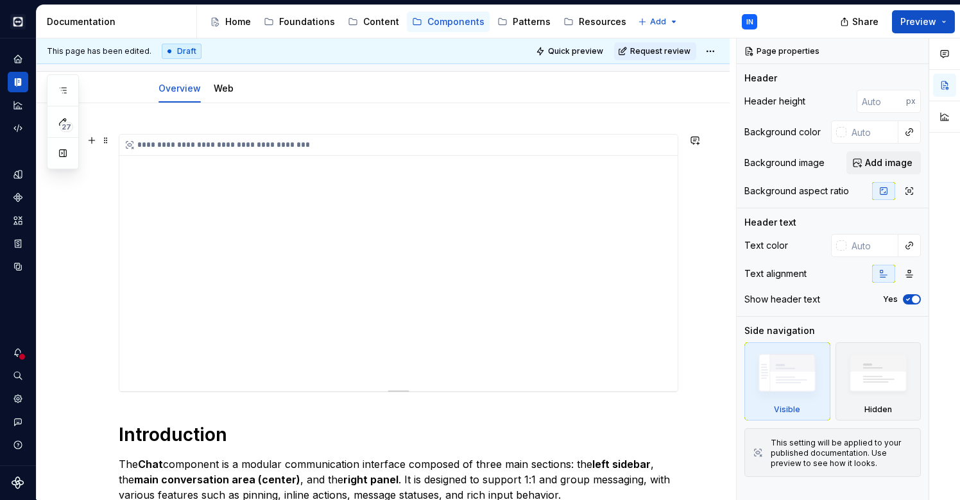
scroll to position [122, 0]
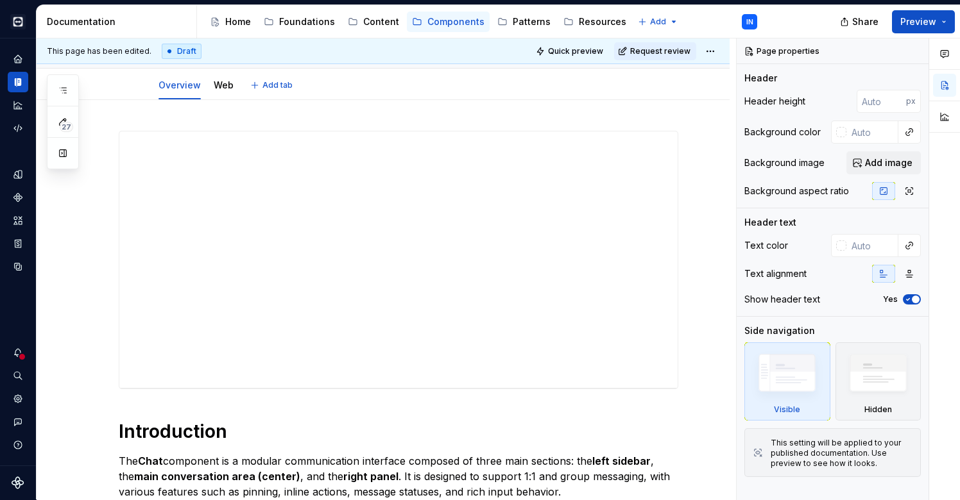
type textarea "*"
click at [88, 136] on button "button" at bounding box center [92, 137] width 18 height 18
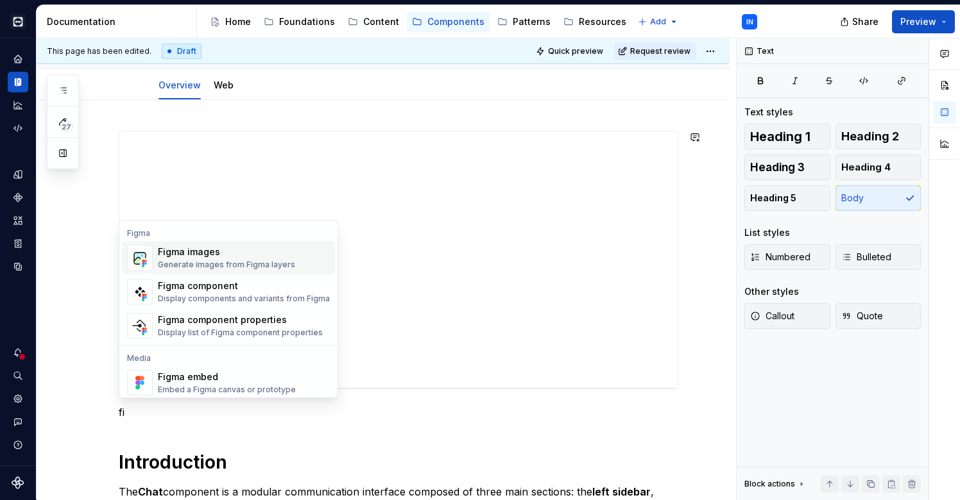
click at [196, 255] on div "Figma images" at bounding box center [226, 252] width 137 height 13
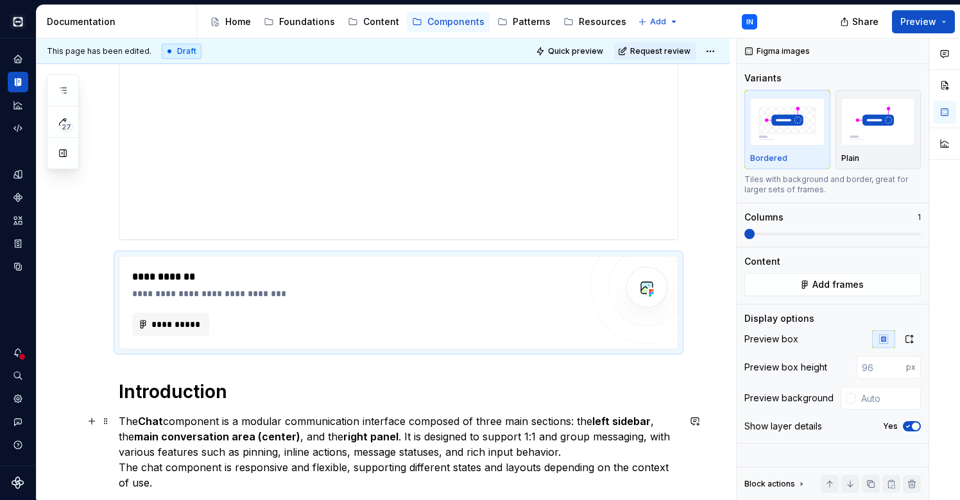
scroll to position [268, 0]
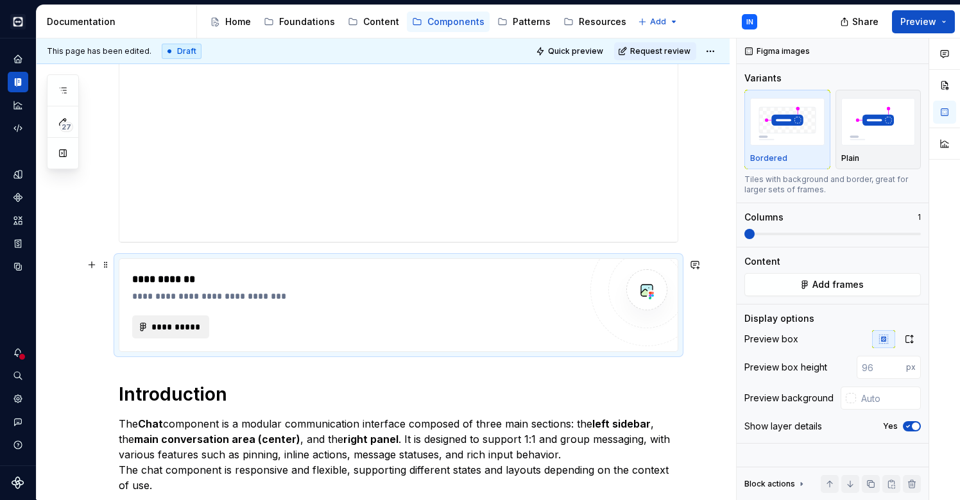
click at [183, 325] on span "**********" at bounding box center [176, 327] width 50 height 13
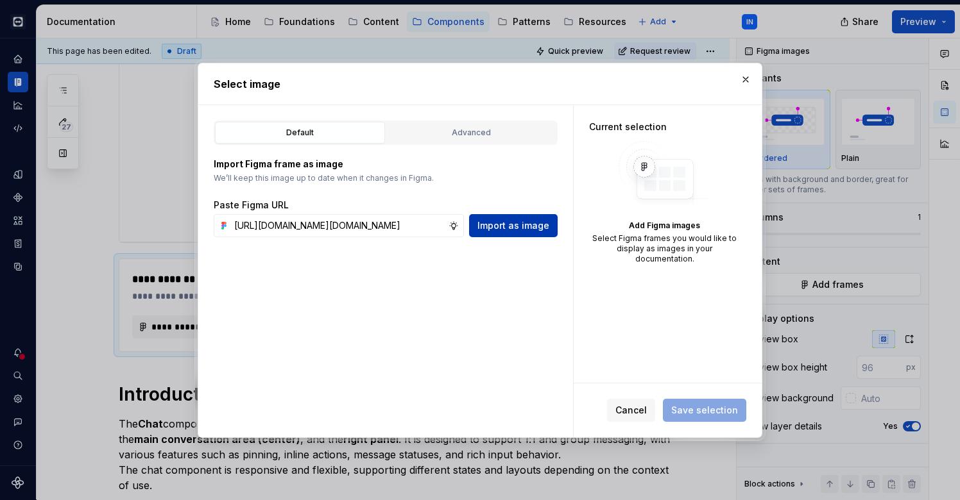
type input "[URL][DOMAIN_NAME][DOMAIN_NAME]"
click at [502, 228] on span "Import as image" at bounding box center [513, 225] width 72 height 13
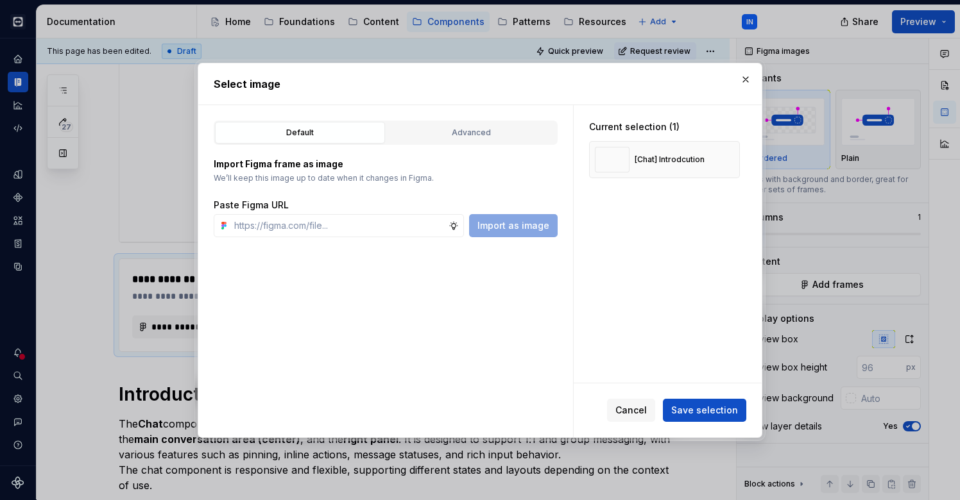
type textarea "*"
click at [698, 412] on span "Save selection" at bounding box center [704, 410] width 67 height 13
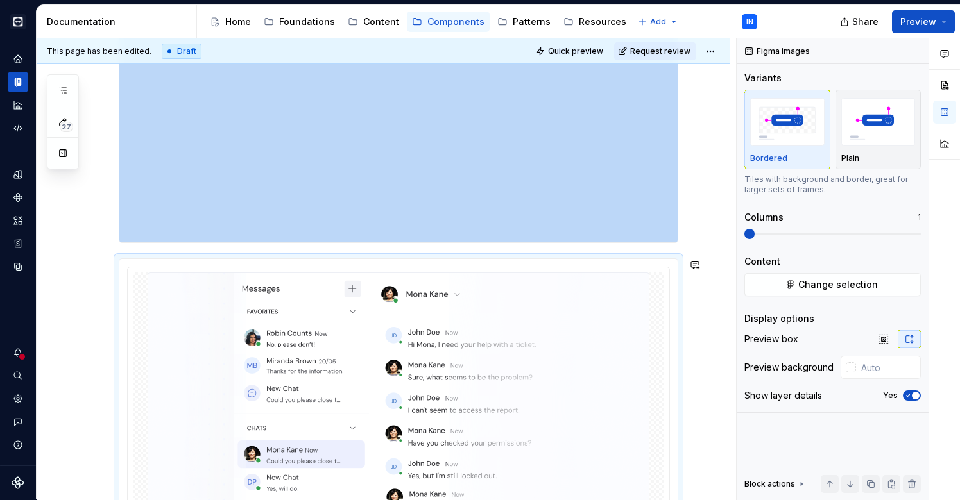
scroll to position [347, 0]
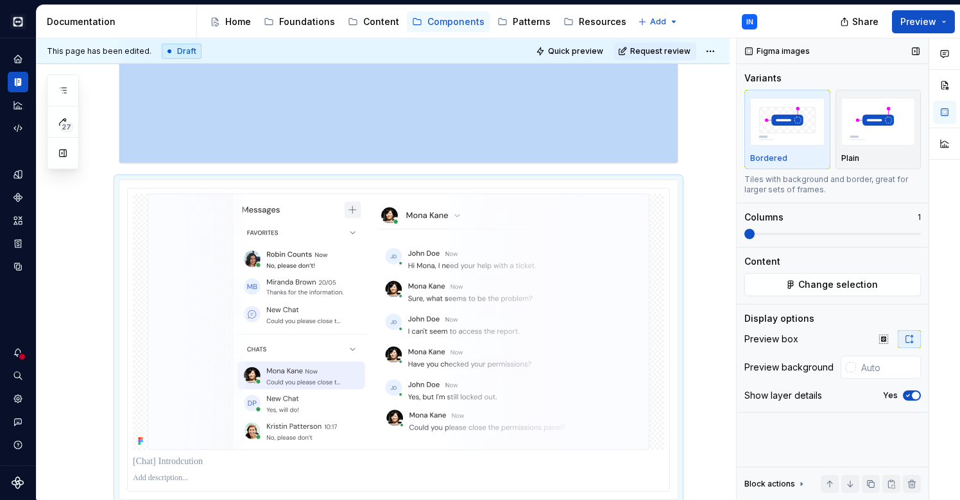
click at [909, 393] on icon "button" at bounding box center [907, 396] width 10 height 8
click at [604, 308] on img at bounding box center [399, 322] width 502 height 257
click at [586, 306] on img at bounding box center [399, 322] width 502 height 257
click at [883, 343] on icon "button" at bounding box center [883, 339] width 10 height 10
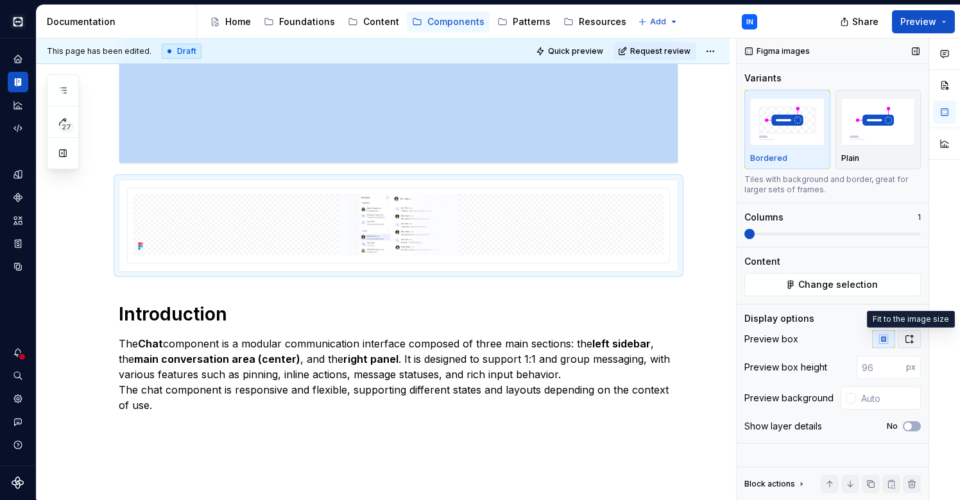
click at [902, 339] on button "button" at bounding box center [908, 339] width 23 height 18
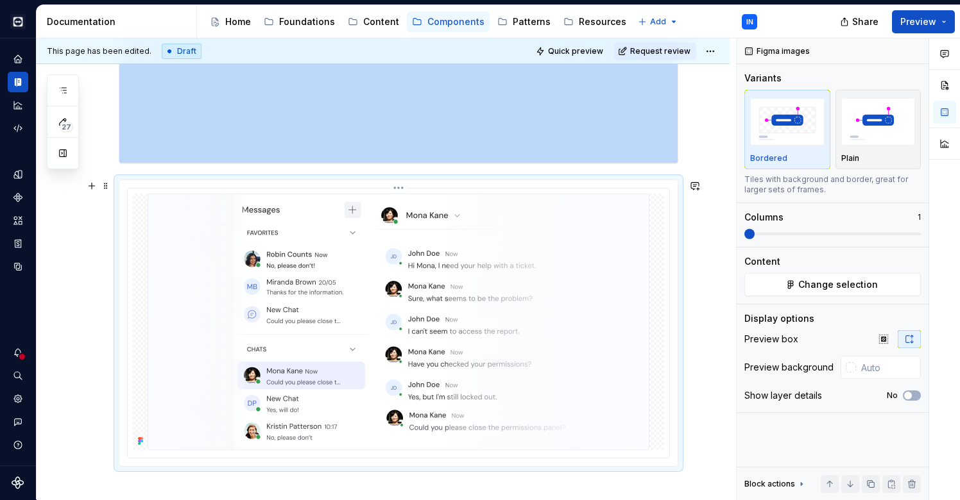
click at [656, 298] on div at bounding box center [398, 322] width 531 height 257
click at [888, 128] on img "button" at bounding box center [878, 121] width 74 height 47
click at [813, 125] on img "button" at bounding box center [787, 121] width 74 height 47
click at [884, 125] on img "button" at bounding box center [878, 121] width 74 height 47
click at [785, 131] on img "button" at bounding box center [787, 121] width 74 height 47
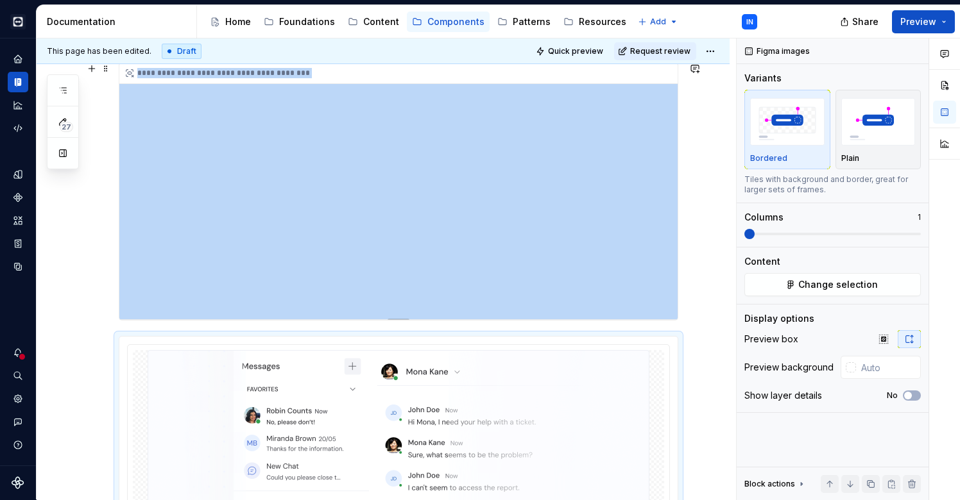
scroll to position [81, 0]
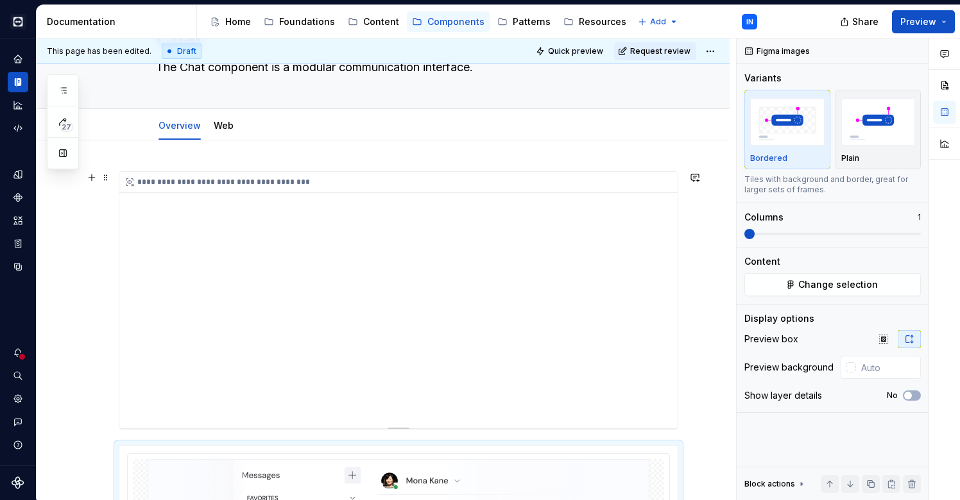
click at [428, 235] on div "**********" at bounding box center [398, 300] width 558 height 257
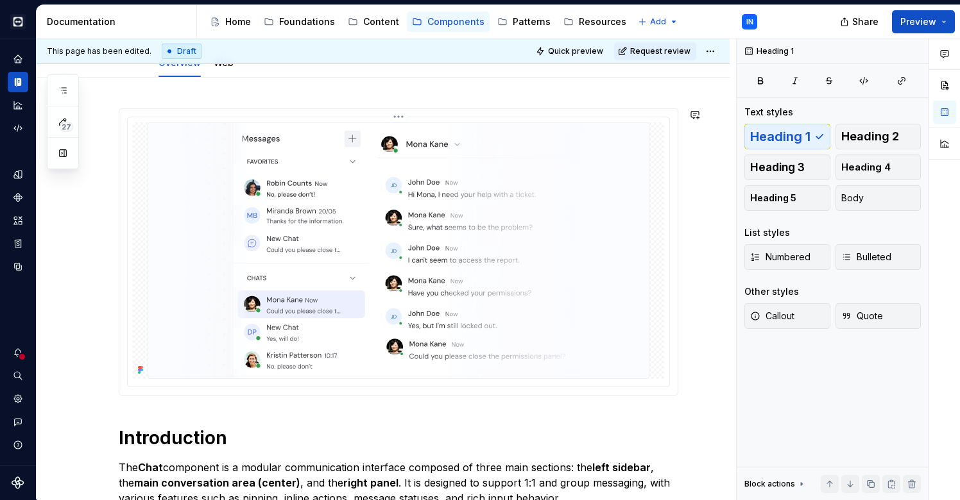
scroll to position [146, 0]
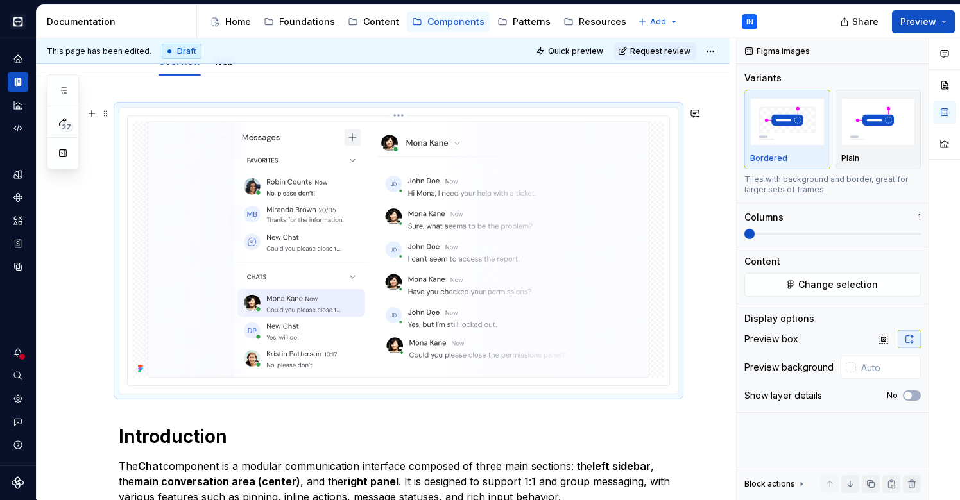
click at [157, 311] on img at bounding box center [399, 249] width 502 height 257
click at [856, 371] on input "text" at bounding box center [888, 367] width 65 height 23
click at [854, 371] on div at bounding box center [850, 367] width 10 height 10
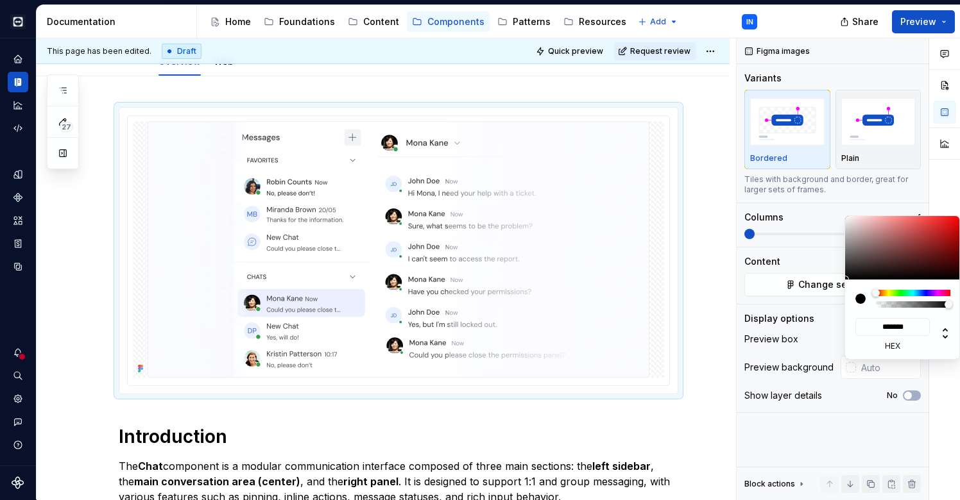
type input "#9D9494"
type input "*******"
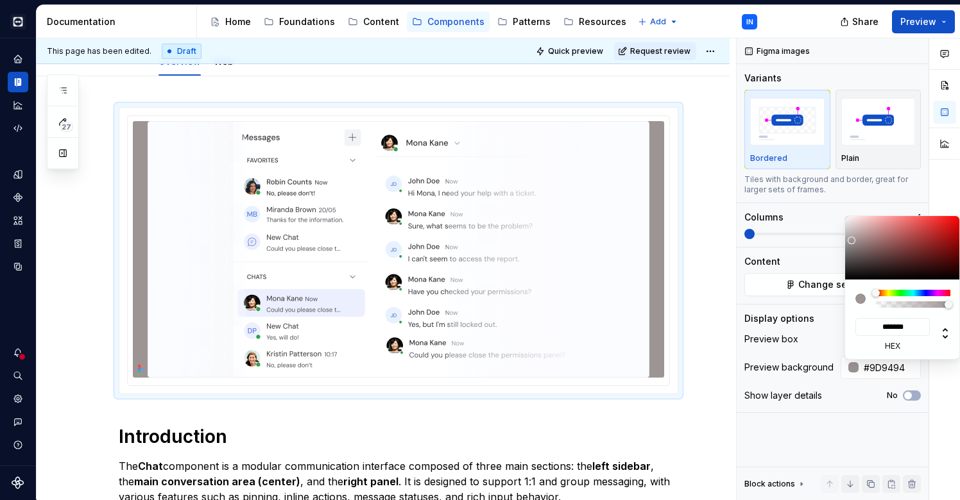
type input "#C1BEBE"
type input "*******"
type input "#E8E8E8"
type input "*******"
type input "#F7F7F7"
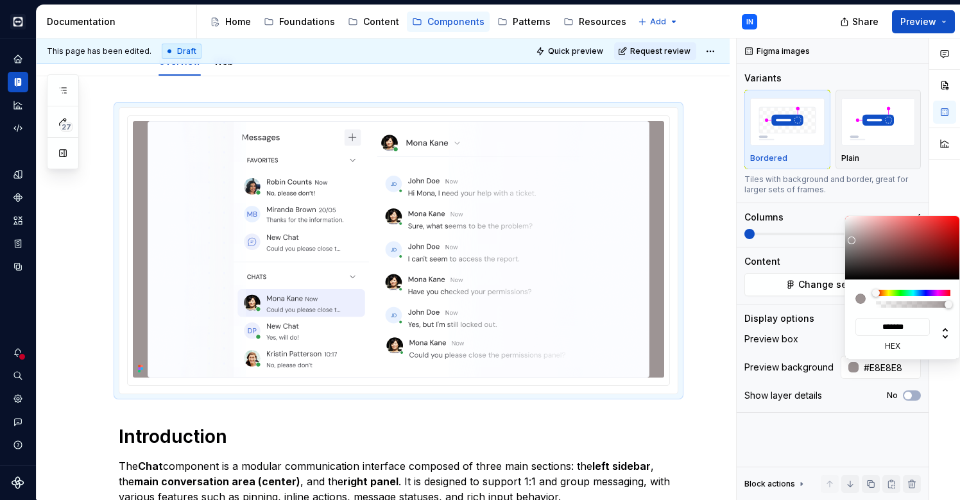
type input "*******"
type input "#FFFFFF"
type input "*******"
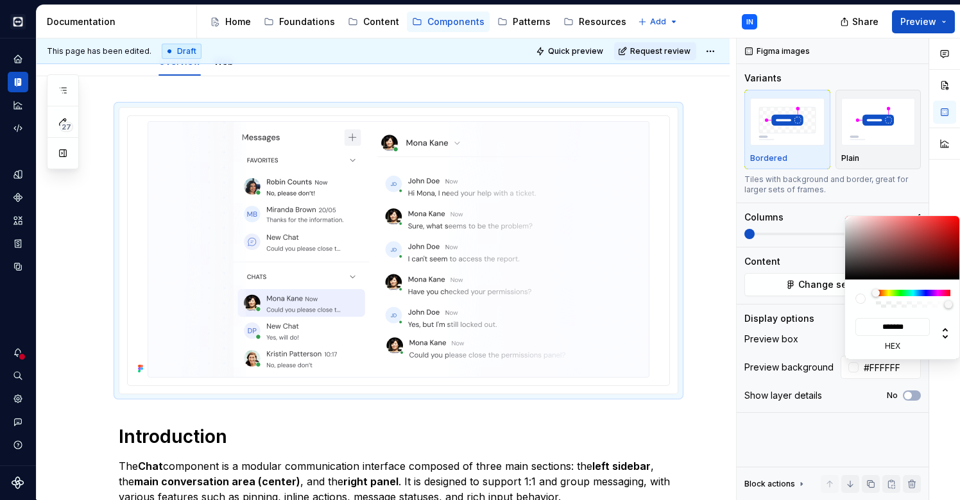
drag, startPoint x: 851, startPoint y: 241, endPoint x: 828, endPoint y: 183, distance: 61.6
click at [828, 183] on body "Cobalt IN Design system data Documentation Accessibility guide for tree Page tr…" at bounding box center [480, 250] width 960 height 500
click at [750, 431] on div "Comments Open comments No comments yet Select ‘Comment’ from the block context …" at bounding box center [847, 269] width 223 height 462
click at [872, 373] on div "Comments Open comments No comments yet Select ‘Comment’ from the block context …" at bounding box center [847, 269] width 223 height 462
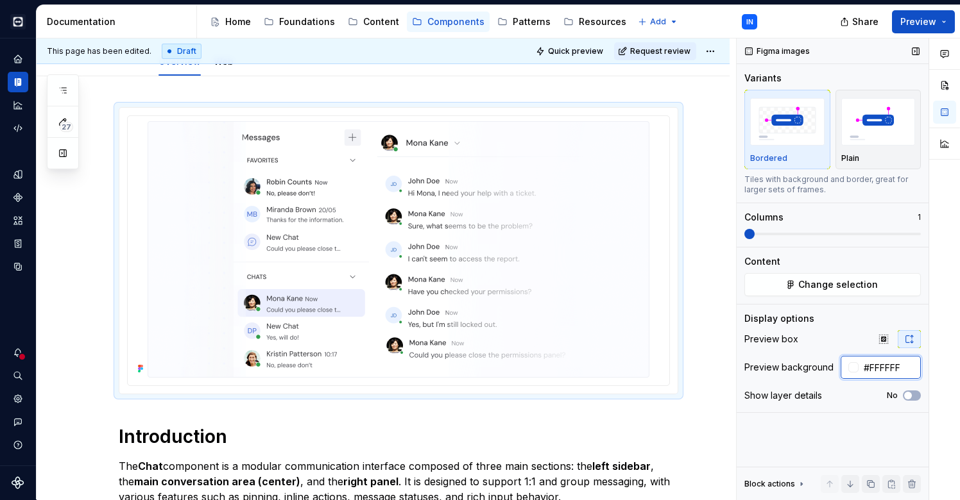
click at [876, 371] on input "#FFFFFF" at bounding box center [889, 367] width 62 height 23
click at [897, 368] on input "#FFFFFF" at bounding box center [889, 367] width 62 height 23
click at [826, 446] on div "Figma images Variants Bordered Plain Tiles with background and border, great fo…" at bounding box center [832, 269] width 192 height 462
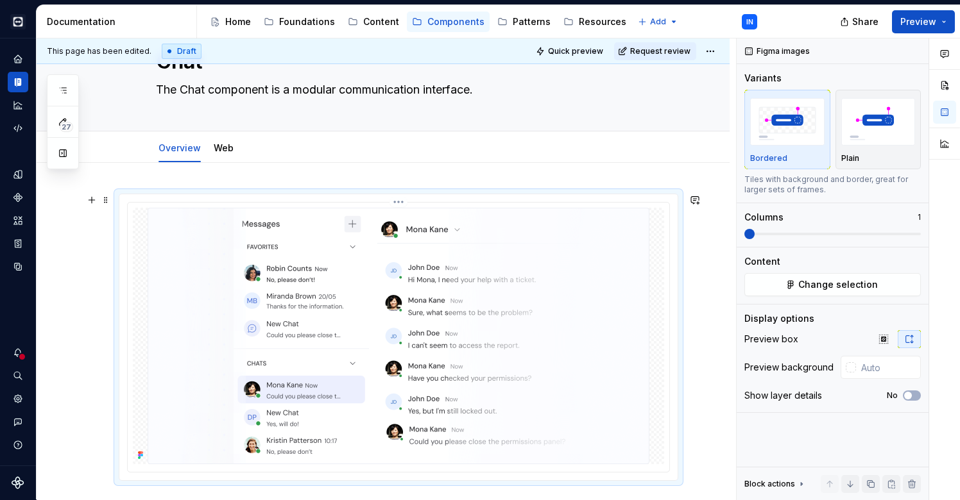
scroll to position [53, 0]
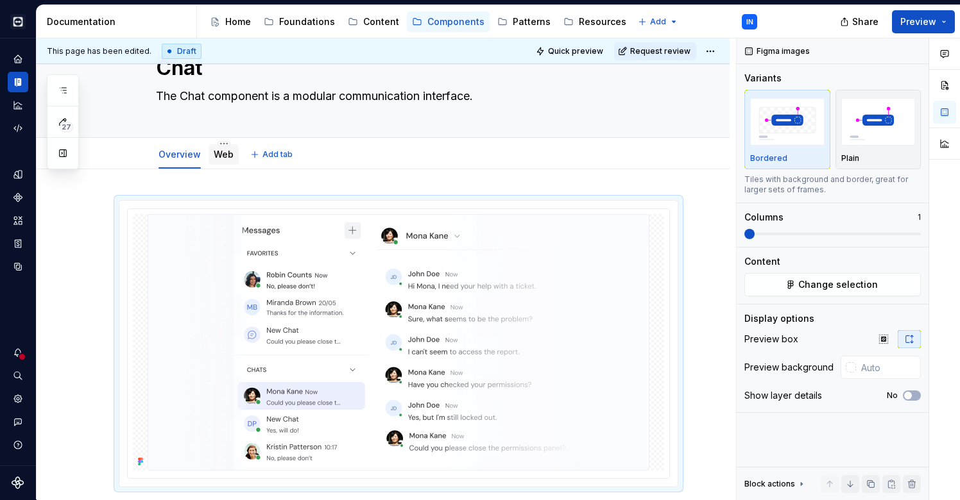
click at [220, 154] on link "Web" at bounding box center [224, 154] width 20 height 11
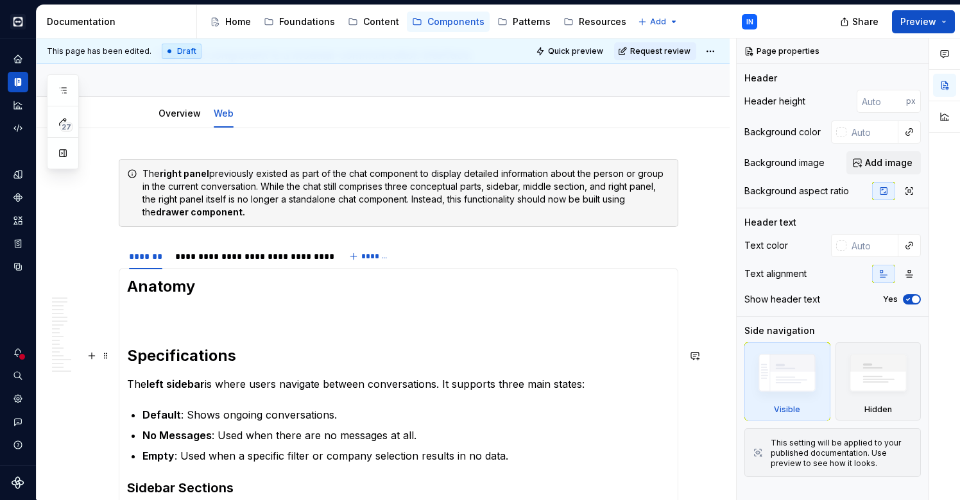
scroll to position [123, 0]
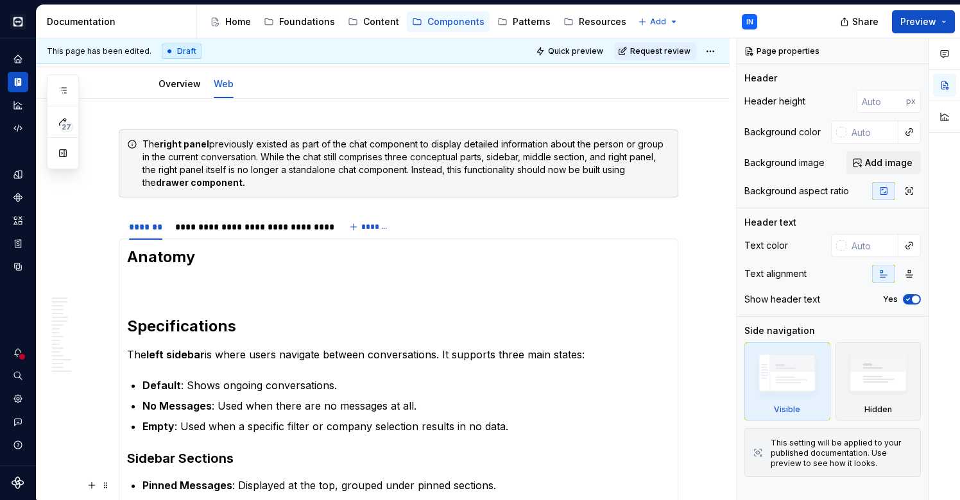
type textarea "*"
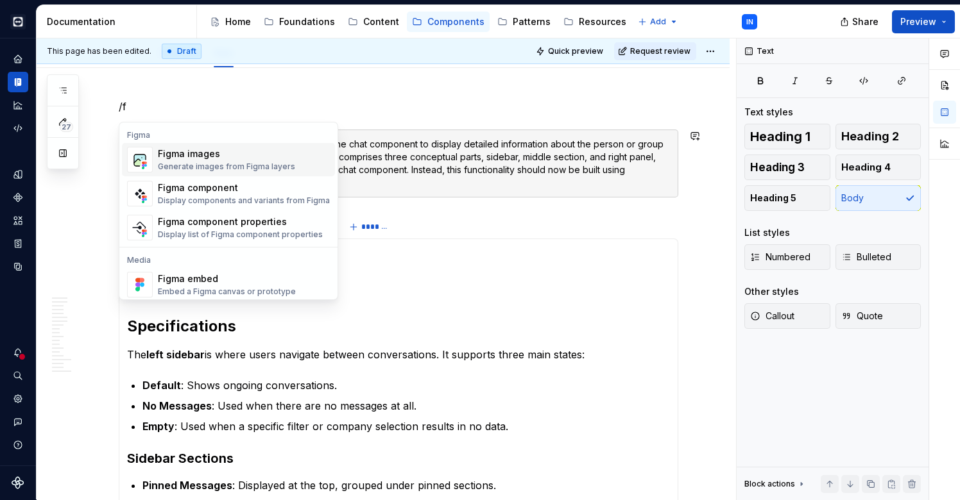
scroll to position [151, 0]
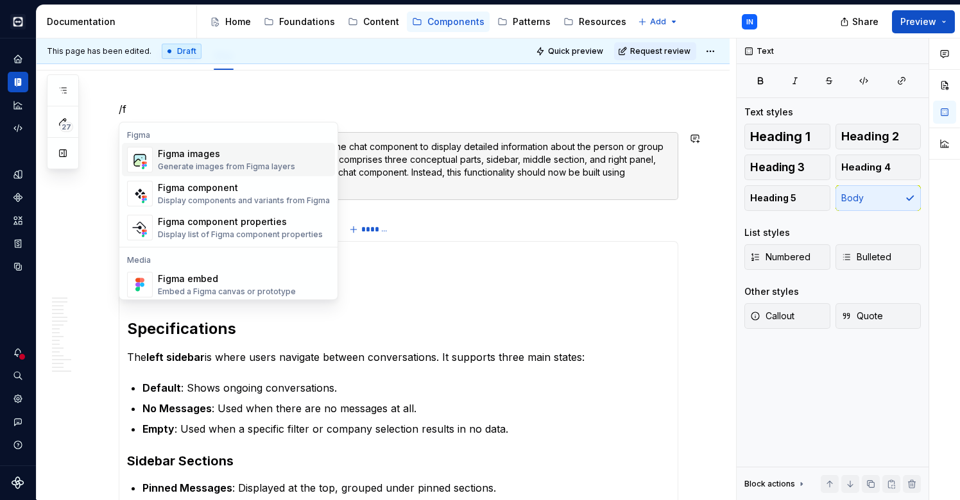
click at [214, 160] on div "Figma images" at bounding box center [226, 154] width 137 height 13
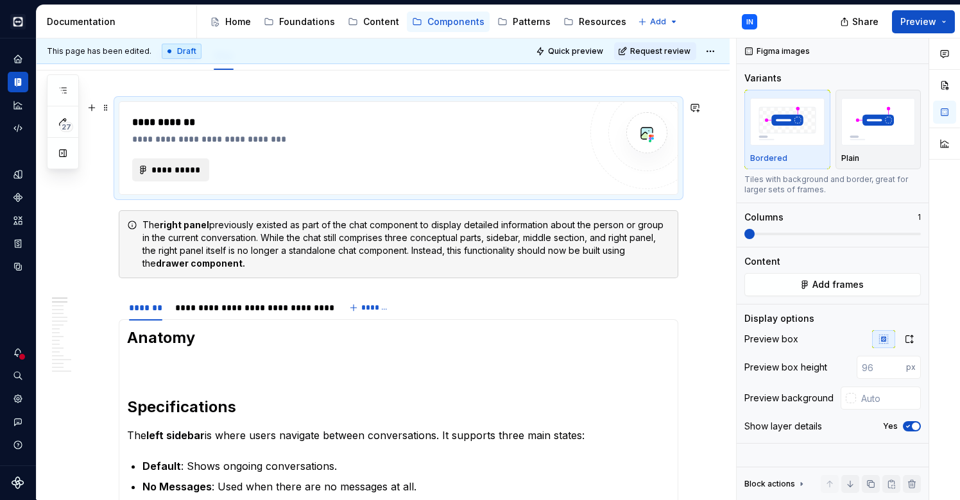
click at [183, 164] on button "**********" at bounding box center [170, 169] width 77 height 23
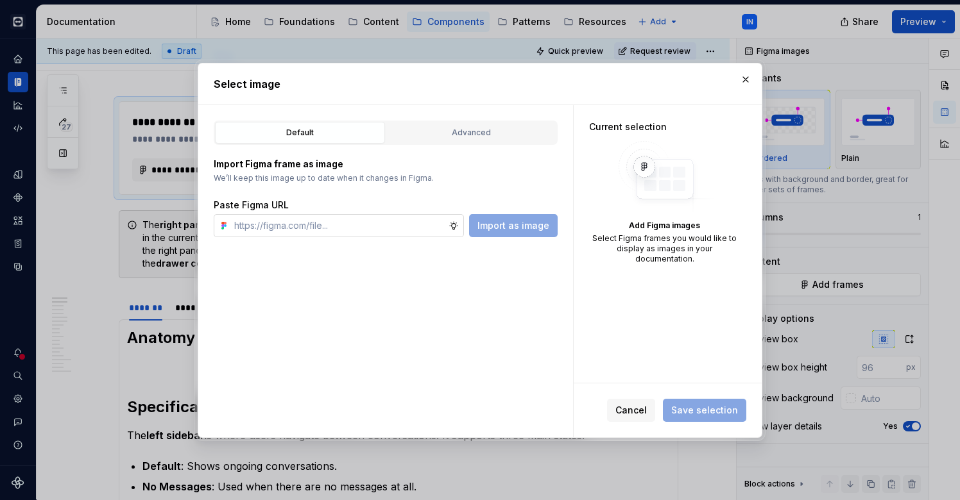
type textarea "*"
type input "[URL][DOMAIN_NAME][DOMAIN_NAME]"
click at [518, 230] on span "Import as image" at bounding box center [513, 225] width 72 height 13
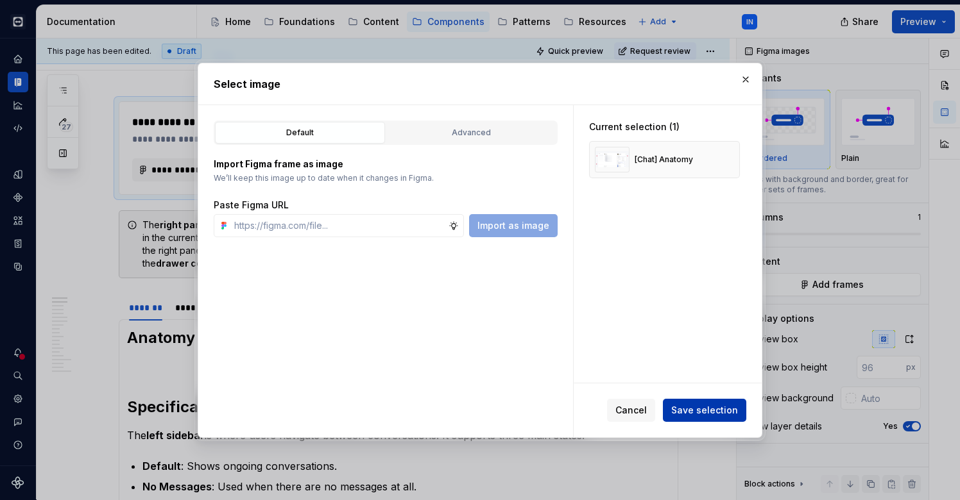
click at [713, 407] on span "Save selection" at bounding box center [704, 410] width 67 height 13
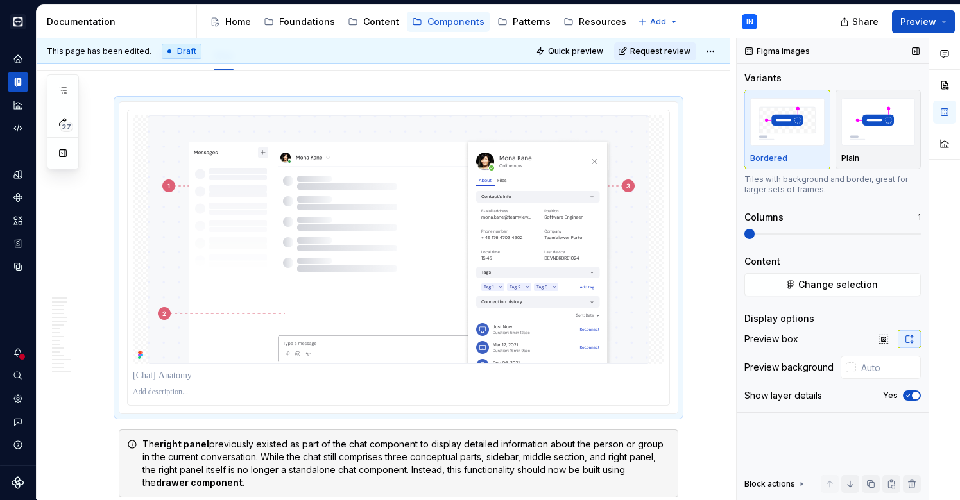
click at [912, 394] on span "button" at bounding box center [915, 396] width 8 height 8
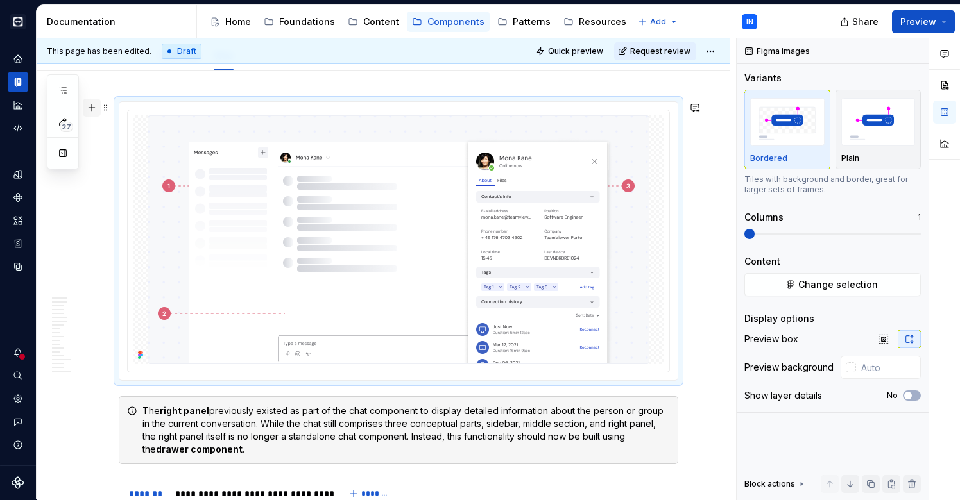
click at [94, 111] on button "button" at bounding box center [92, 108] width 18 height 18
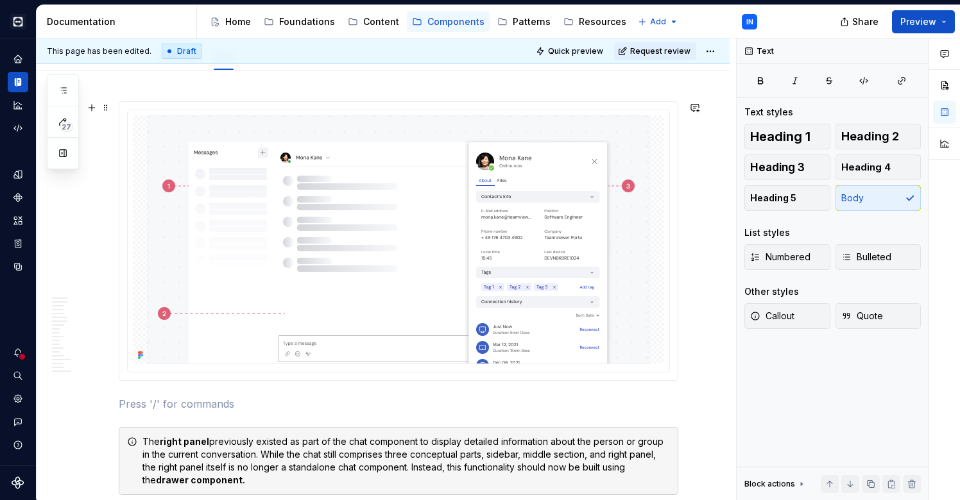
click at [190, 407] on p at bounding box center [398, 403] width 559 height 15
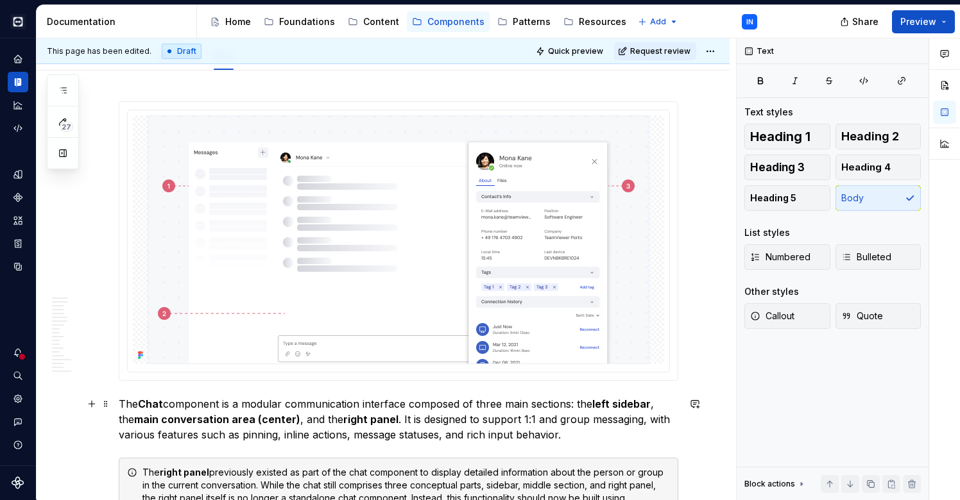
click at [651, 404] on p "The Chat component is a modular communication interface composed of three main …" at bounding box center [398, 419] width 559 height 46
click at [594, 402] on p "The Chat component is a modular communication interface composed of three main …" at bounding box center [398, 419] width 559 height 46
click at [651, 406] on p "The Chat component is a modular communication interface composed of three main …" at bounding box center [398, 419] width 559 height 46
click at [295, 419] on p "The Chat component is a modular communication interface composed of three main …" at bounding box center [398, 419] width 559 height 46
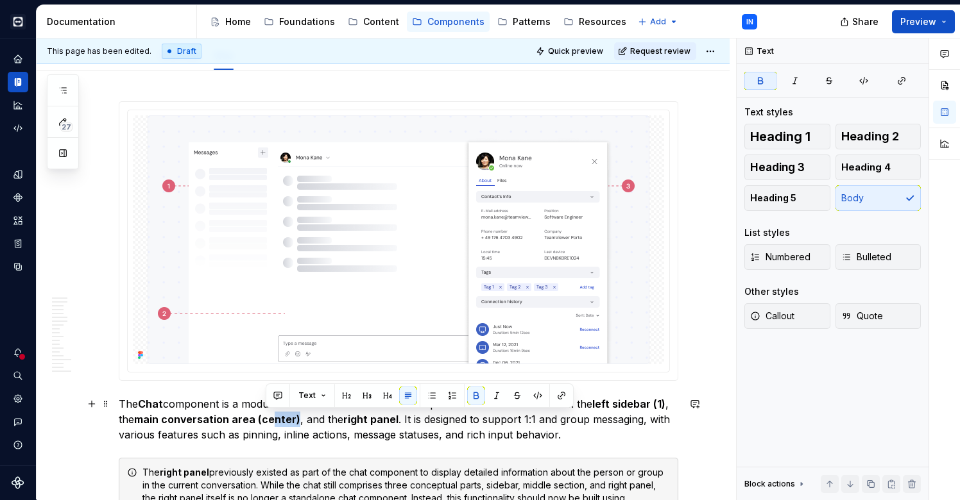
drag, startPoint x: 294, startPoint y: 419, endPoint x: 273, endPoint y: 419, distance: 20.5
click at [273, 419] on strong "main conversation area (center)" at bounding box center [217, 419] width 166 height 13
click at [278, 419] on strong "main conversation area (center)" at bounding box center [217, 419] width 166 height 13
drag, startPoint x: 292, startPoint y: 419, endPoint x: 261, endPoint y: 419, distance: 31.4
click at [261, 419] on strong "main conversation area (center)" at bounding box center [217, 419] width 166 height 13
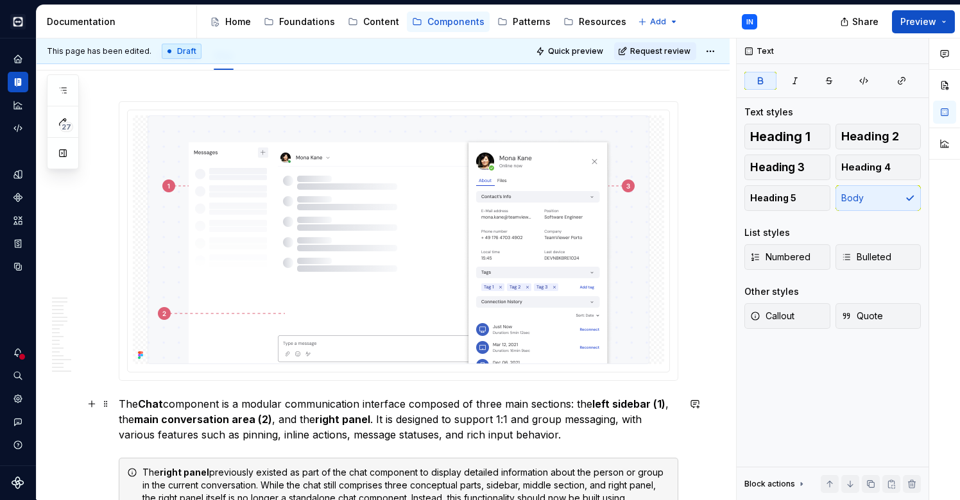
click at [367, 419] on strong "right panel" at bounding box center [342, 419] width 55 height 13
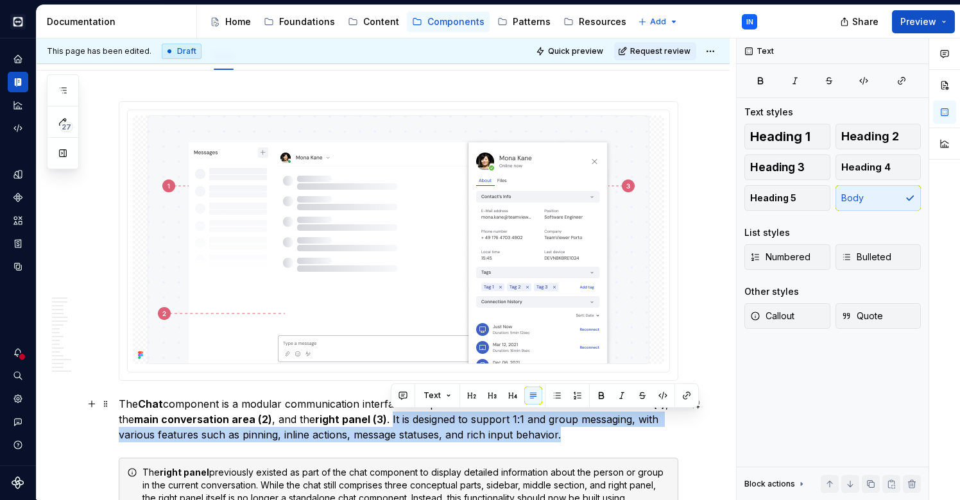
drag, startPoint x: 391, startPoint y: 416, endPoint x: 582, endPoint y: 432, distance: 191.8
click at [582, 432] on p "The Chat component is a modular communication interface composed of three main …" at bounding box center [398, 419] width 559 height 46
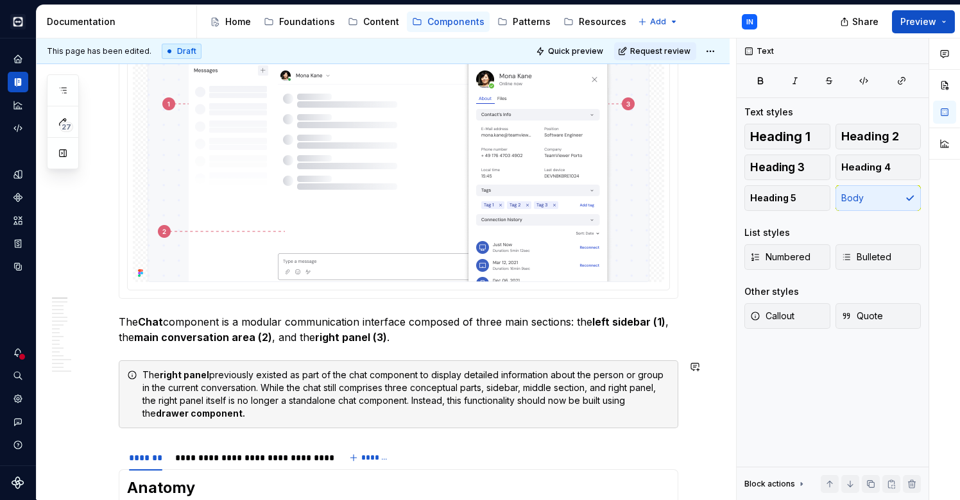
scroll to position [241, 0]
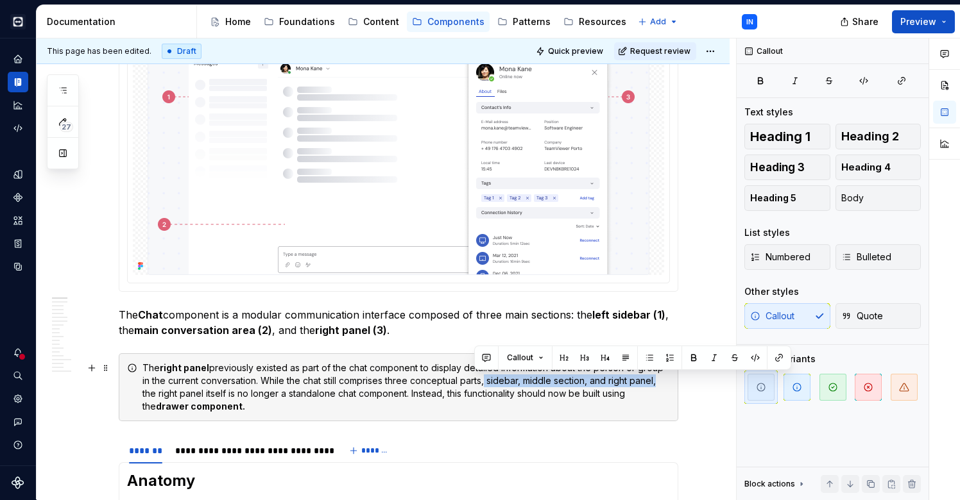
drag, startPoint x: 475, startPoint y: 380, endPoint x: 646, endPoint y: 384, distance: 171.3
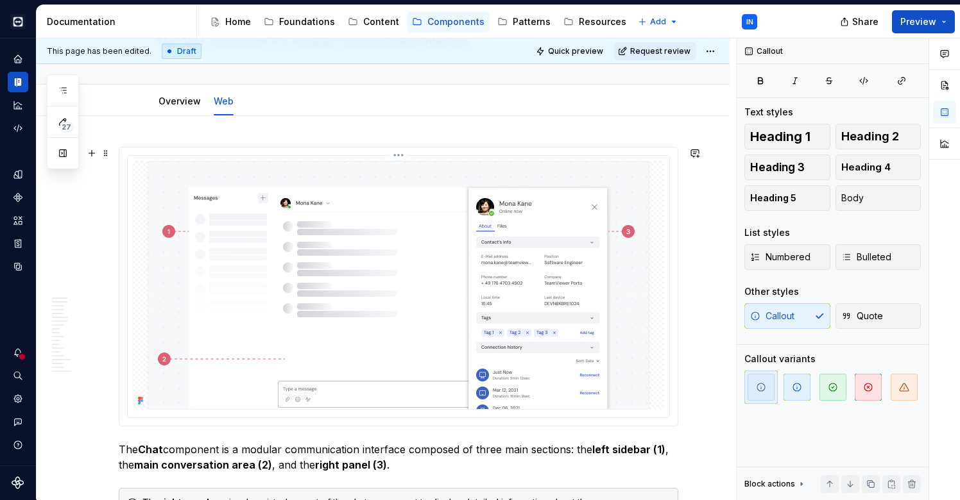
scroll to position [84, 0]
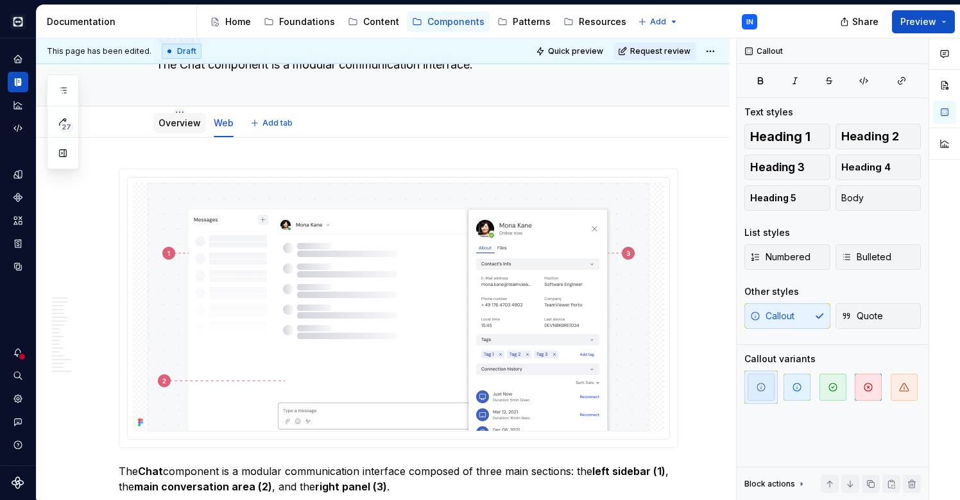
click at [176, 124] on link "Overview" at bounding box center [179, 122] width 42 height 11
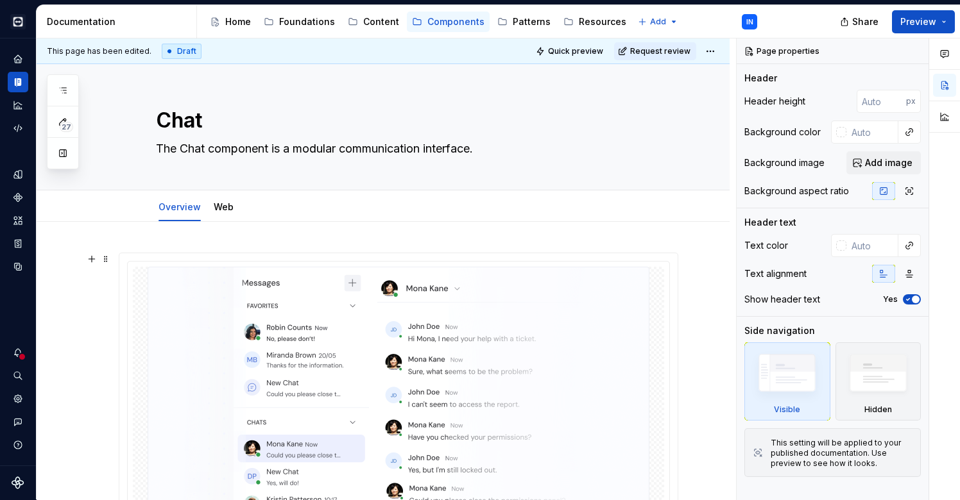
type textarea "*"
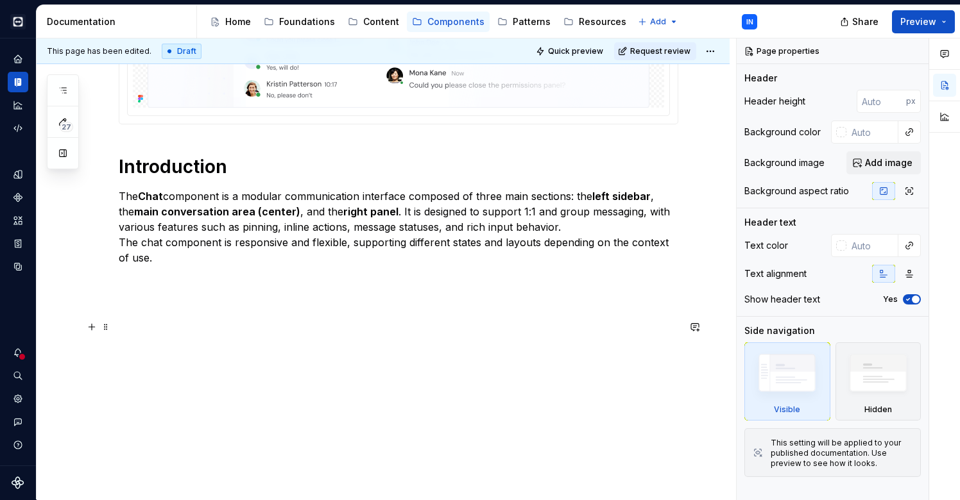
scroll to position [416, 0]
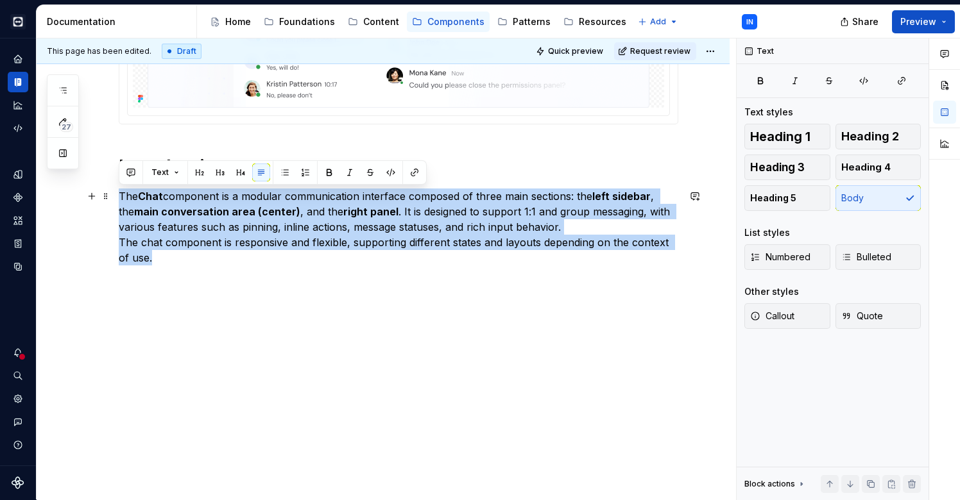
drag, startPoint x: 119, startPoint y: 194, endPoint x: 165, endPoint y: 257, distance: 77.5
click at [165, 257] on p "The Chat component is a modular communication interface composed of three main …" at bounding box center [398, 227] width 559 height 77
click at [416, 226] on p "The Chat component is a modular communication interface composed of three main …" at bounding box center [398, 227] width 559 height 77
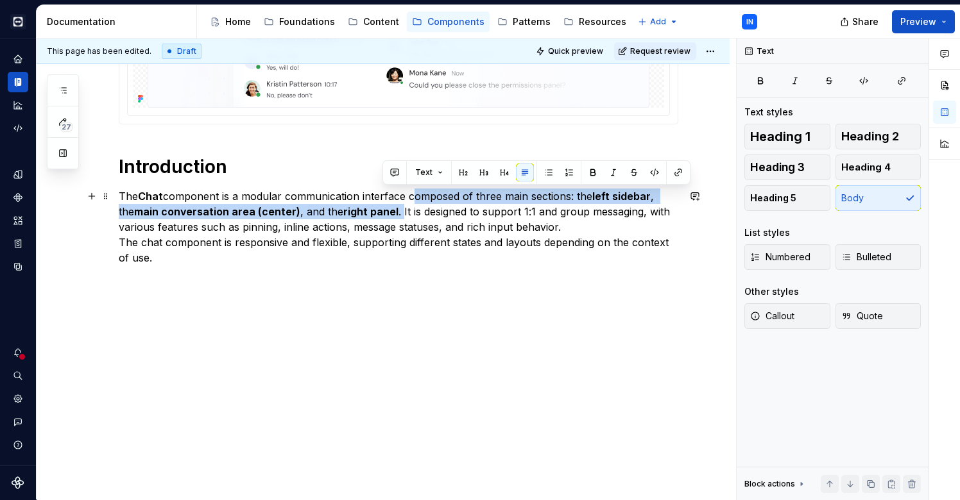
drag, startPoint x: 411, startPoint y: 194, endPoint x: 380, endPoint y: 207, distance: 33.4
click at [380, 207] on p "The Chat component is a modular communication interface composed of three main …" at bounding box center [398, 227] width 559 height 77
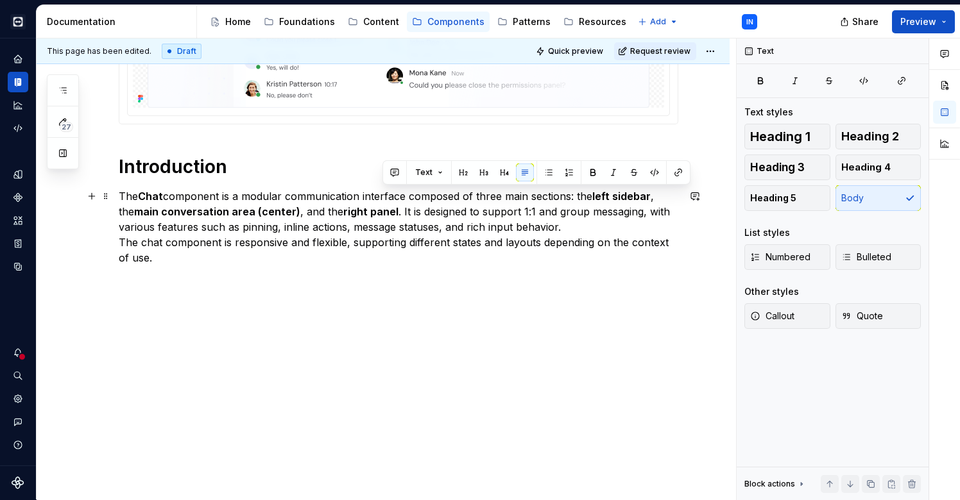
scroll to position [400, 0]
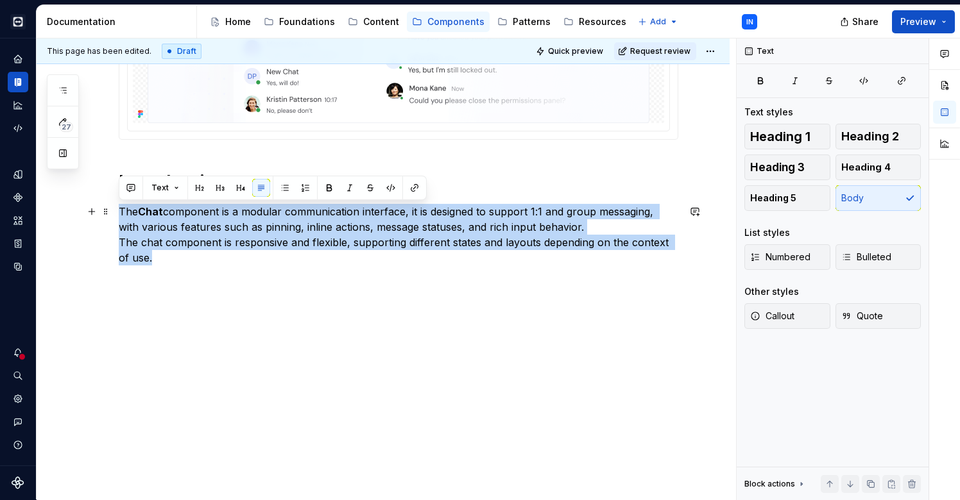
drag, startPoint x: 146, startPoint y: 261, endPoint x: 119, endPoint y: 210, distance: 57.4
click at [119, 211] on p "The Chat component is a modular communication interface, it is designed to supp…" at bounding box center [398, 235] width 559 height 62
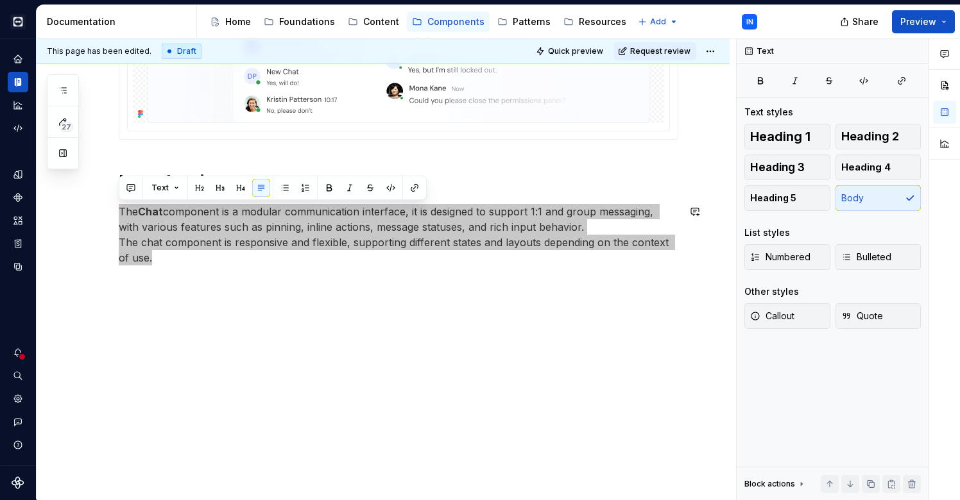
click at [361, 235] on p "The Chat component is a modular communication interface, it is designed to supp…" at bounding box center [398, 235] width 559 height 62
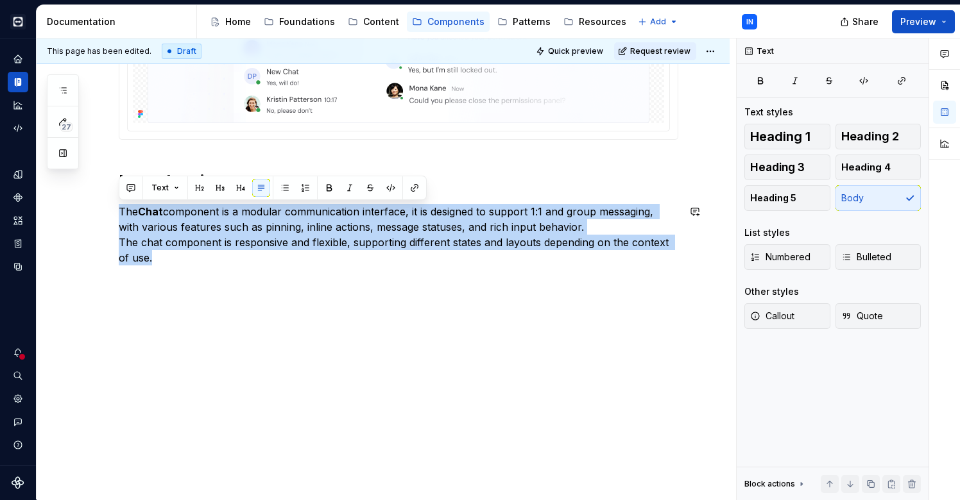
click at [361, 235] on p "The Chat component is a modular communication interface, it is designed to supp…" at bounding box center [398, 235] width 559 height 62
copy p "The Chat component is a modular communication interface, it is designed to supp…"
click at [577, 236] on p "The Chat component is a modular communication interface, it is designed to supp…" at bounding box center [398, 235] width 559 height 62
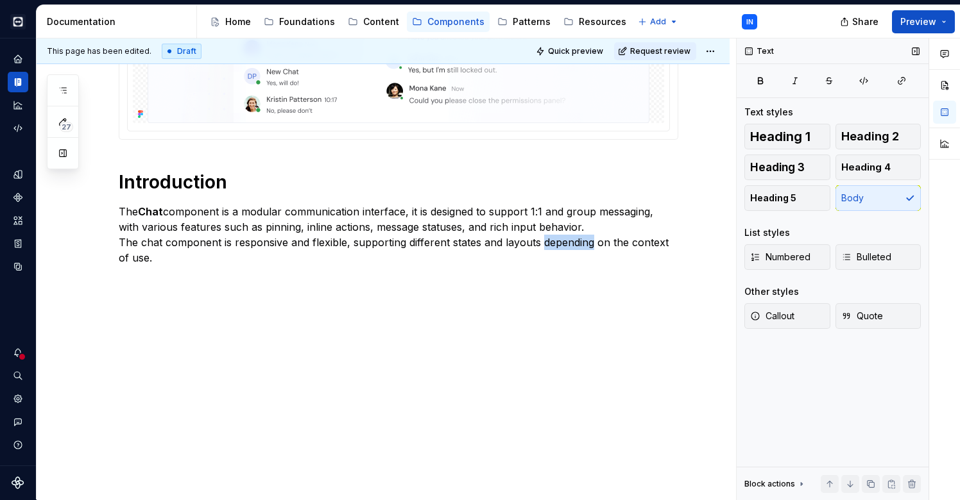
click at [577, 236] on p "The Chat component is a modular communication interface, it is designed to supp…" at bounding box center [398, 235] width 559 height 62
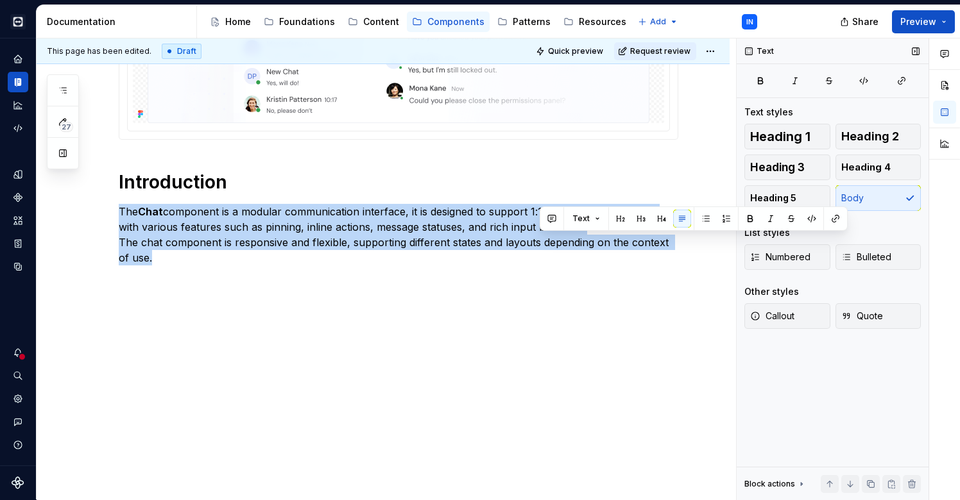
click at [577, 236] on p "The Chat component is a modular communication interface, it is designed to supp…" at bounding box center [398, 235] width 559 height 62
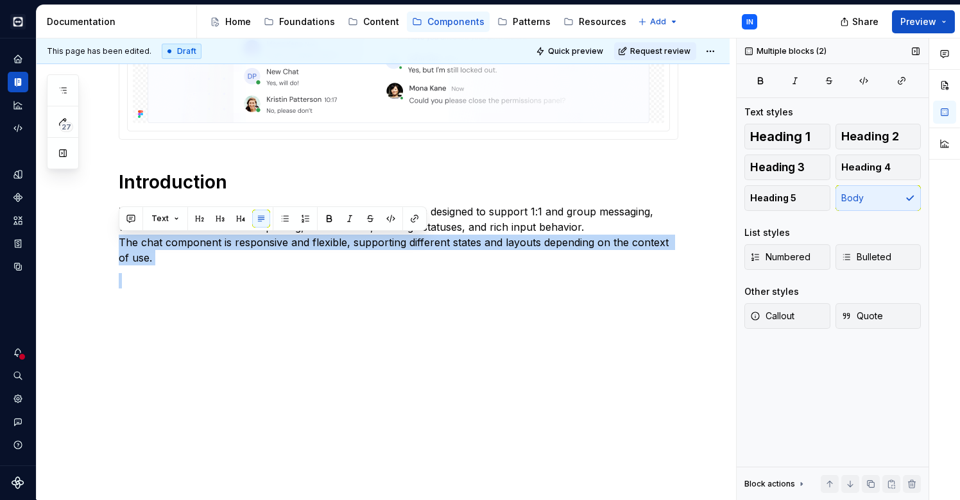
click at [577, 236] on p "The Chat component is a modular communication interface, it is designed to supp…" at bounding box center [398, 235] width 559 height 62
click at [227, 257] on p "The Chat component is a modular communication interface, it is designed to supp…" at bounding box center [398, 235] width 559 height 62
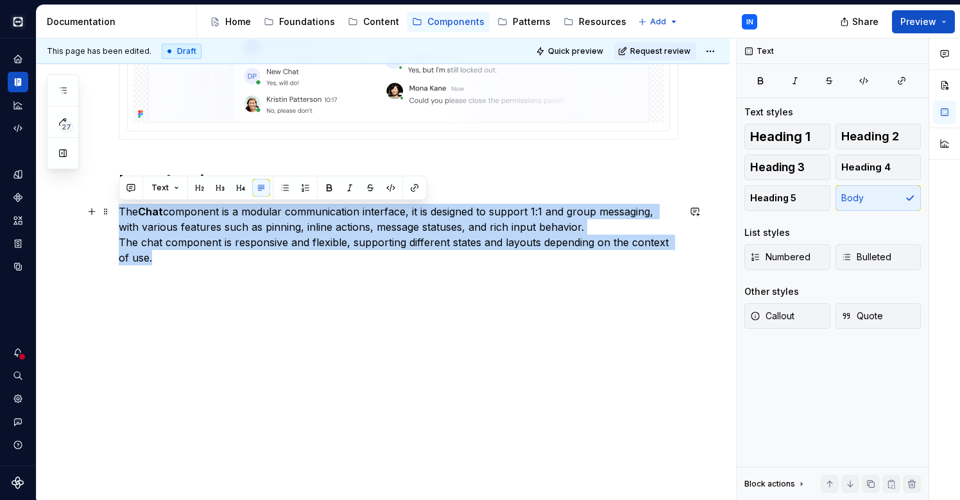
drag, startPoint x: 152, startPoint y: 257, endPoint x: 114, endPoint y: 212, distance: 59.2
click at [114, 212] on div "Introduction The Chat component is a modular communication interface, it is des…" at bounding box center [383, 161] width 693 height 679
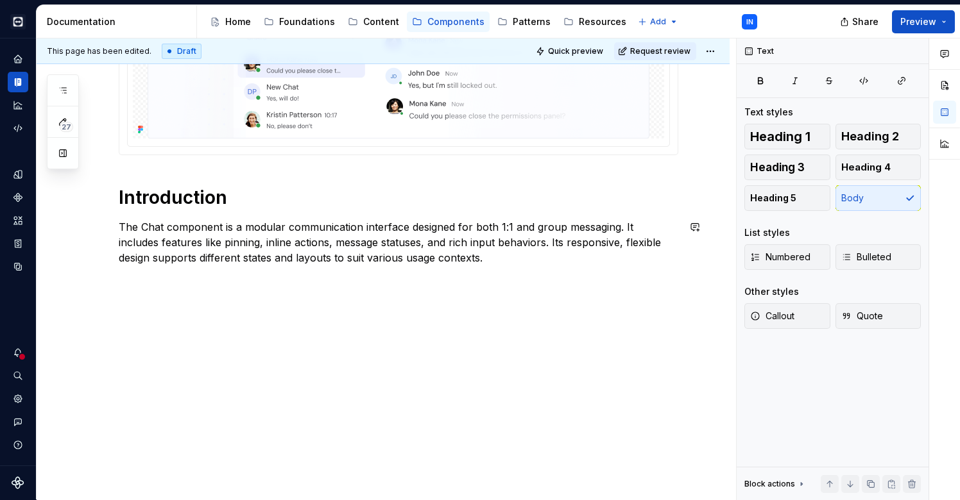
scroll to position [385, 0]
click at [144, 224] on p "The Chat component is a modular communication interface designed for both 1:1 a…" at bounding box center [398, 242] width 559 height 46
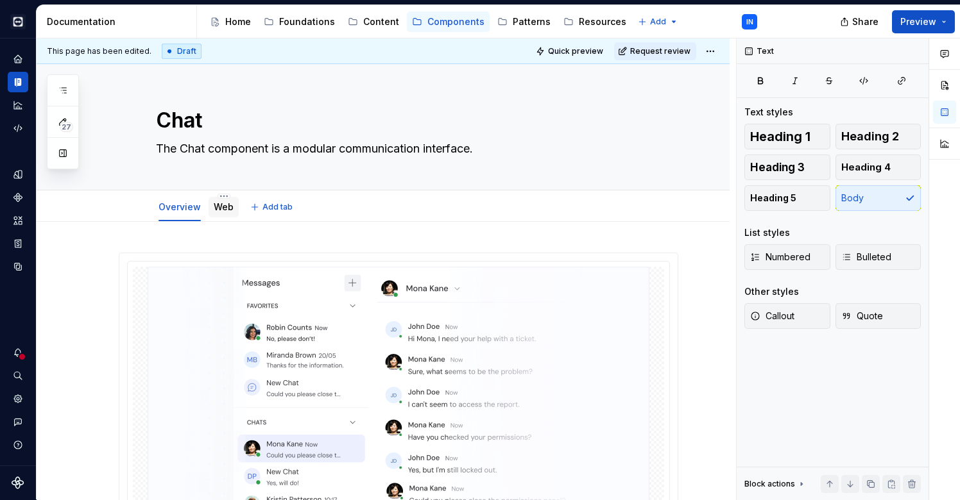
scroll to position [0, 0]
click at [189, 144] on textarea "The Chat component is a modular communication interface." at bounding box center [395, 149] width 485 height 21
type textarea "*"
type textarea "The hat component is a modular communication interface."
type textarea "*"
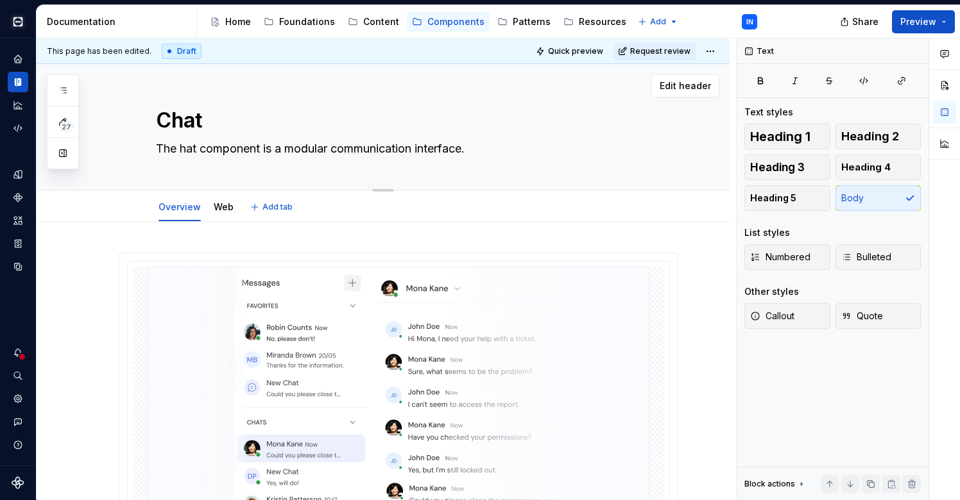
type textarea "The chat component is a modular communication interface."
type textarea "*"
type textarea "The chat component is a modular communication interface."
click at [222, 206] on link "Web" at bounding box center [224, 206] width 20 height 11
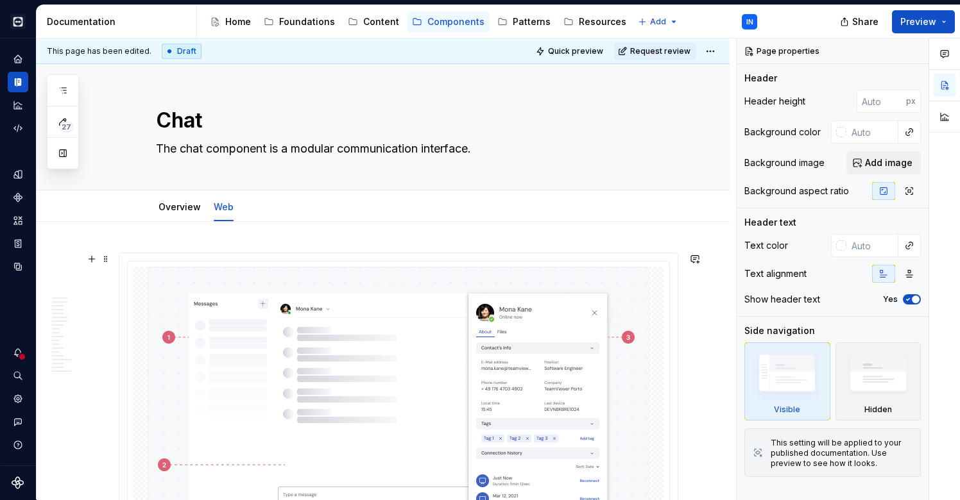
type textarea "*"
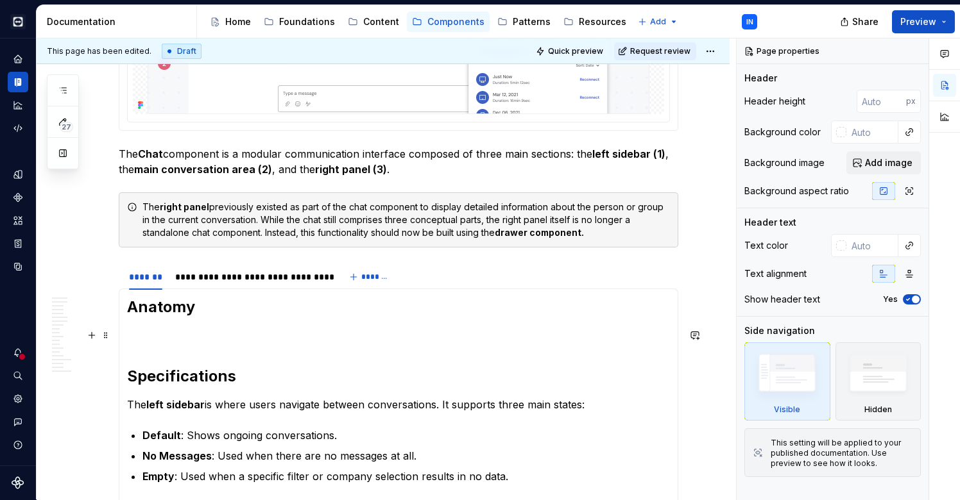
scroll to position [396, 0]
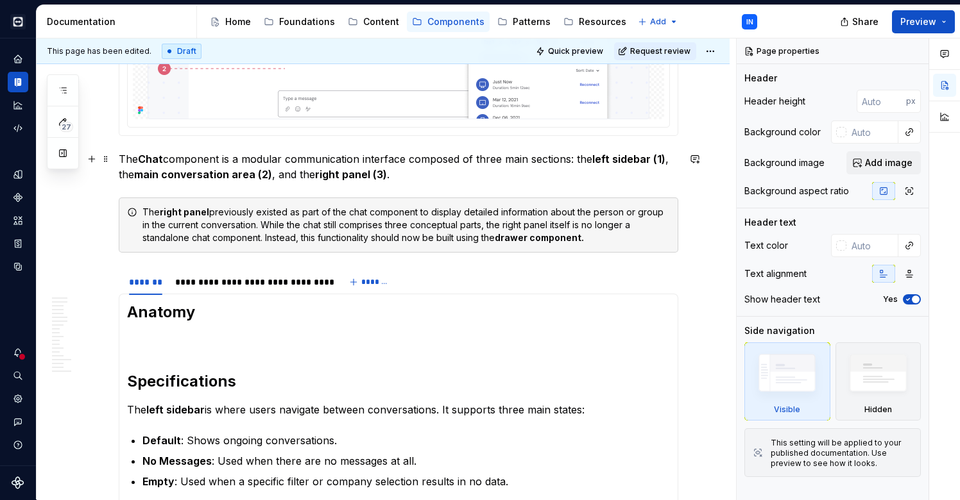
click at [144, 158] on strong "Chat" at bounding box center [150, 159] width 25 height 13
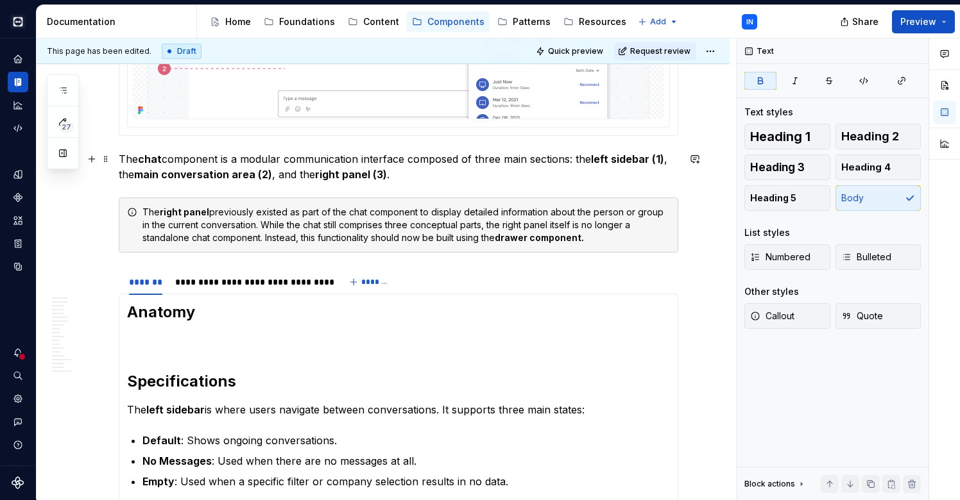
click at [236, 156] on p "The chat component is a modular communication interface composed of three main …" at bounding box center [398, 166] width 559 height 31
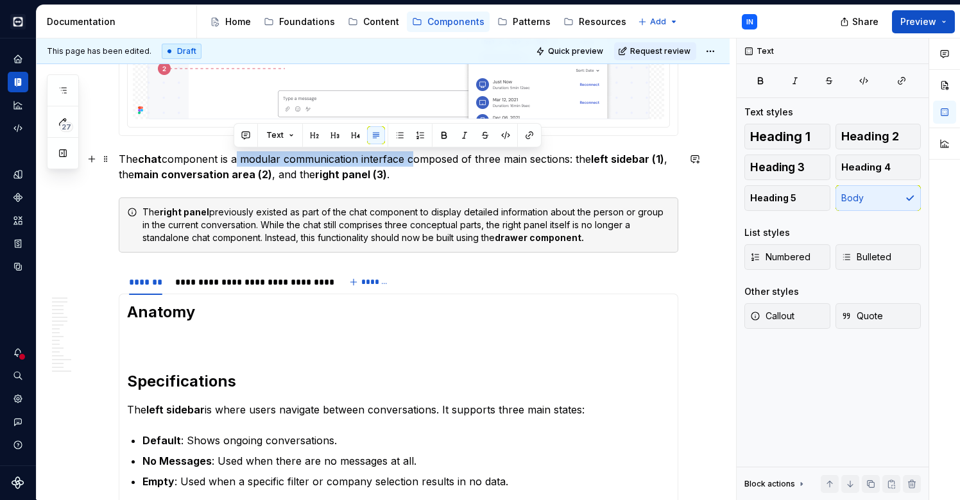
drag, startPoint x: 232, startPoint y: 156, endPoint x: 408, endPoint y: 164, distance: 175.9
click at [408, 164] on p "The chat component is a modular communication interface composed of three main …" at bounding box center [398, 166] width 559 height 31
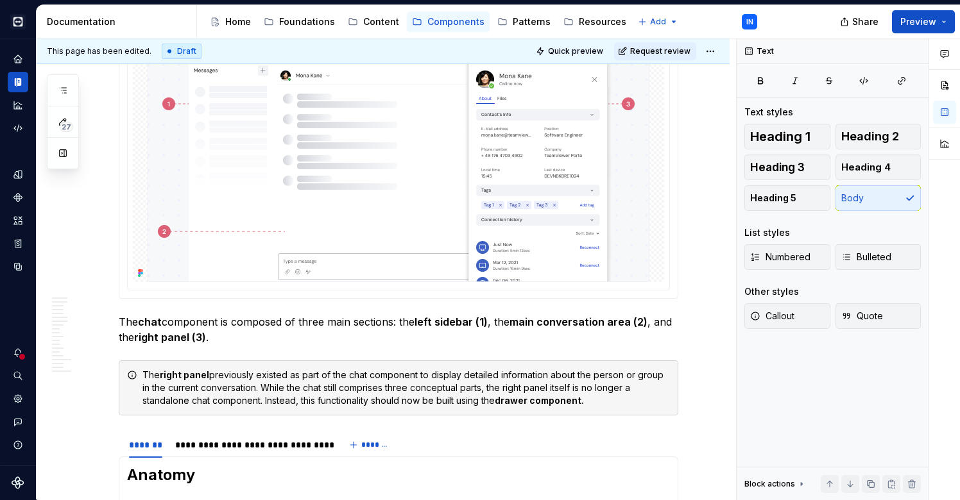
scroll to position [228, 0]
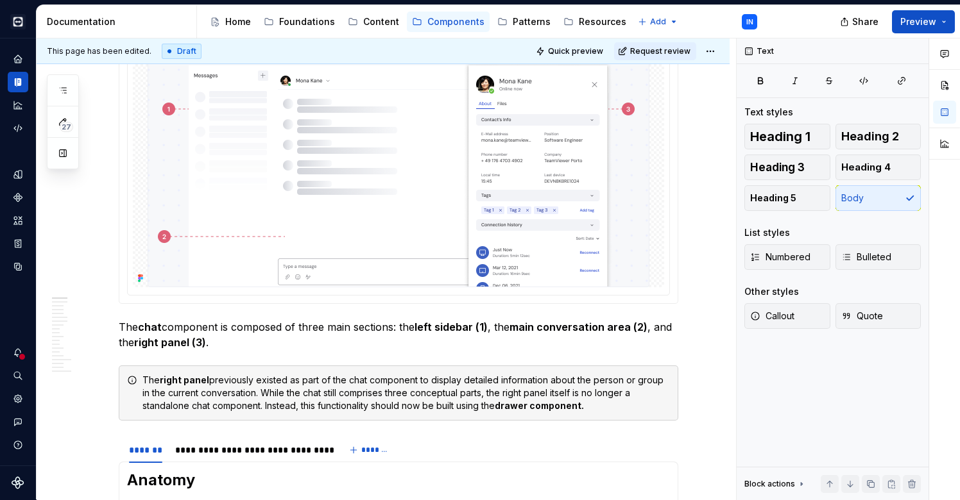
type textarea "*"
